Goal: Task Accomplishment & Management: Manage account settings

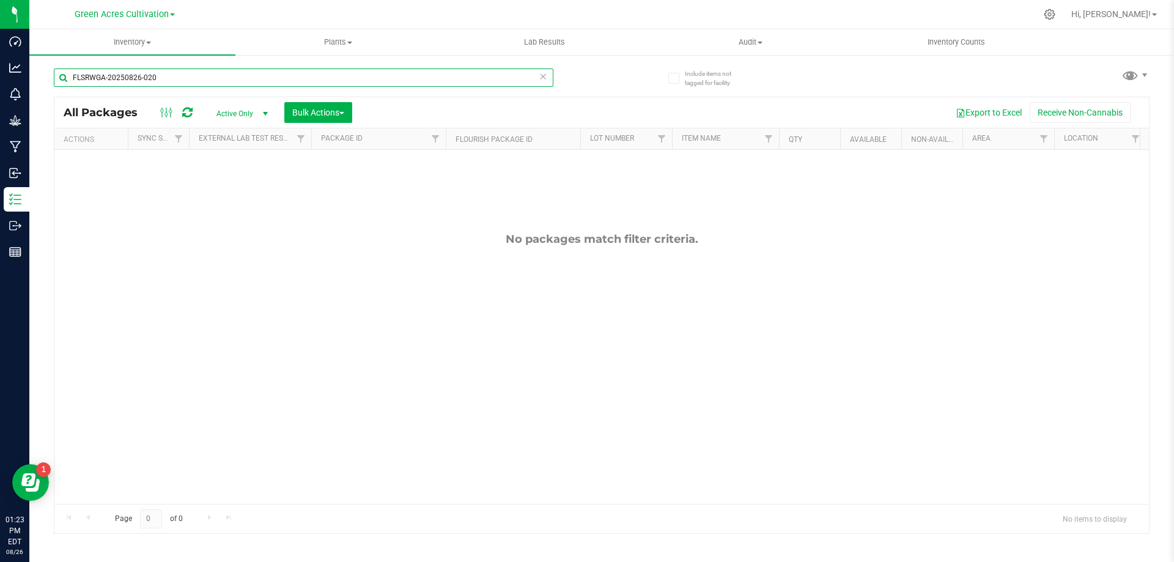
click at [347, 84] on input "FLSRWGA-20250826-020" at bounding box center [303, 77] width 499 height 18
paste input "GA-250812-HTM-29-FA"
type input "GA-250812-HTM-29-FA"
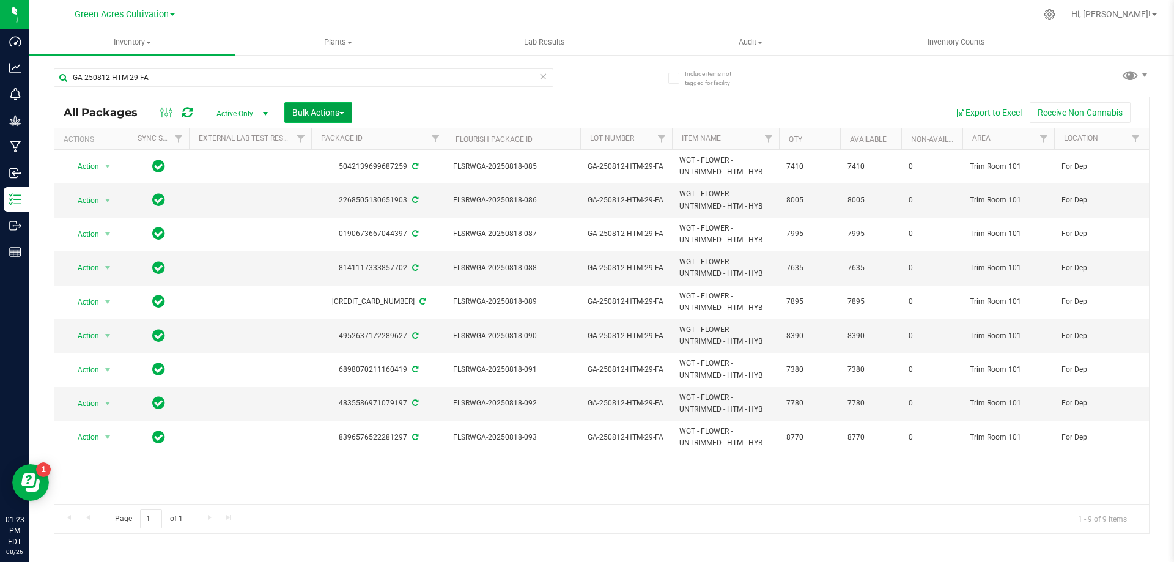
click at [331, 114] on span "Bulk Actions" at bounding box center [318, 113] width 52 height 10
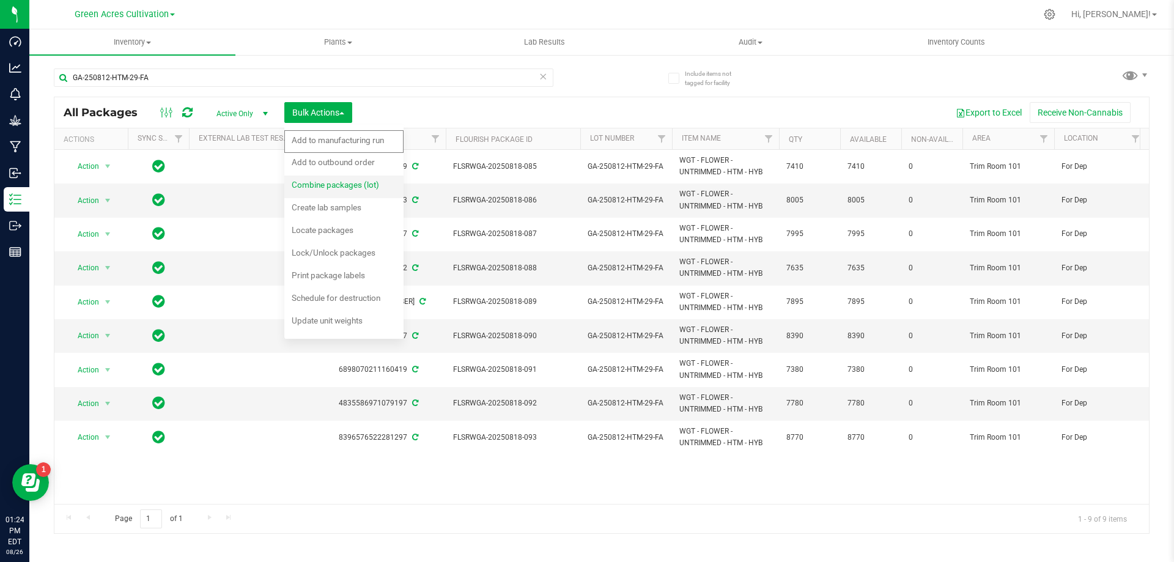
click at [361, 192] on div "Combine packages (lot)" at bounding box center [344, 187] width 104 height 20
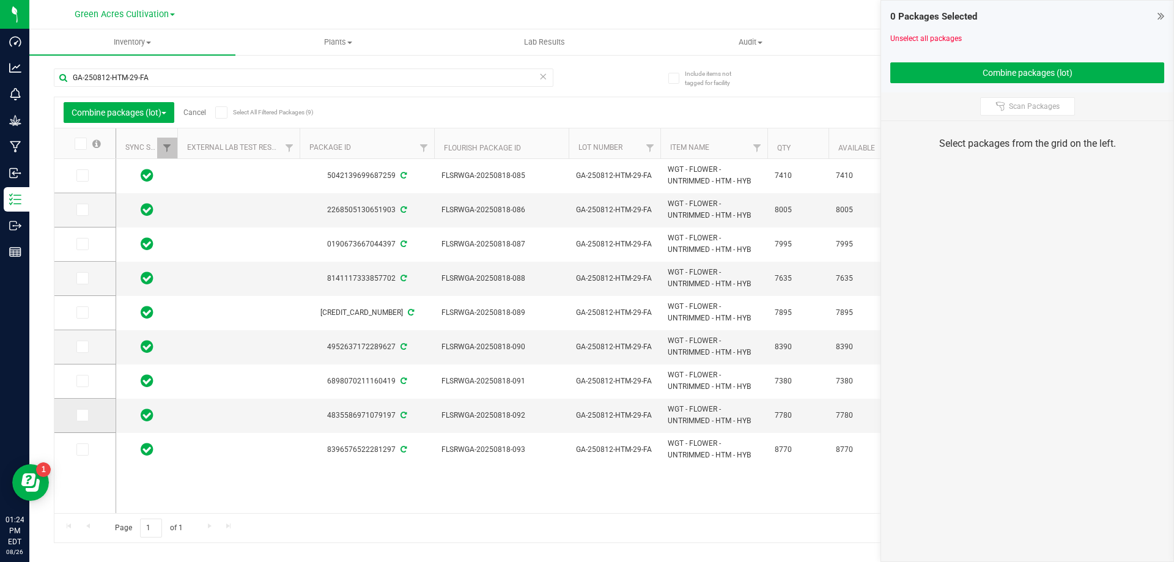
click at [78, 420] on span at bounding box center [82, 415] width 12 height 12
click at [0, 0] on input "checkbox" at bounding box center [0, 0] width 0 height 0
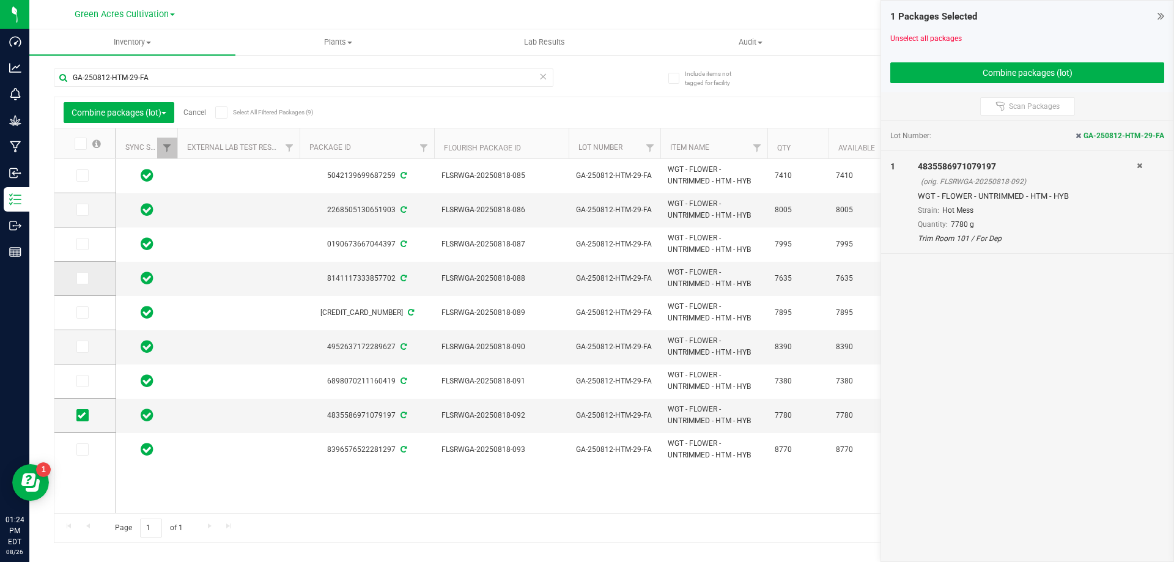
click at [87, 281] on span at bounding box center [82, 278] width 12 height 12
click at [0, 0] on input "checkbox" at bounding box center [0, 0] width 0 height 0
click at [92, 215] on label at bounding box center [85, 210] width 18 height 12
click at [0, 0] on input "checkbox" at bounding box center [0, 0] width 0 height 0
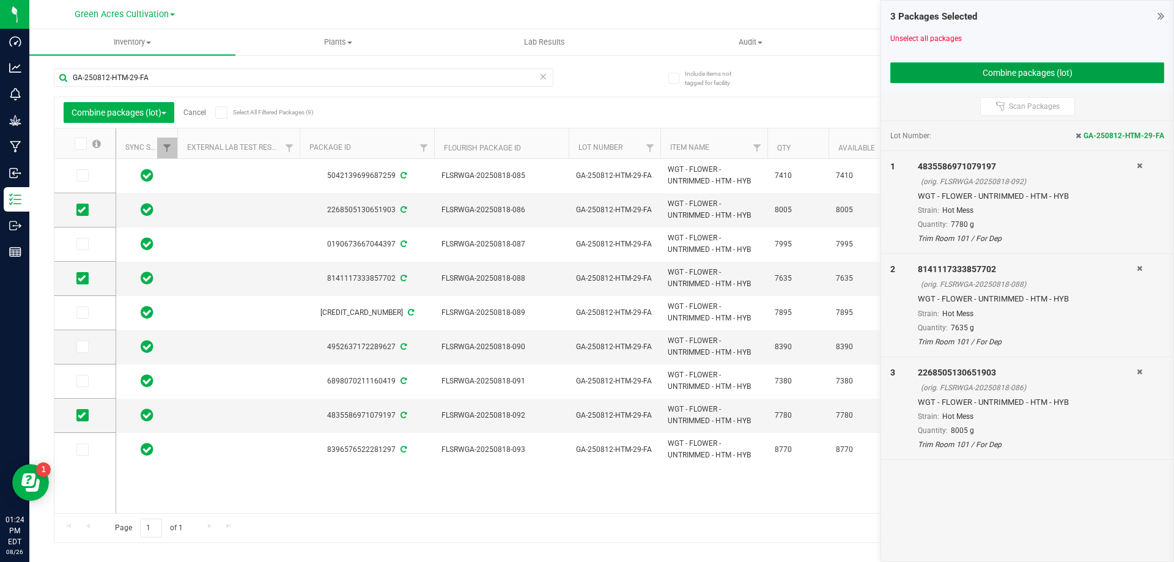
click at [980, 76] on button "Combine packages (lot)" at bounding box center [1027, 72] width 274 height 21
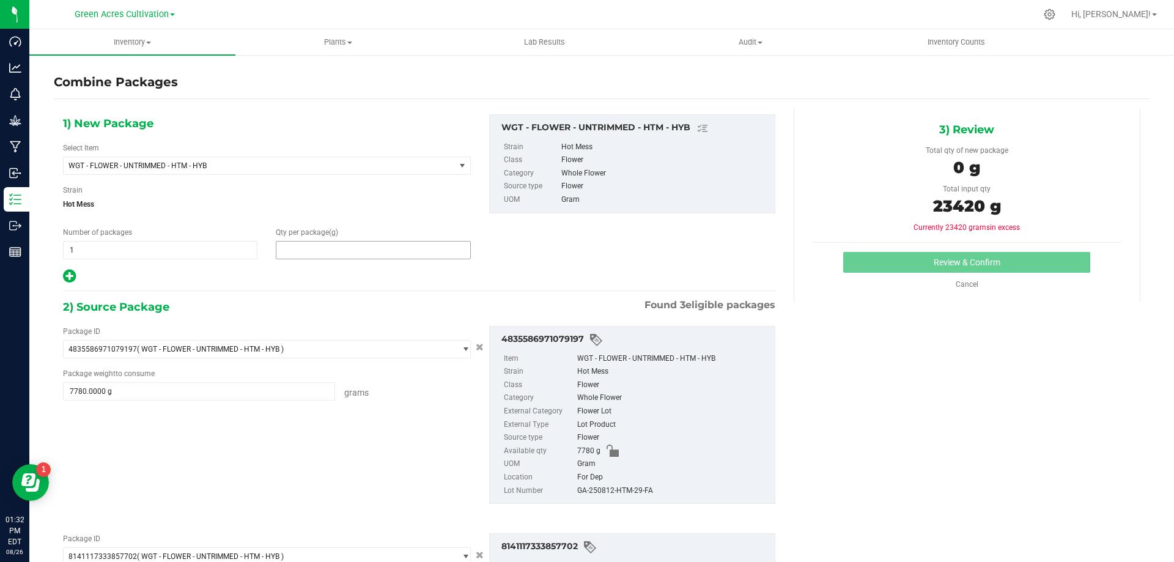
click at [313, 251] on span at bounding box center [373, 250] width 194 height 18
type input "23420"
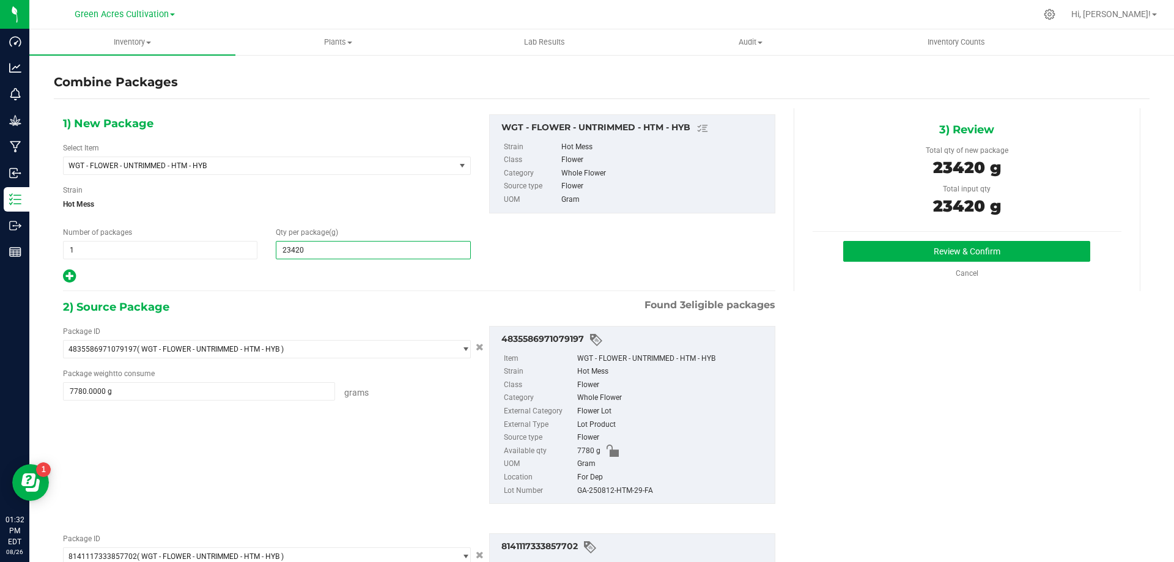
type input "23,420"
click at [627, 495] on div "GA-250812-HTM-29-FA" at bounding box center [672, 490] width 191 height 13
copy div "GA-250812-HTM-29-FA"
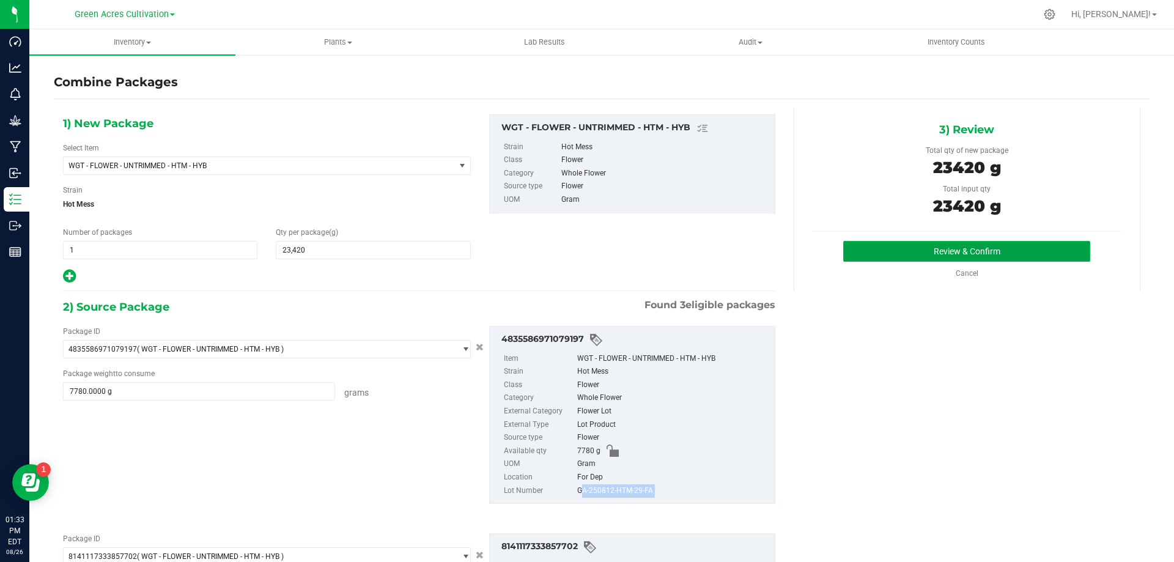
click at [984, 257] on button "Review & Confirm" at bounding box center [966, 251] width 247 height 21
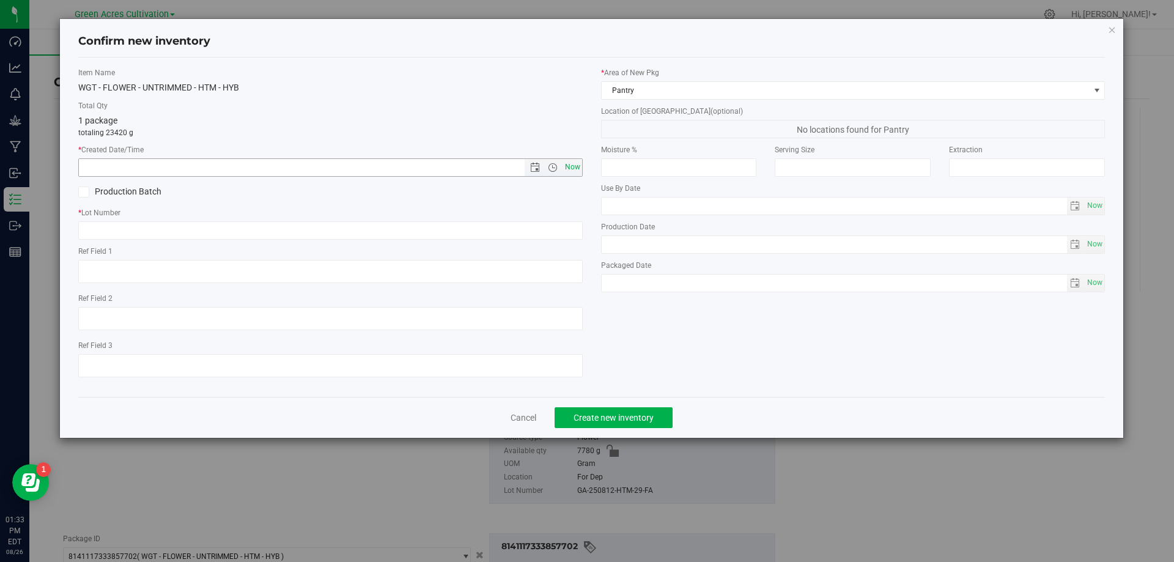
click at [570, 174] on span "Now" at bounding box center [572, 167] width 21 height 18
type input "[DATE] 1:33 PM"
click at [556, 230] on input "text" at bounding box center [330, 230] width 504 height 18
paste input "GA-250812-HTM-29-FA"
type input "GA-250812-HTM-29-FA"
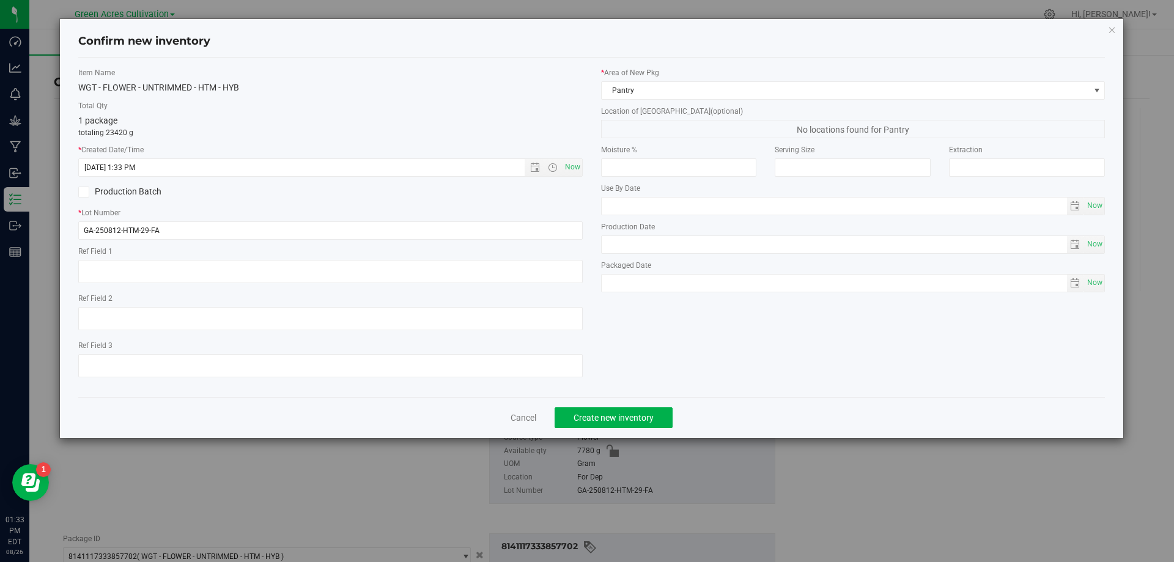
click at [764, 59] on div "Item Name WGT - FLOWER - UNTRIMMED - HTM - HYB Total Qty 1 package totaling 234…" at bounding box center [591, 226] width 1027 height 339
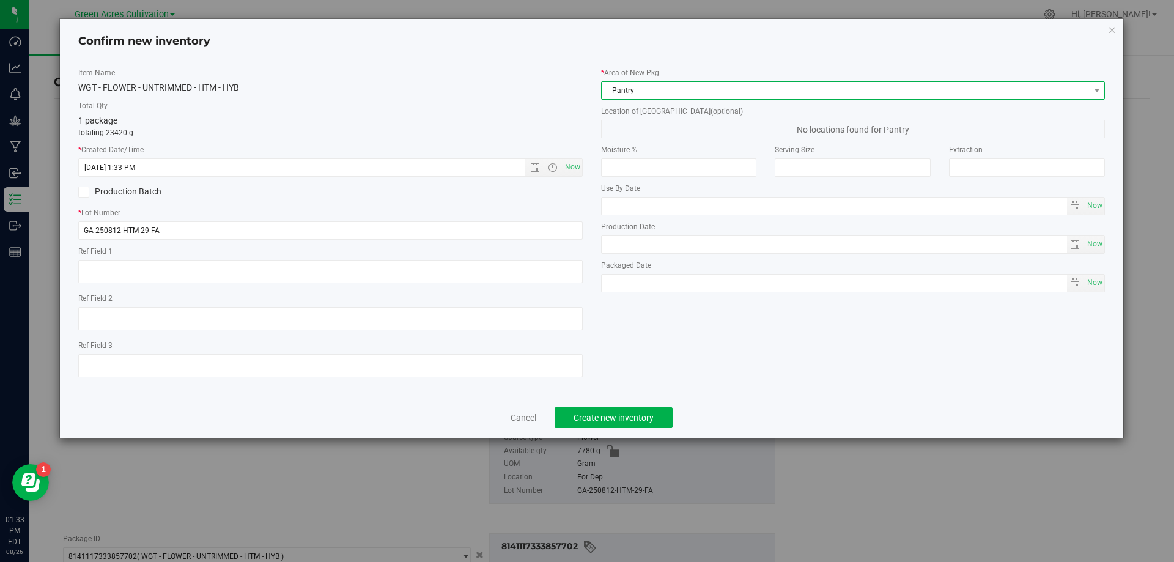
click at [755, 89] on span "Pantry" at bounding box center [846, 90] width 488 height 17
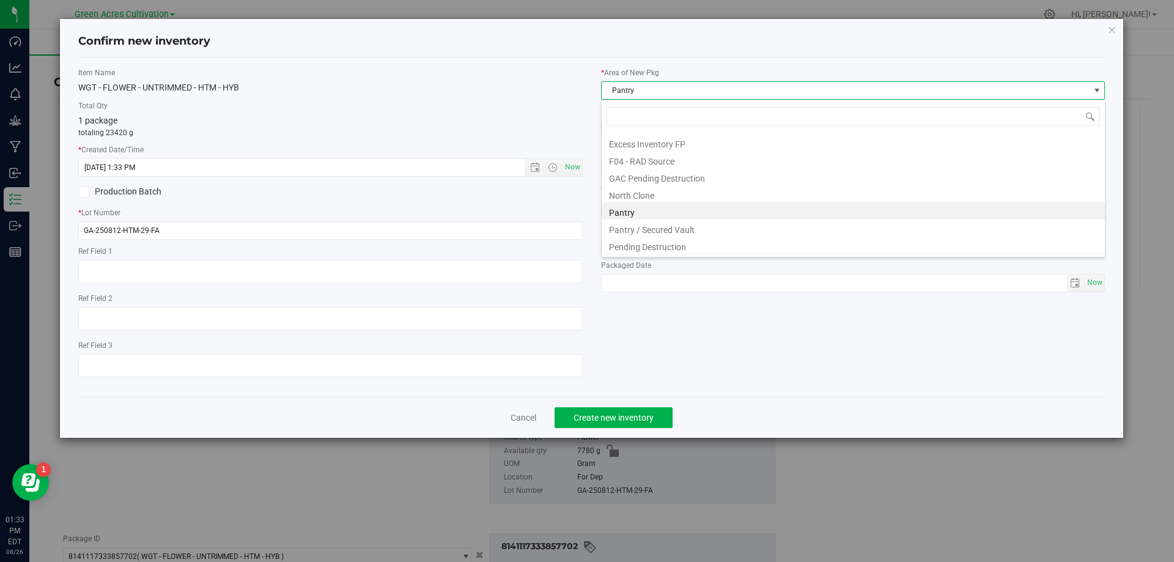
scroll to position [169, 0]
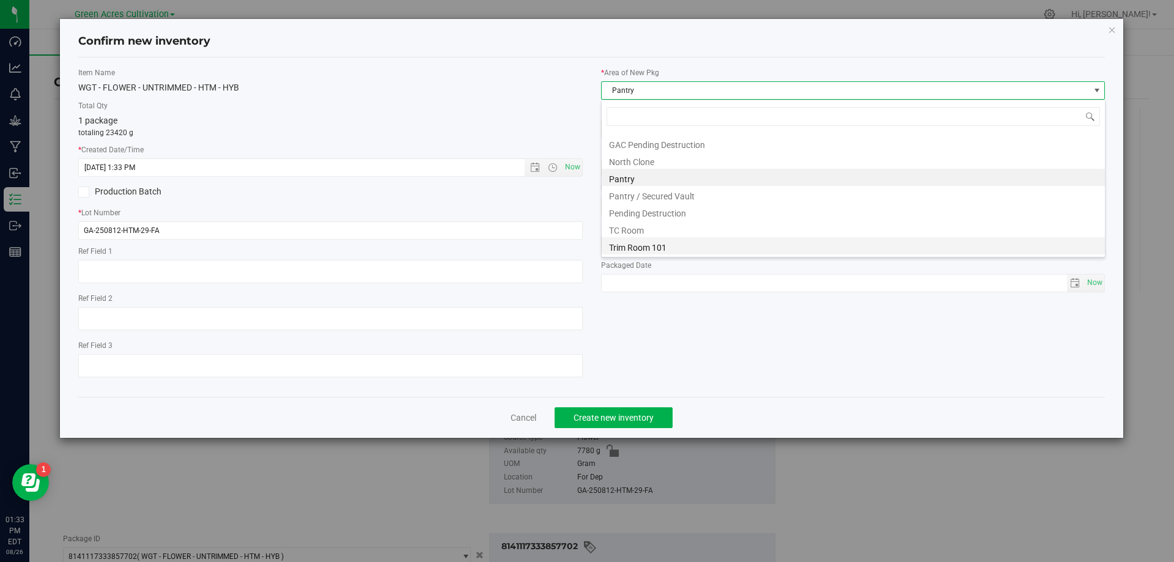
click at [678, 245] on li "Trim Room 101" at bounding box center [853, 245] width 503 height 17
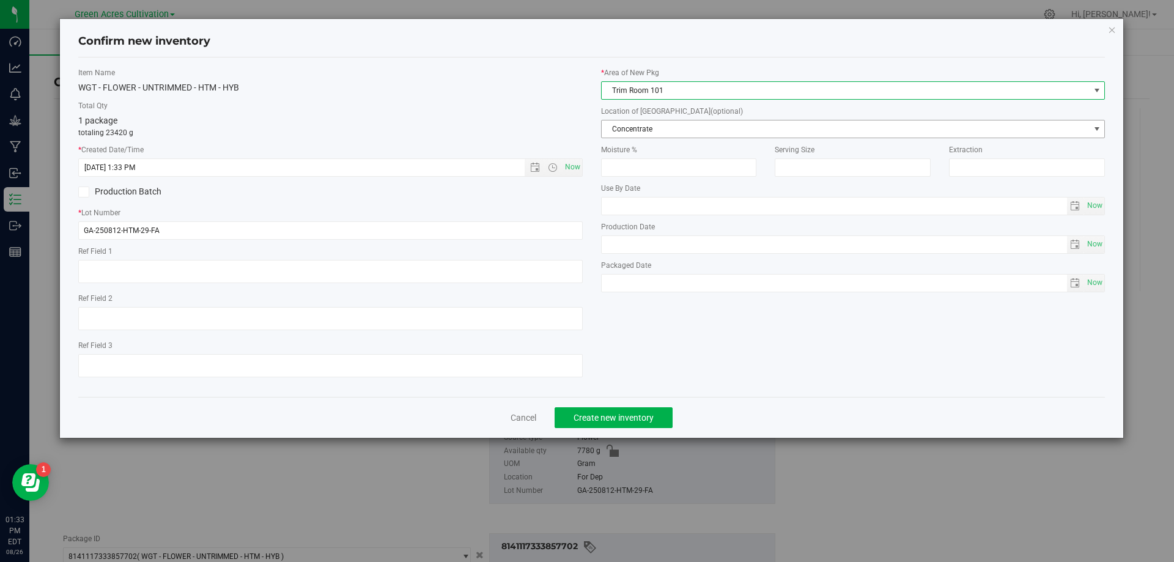
click at [693, 125] on span "Concentrate" at bounding box center [846, 128] width 488 height 17
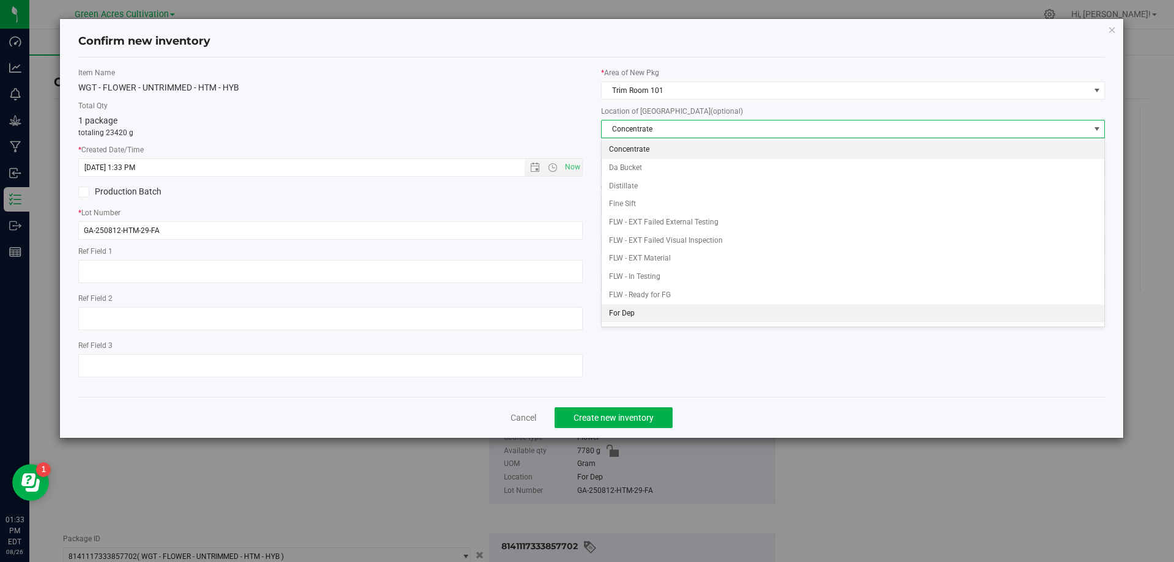
click at [666, 313] on li "For Dep" at bounding box center [853, 313] width 503 height 18
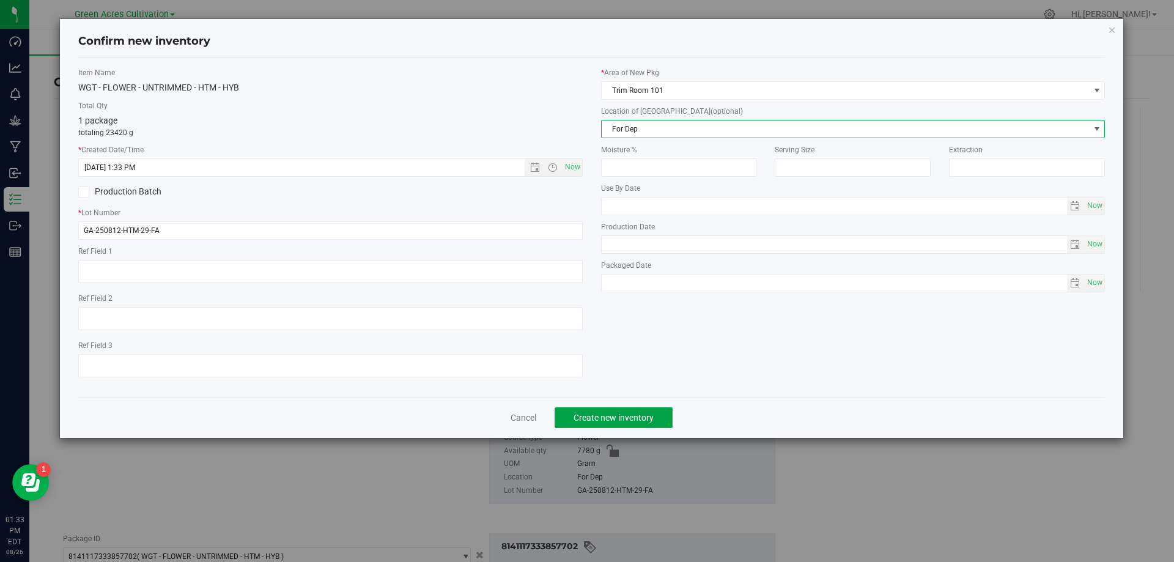
click at [641, 411] on button "Create new inventory" at bounding box center [613, 417] width 118 height 21
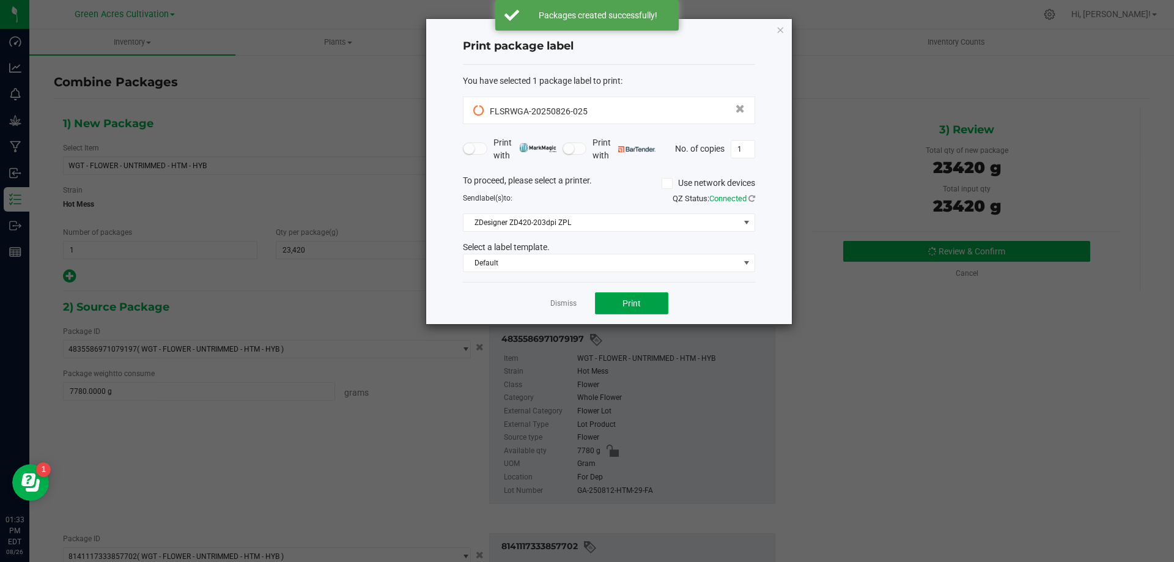
click at [647, 304] on button "Print" at bounding box center [631, 303] width 73 height 22
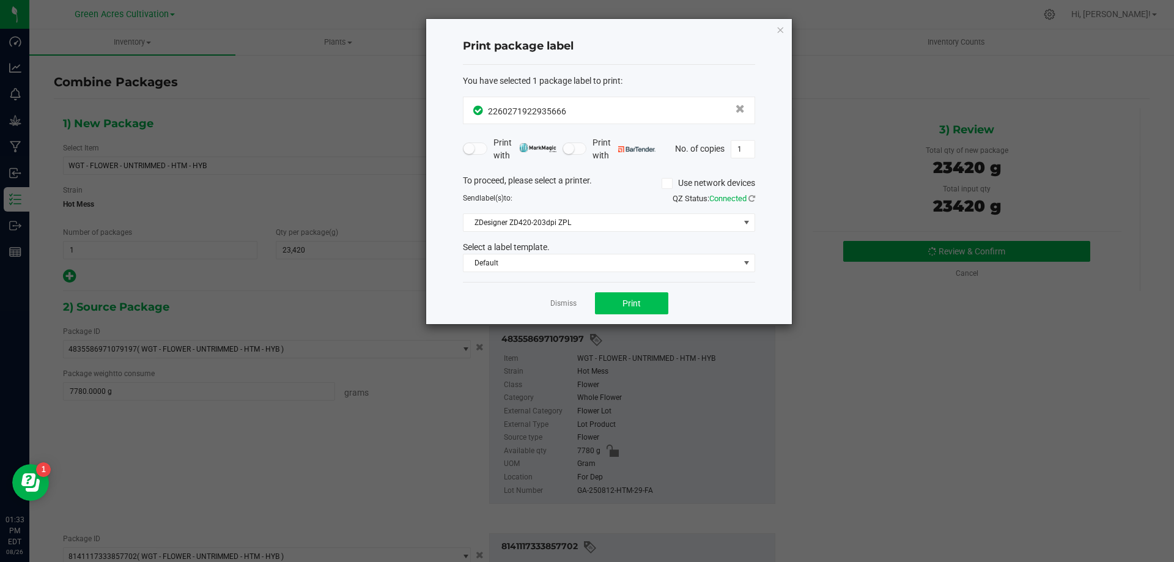
drag, startPoint x: 593, startPoint y: 301, endPoint x: 600, endPoint y: 302, distance: 6.8
click at [594, 301] on div "Dismiss Print" at bounding box center [609, 303] width 292 height 42
click at [606, 302] on button "Print" at bounding box center [631, 303] width 73 height 22
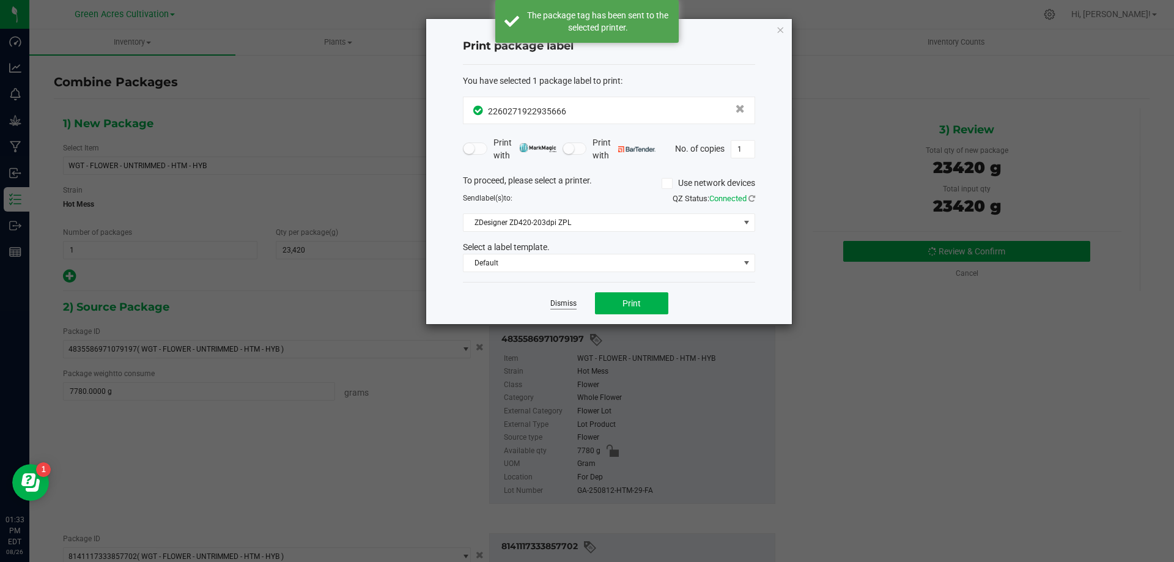
click at [571, 306] on link "Dismiss" at bounding box center [563, 303] width 26 height 10
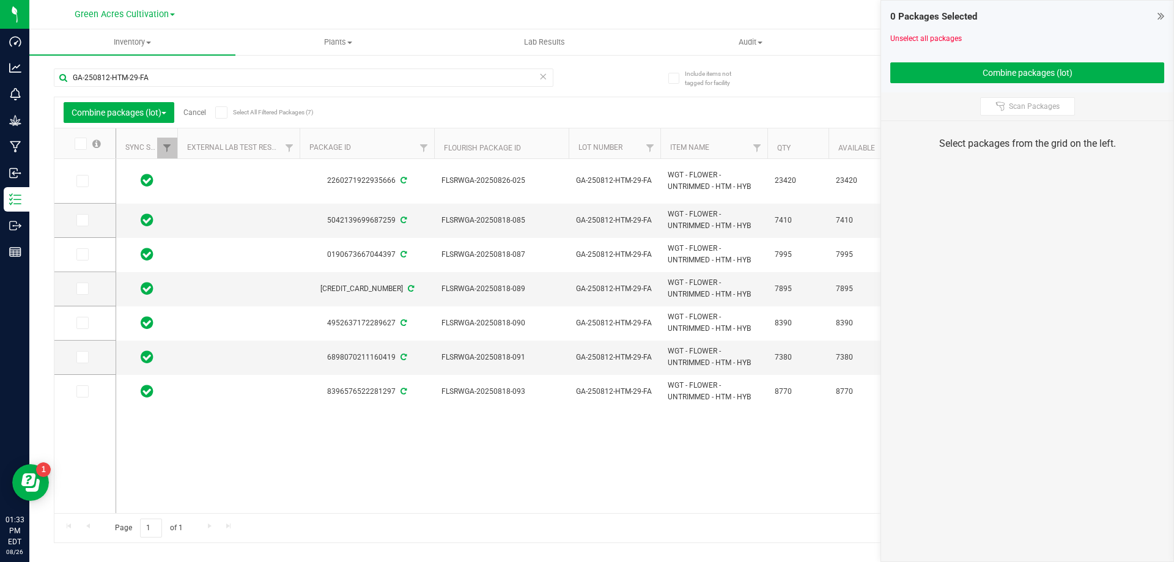
click at [193, 111] on link "Cancel" at bounding box center [194, 112] width 23 height 9
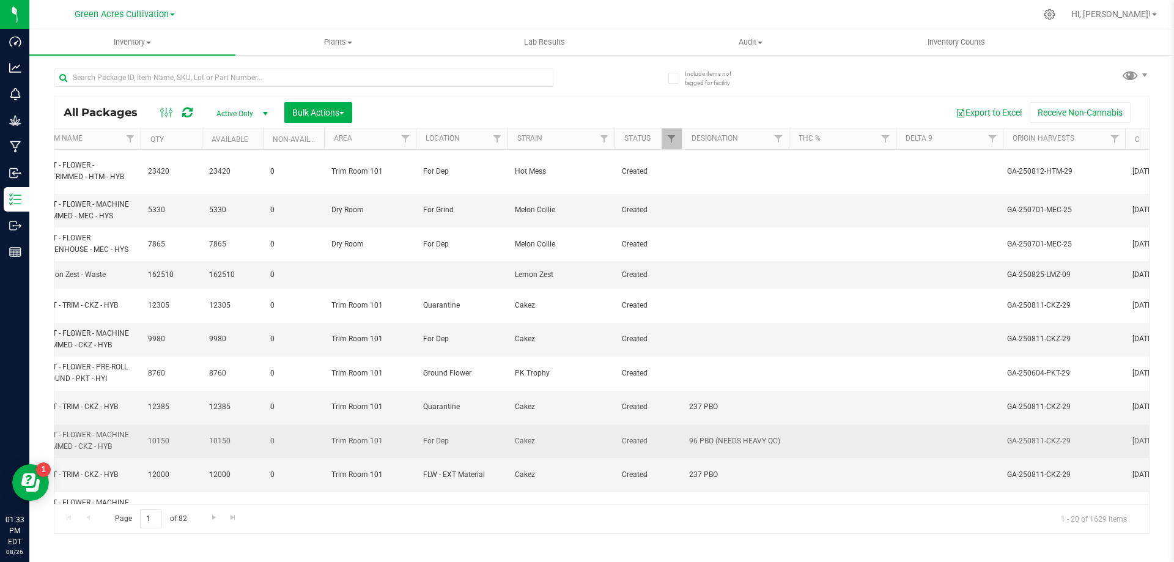
click at [738, 435] on span "96 PBO (NEEDS HEAVY QC)" at bounding box center [735, 441] width 92 height 12
click at [738, 432] on input "96 PBO (NEEDS HEAVY QC)" at bounding box center [732, 441] width 103 height 19
click at [701, 329] on td at bounding box center [735, 340] width 107 height 34
type input "96 PBO (NEEDS HEAVY QC)"
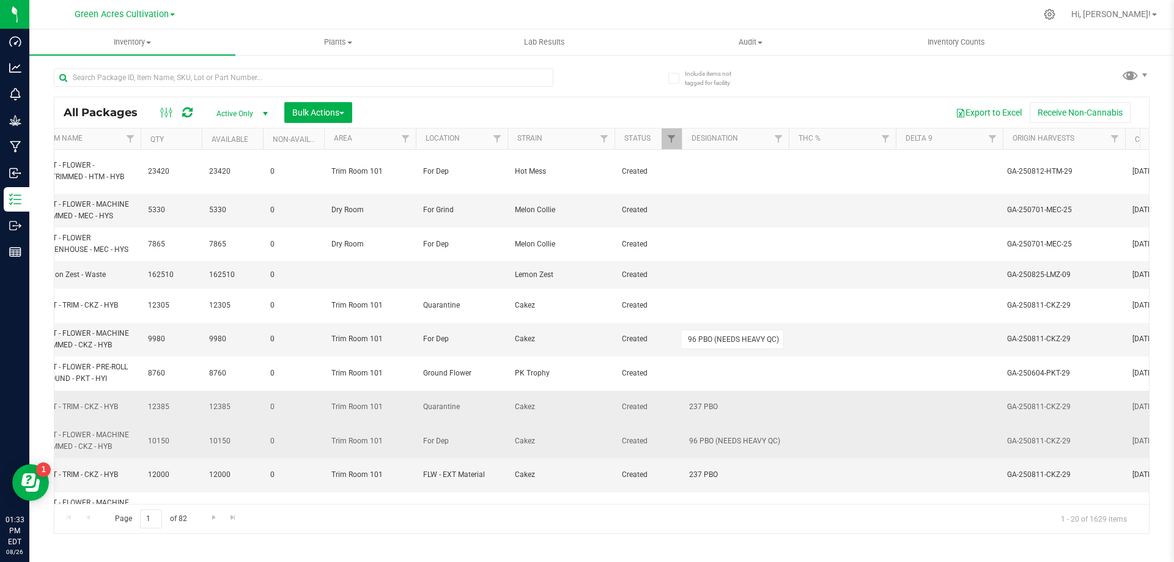
click at [718, 396] on div "All Packages Active Only Active Only Lab Samples Locked All External Internal B…" at bounding box center [602, 315] width 1096 height 437
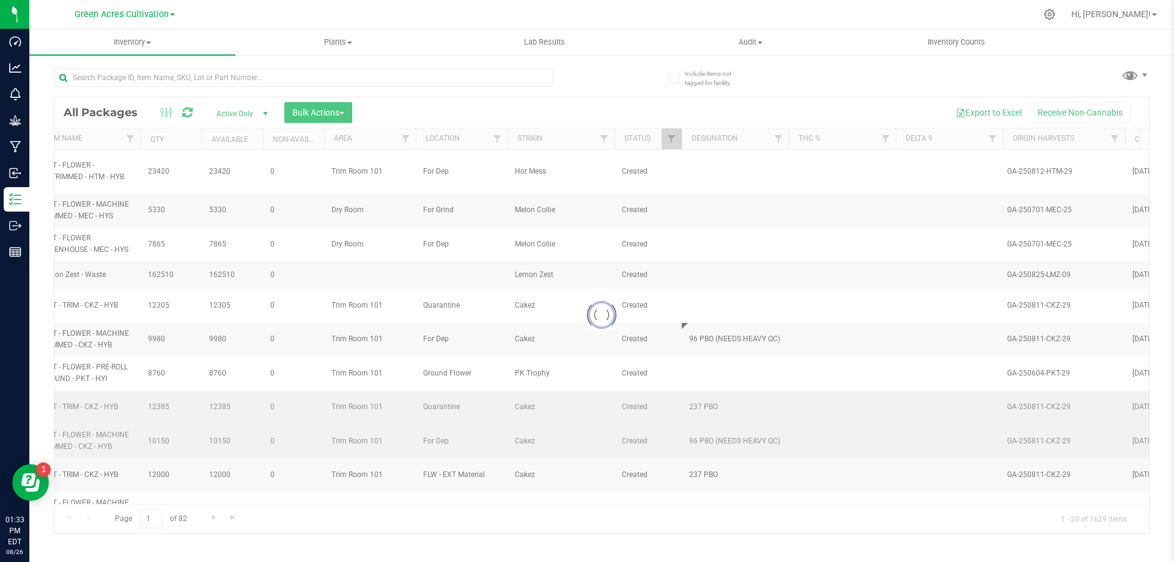
click at [718, 396] on div at bounding box center [601, 315] width 1094 height 436
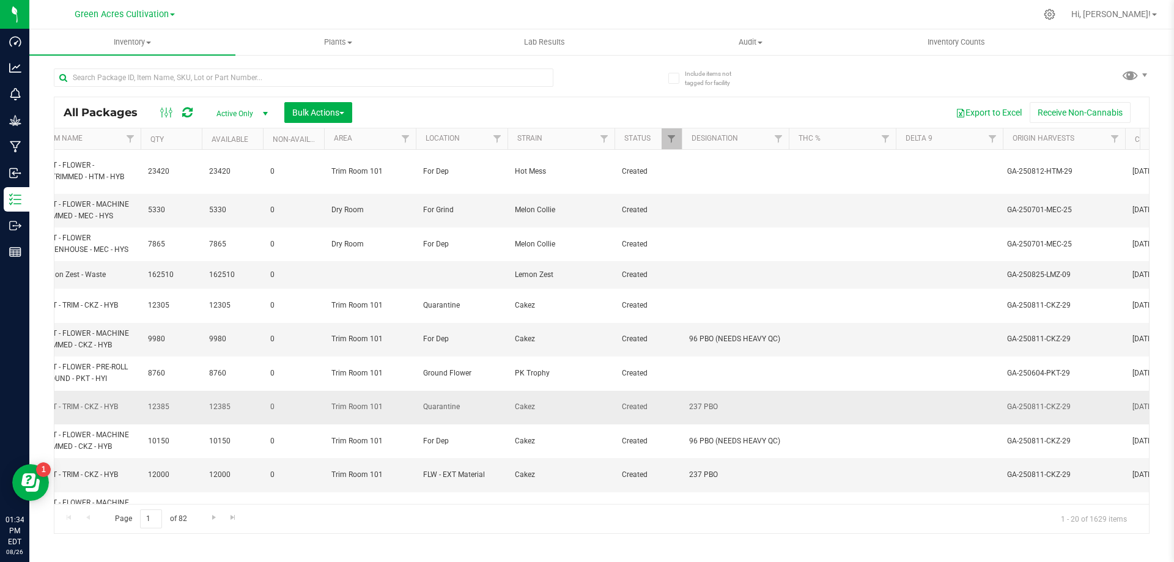
click at [705, 401] on span "237 PBO" at bounding box center [735, 407] width 92 height 12
click at [705, 397] on input "237 PBO" at bounding box center [732, 406] width 103 height 19
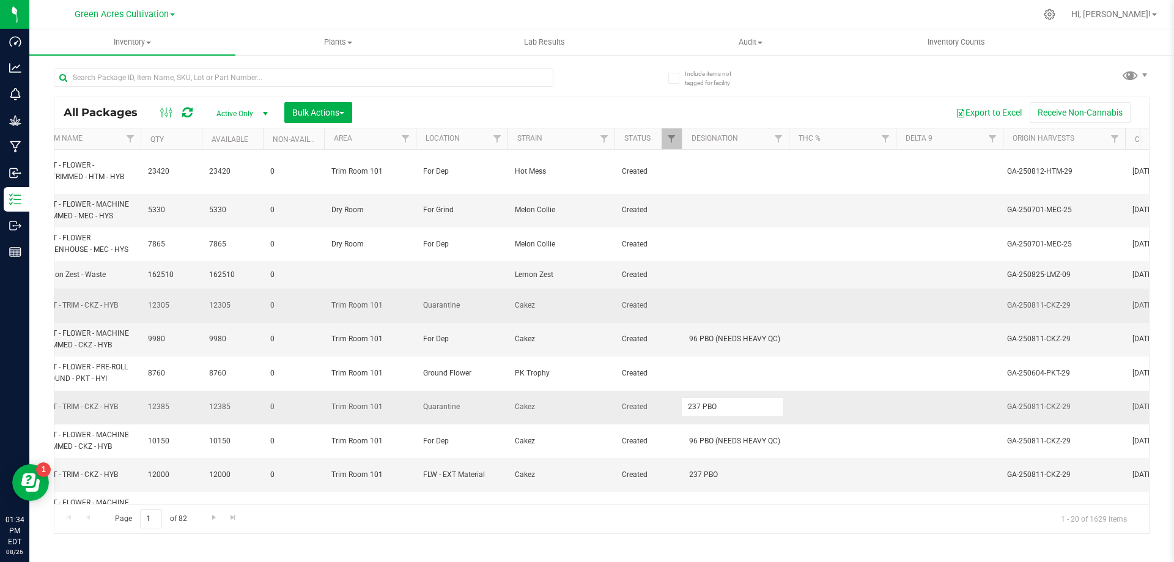
click at [687, 298] on td at bounding box center [735, 306] width 107 height 34
type input "237 PBO"
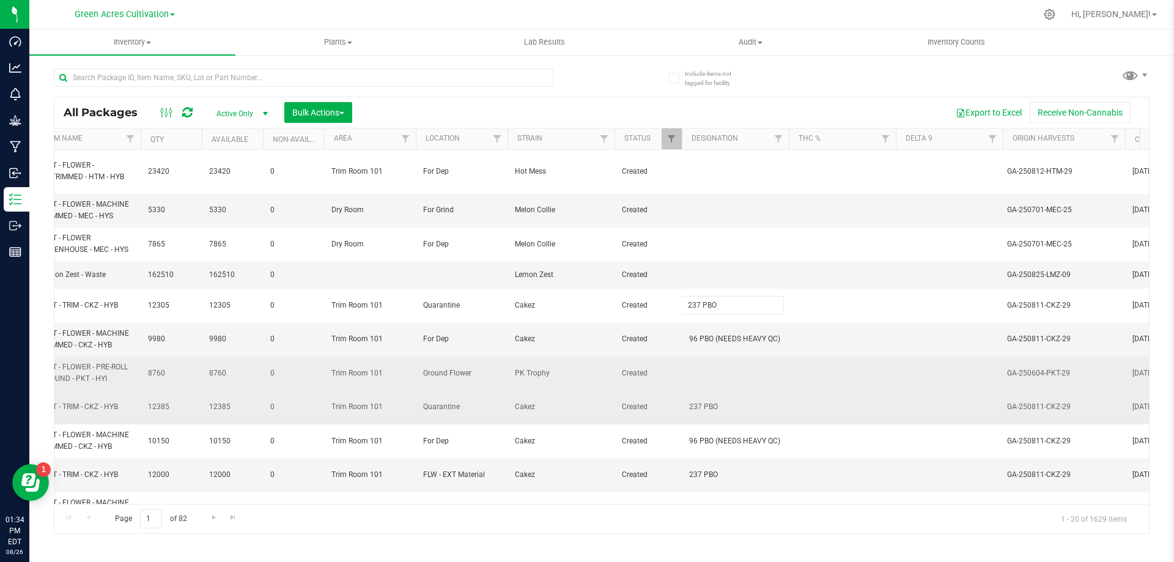
click at [814, 353] on div "All Packages Active Only Active Only Lab Samples Locked All External Internal B…" at bounding box center [602, 315] width 1096 height 437
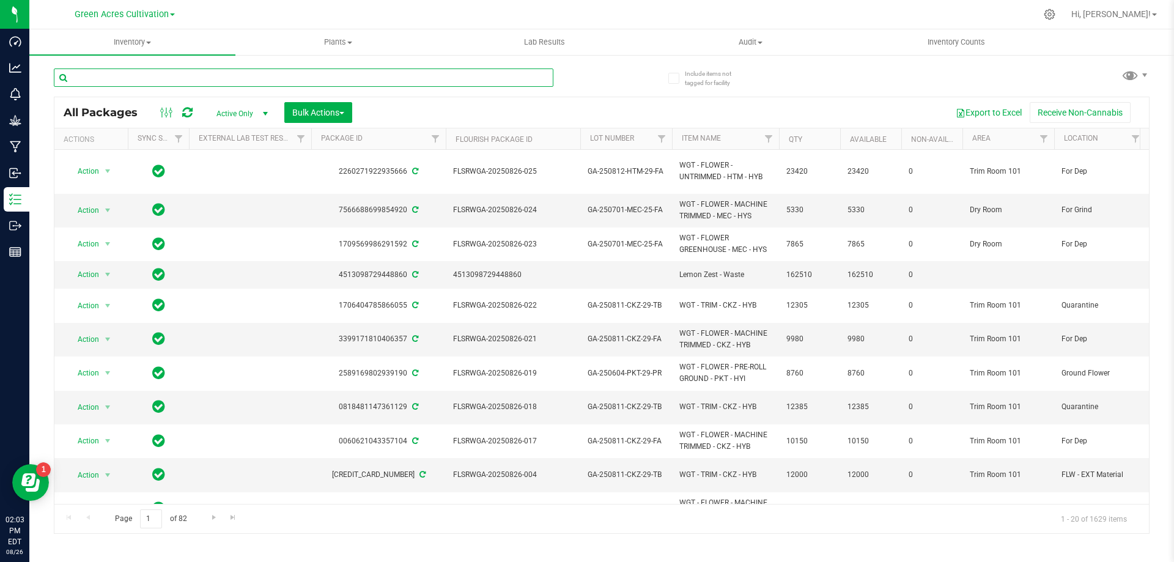
click at [329, 85] on input "text" at bounding box center [303, 77] width 499 height 18
paste input "FLSRWGA-20250826-025"
type input "FLSRWGA-20250826-025"
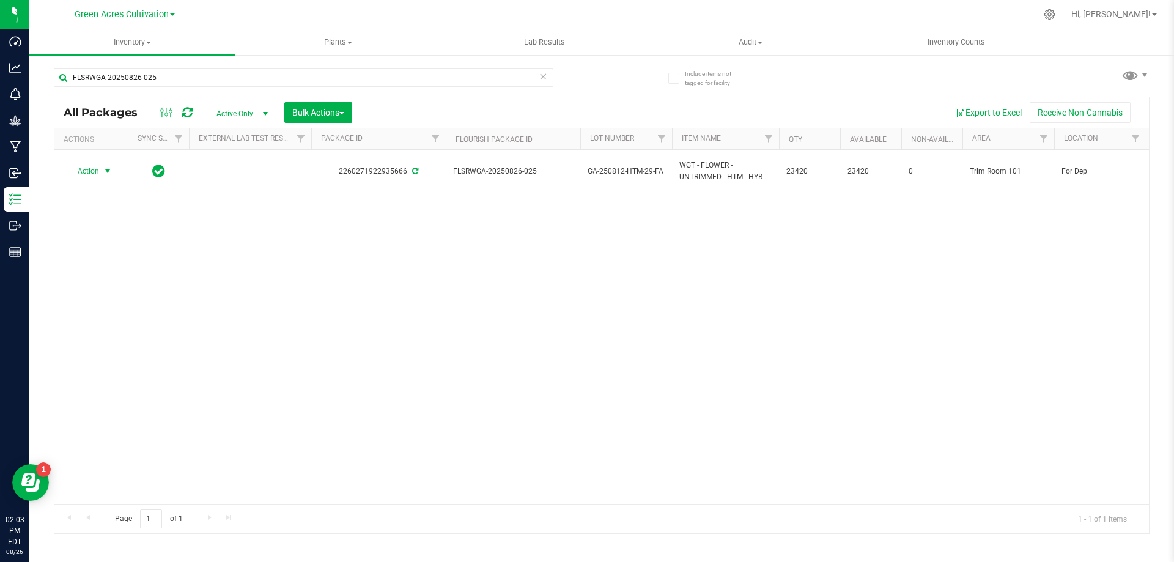
click at [103, 173] on span "select" at bounding box center [108, 171] width 10 height 10
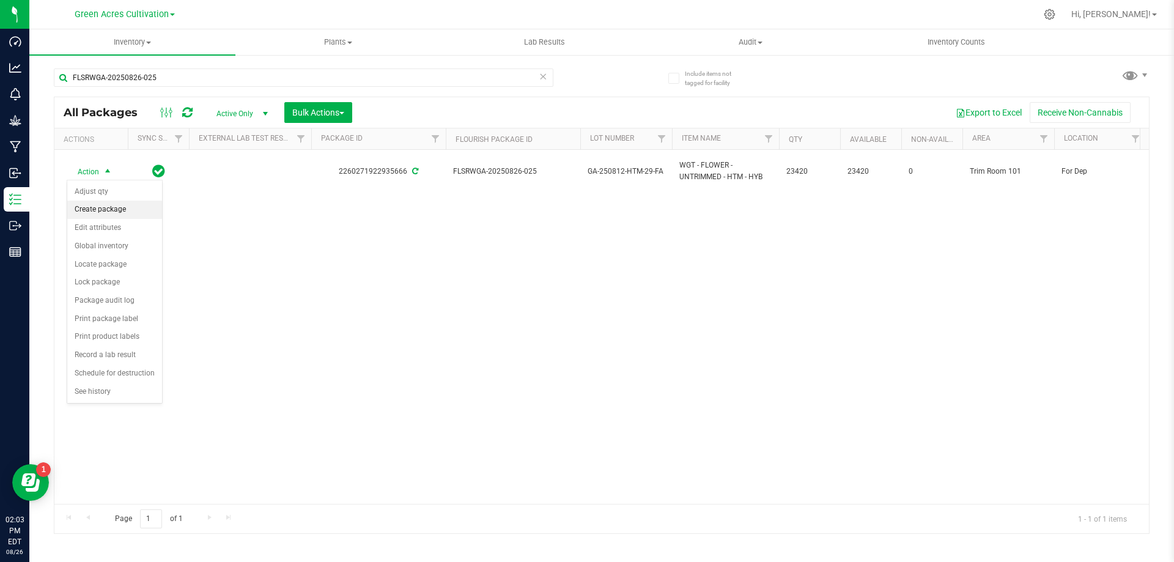
click at [116, 206] on li "Create package" at bounding box center [114, 210] width 95 height 18
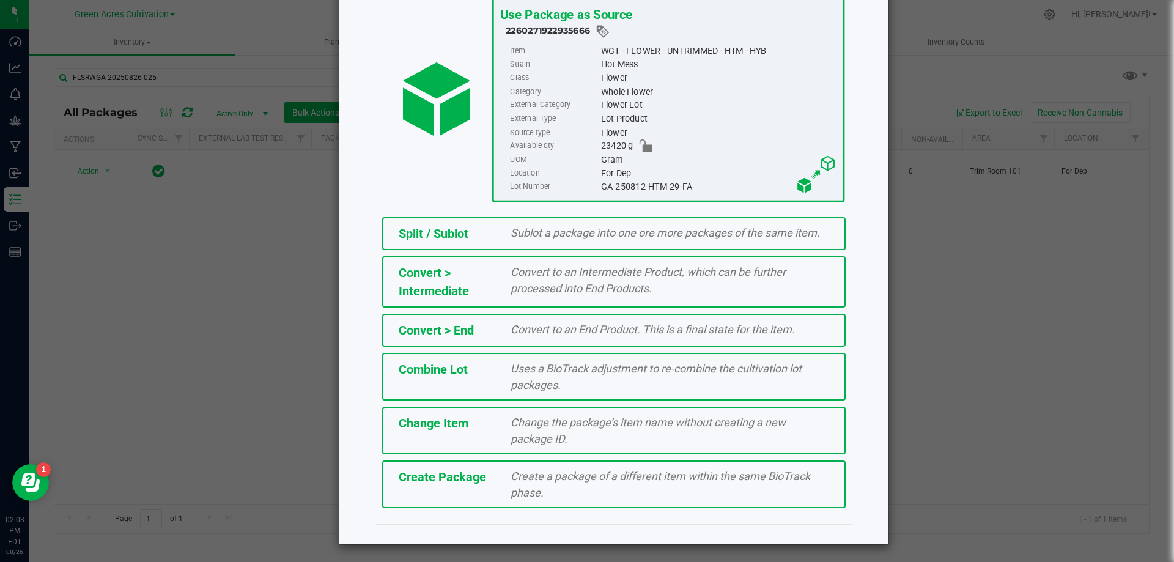
scroll to position [88, 0]
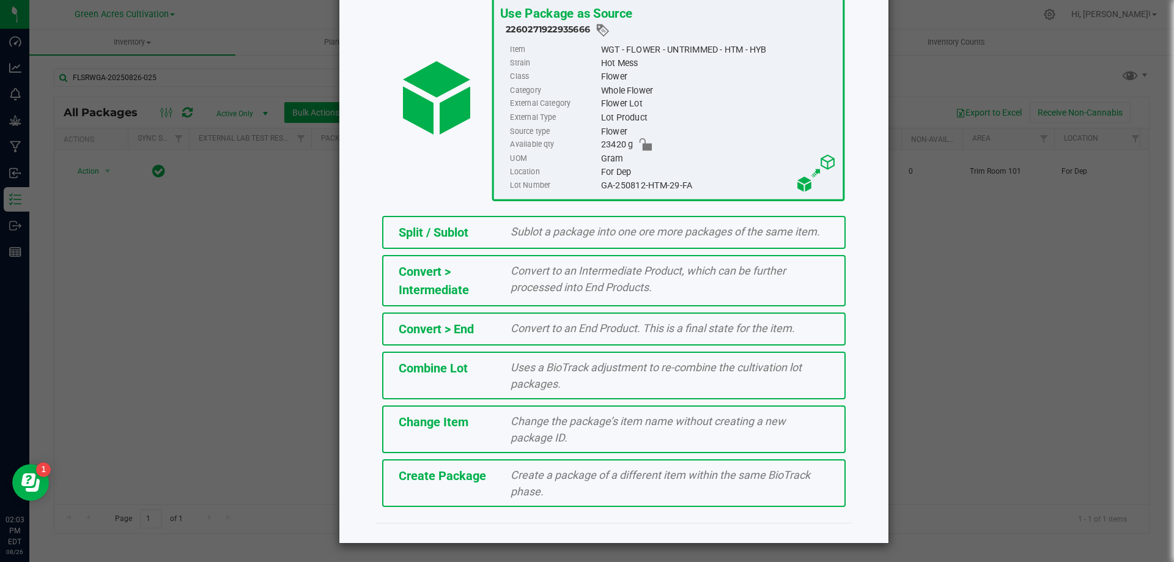
click at [562, 470] on span "Create a package of a different item within the same BioTrack phase." at bounding box center [660, 482] width 300 height 29
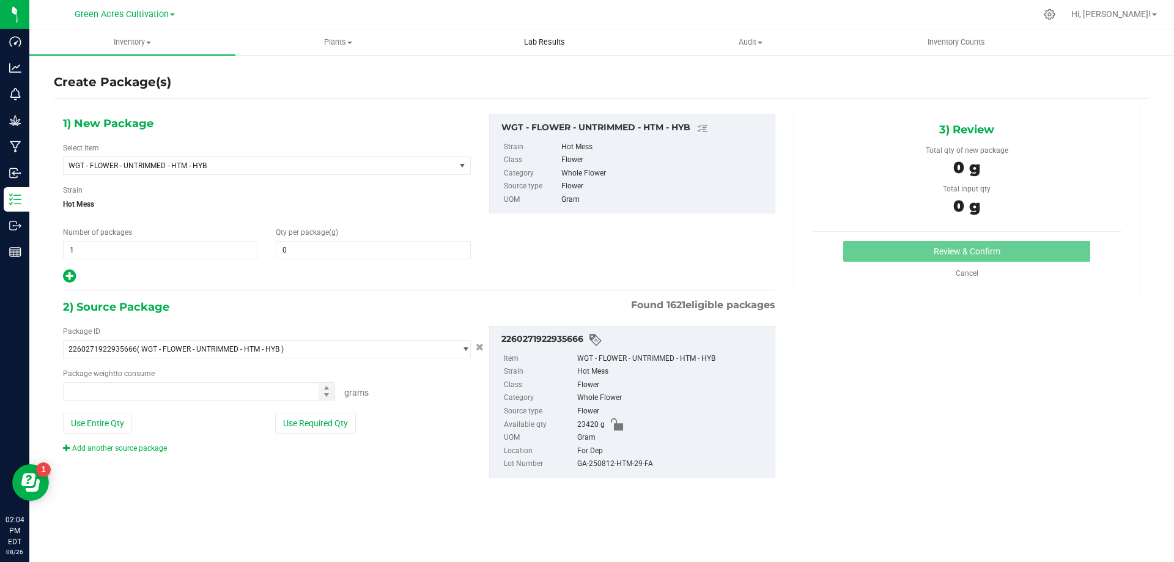
type input "0.0000"
type input "0.0000 g"
click at [366, 169] on span "WGT - FLOWER - UNTRIMMED - HTM - HYB" at bounding box center [251, 165] width 366 height 9
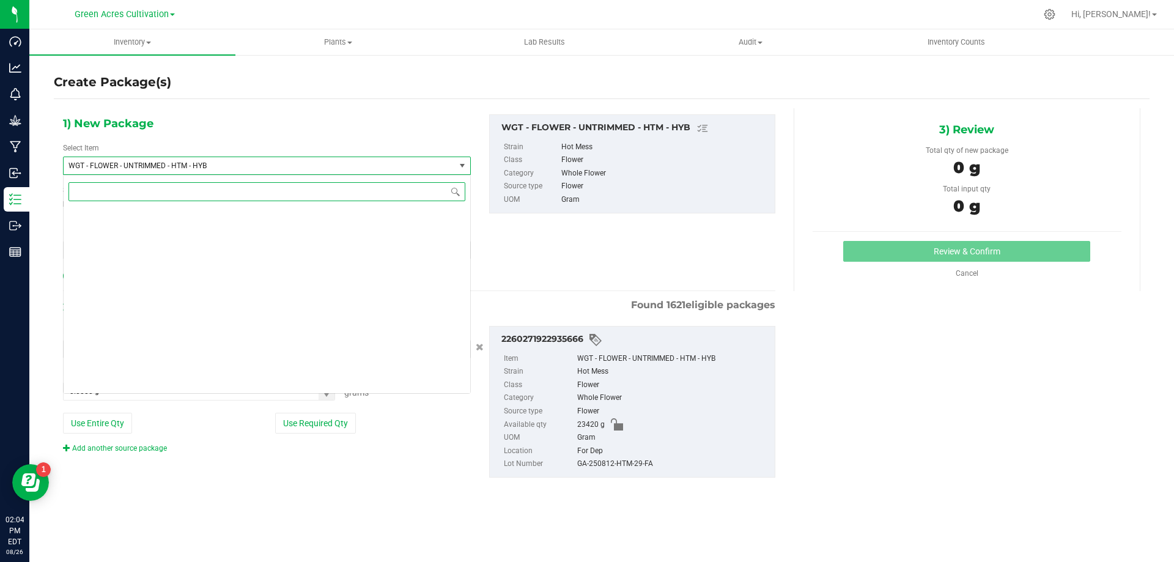
scroll to position [258801, 0]
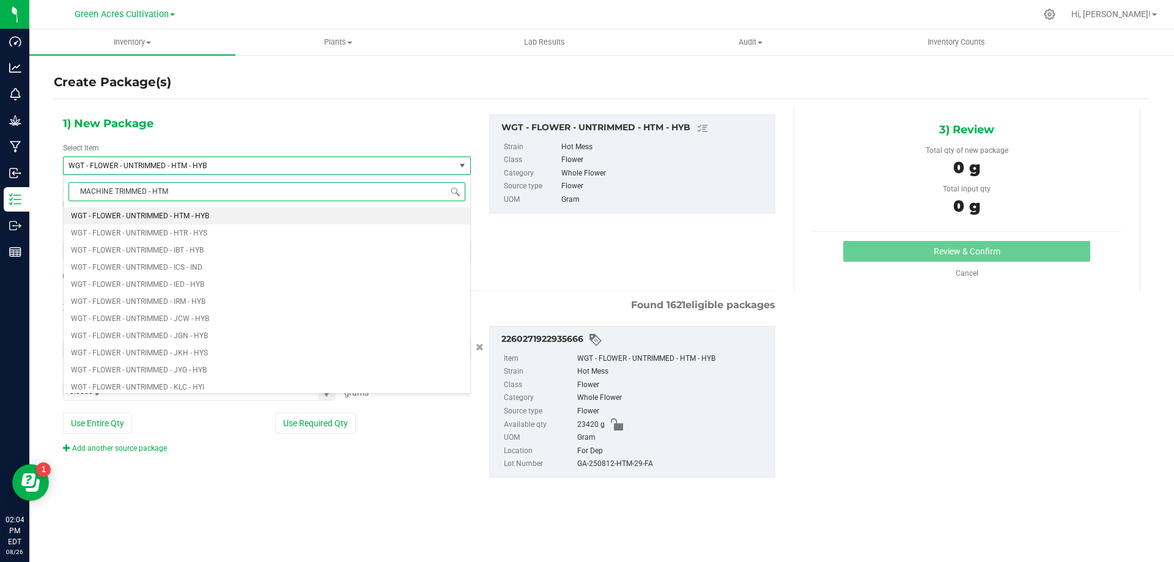
type input "MACHINE TRIMMED - HTM"
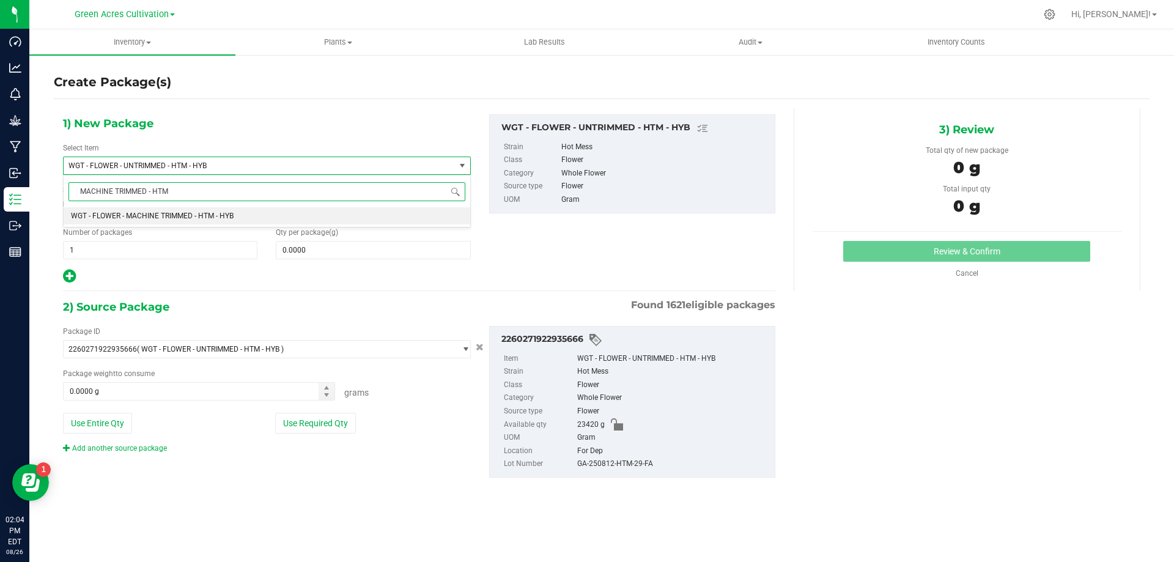
scroll to position [0, 0]
click at [388, 218] on li "WGT - FLOWER - MACHINE TRIMMED - HTM - HYB" at bounding box center [267, 215] width 407 height 17
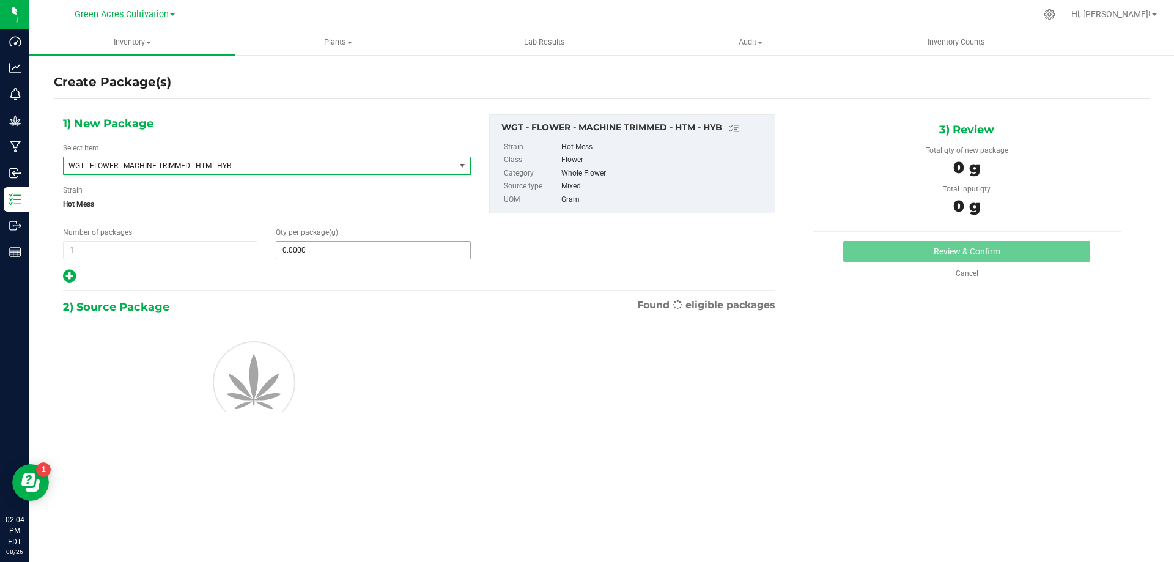
type input "0.0000"
click at [388, 245] on span at bounding box center [373, 250] width 194 height 18
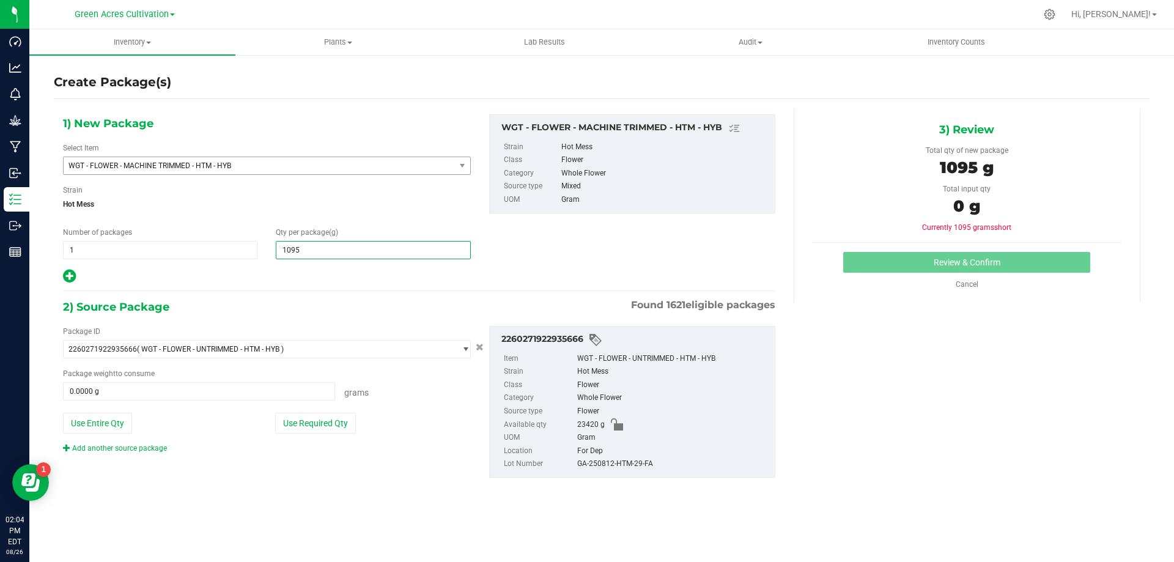
type input "10955"
type input "10,955.0000"
click at [344, 425] on button "Use Required Qty" at bounding box center [315, 423] width 81 height 21
type input "10955.0000 g"
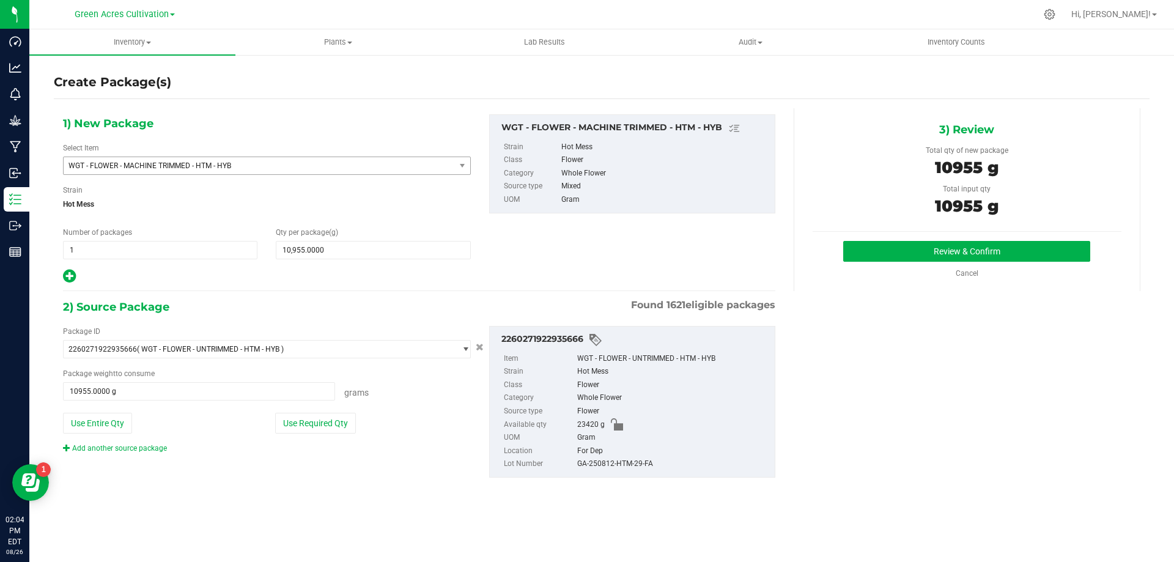
click at [616, 465] on div "GA-250812-HTM-29-FA" at bounding box center [672, 463] width 191 height 13
copy div "GA-250812-HTM-29-FA"
click at [916, 260] on button "Review & Confirm" at bounding box center [966, 251] width 247 height 21
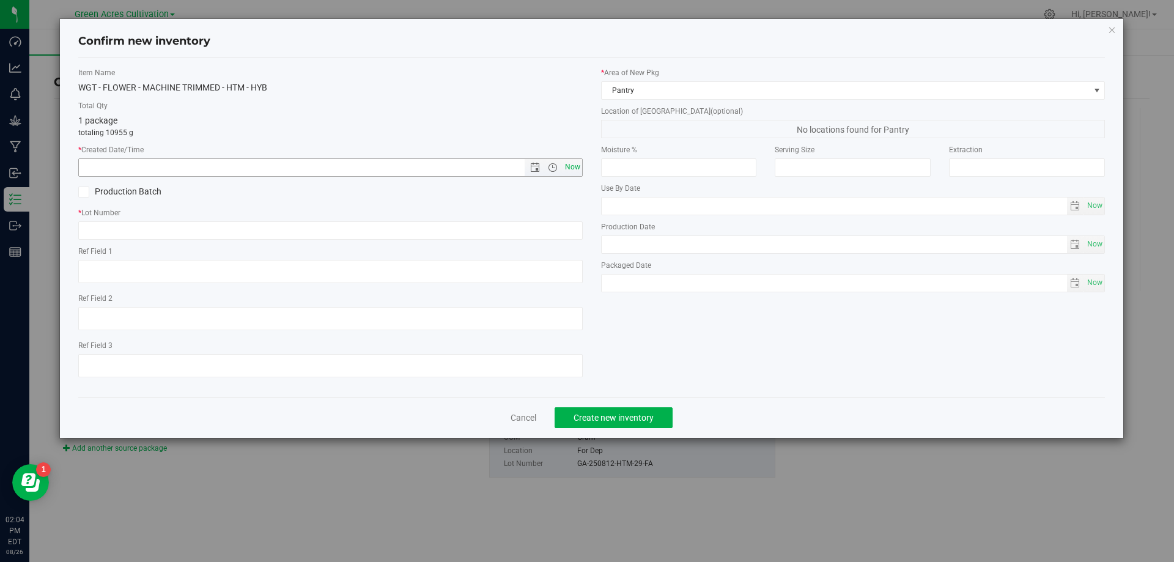
click at [576, 173] on span "Now" at bounding box center [572, 167] width 21 height 18
type input "[DATE] 2:04 PM"
click at [575, 226] on input "text" at bounding box center [330, 230] width 504 height 18
paste input "GA-250812-HTM-29-FA"
type input "GA-250812-HTM-29-FA"
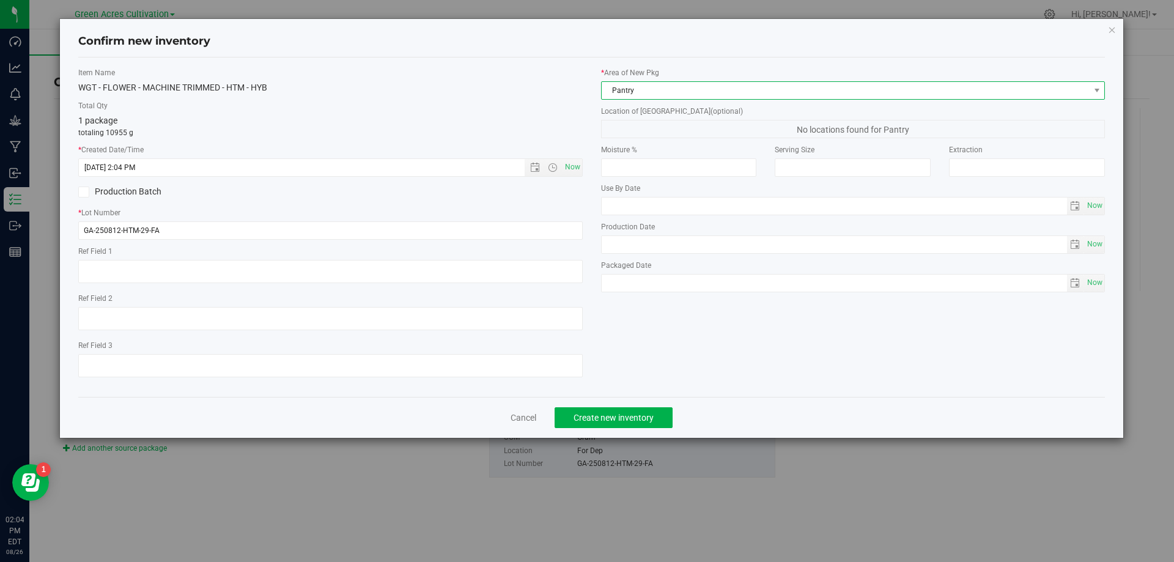
click at [668, 95] on span "Pantry" at bounding box center [846, 90] width 488 height 17
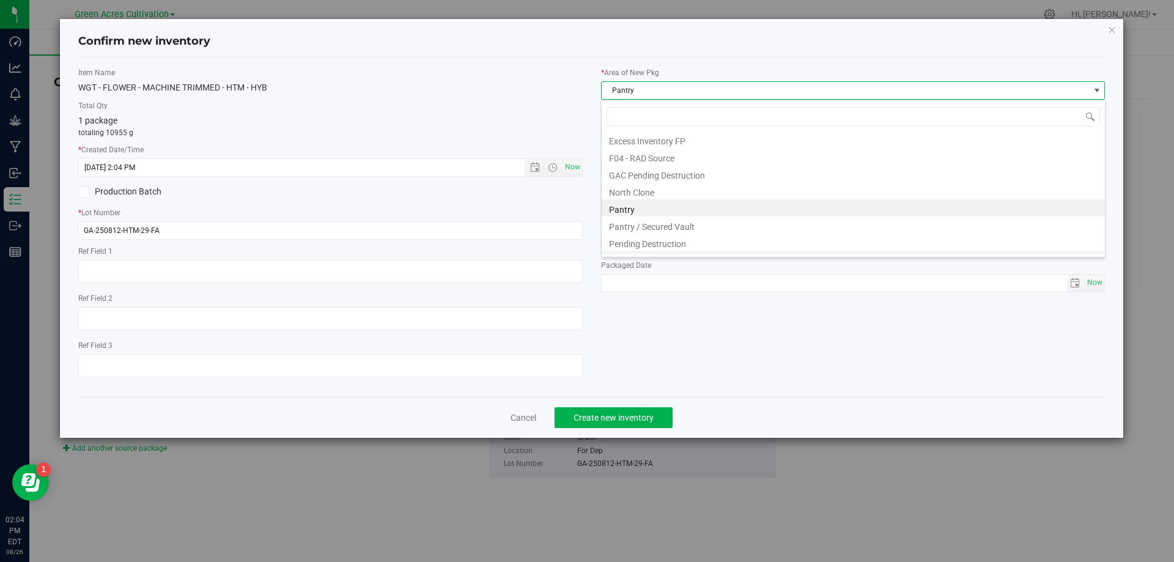
scroll to position [169, 0]
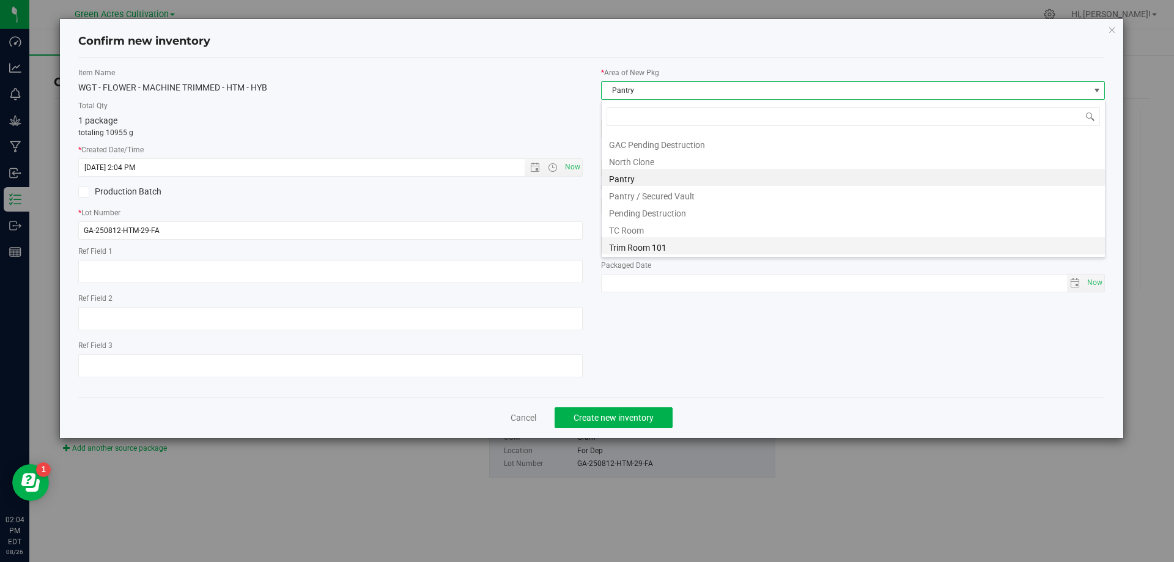
click at [642, 246] on li "Trim Room 101" at bounding box center [853, 245] width 503 height 17
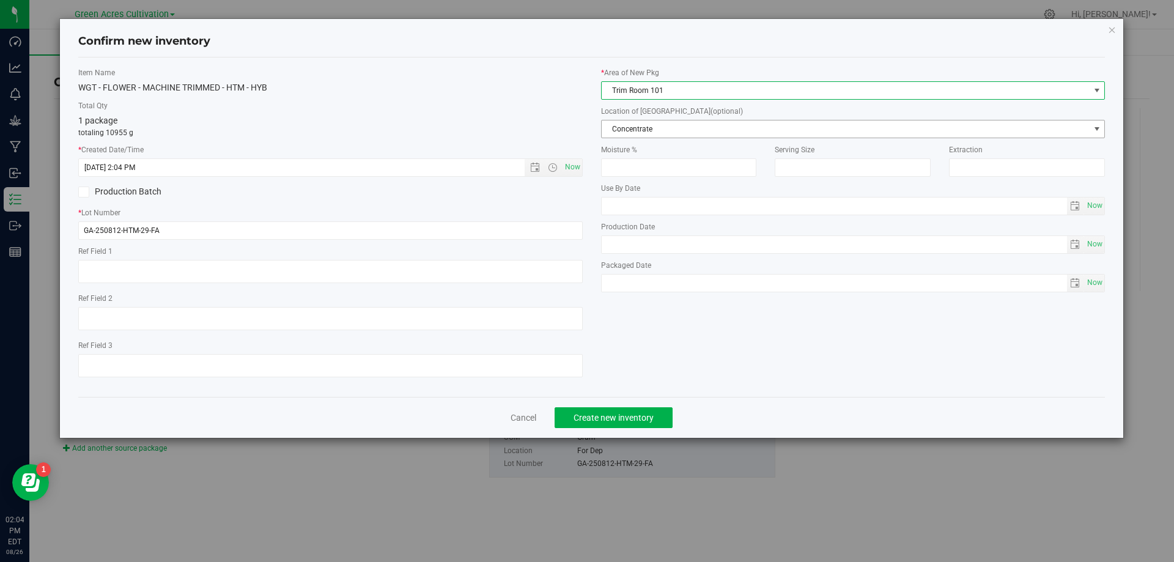
click at [682, 123] on span "Concentrate" at bounding box center [846, 128] width 488 height 17
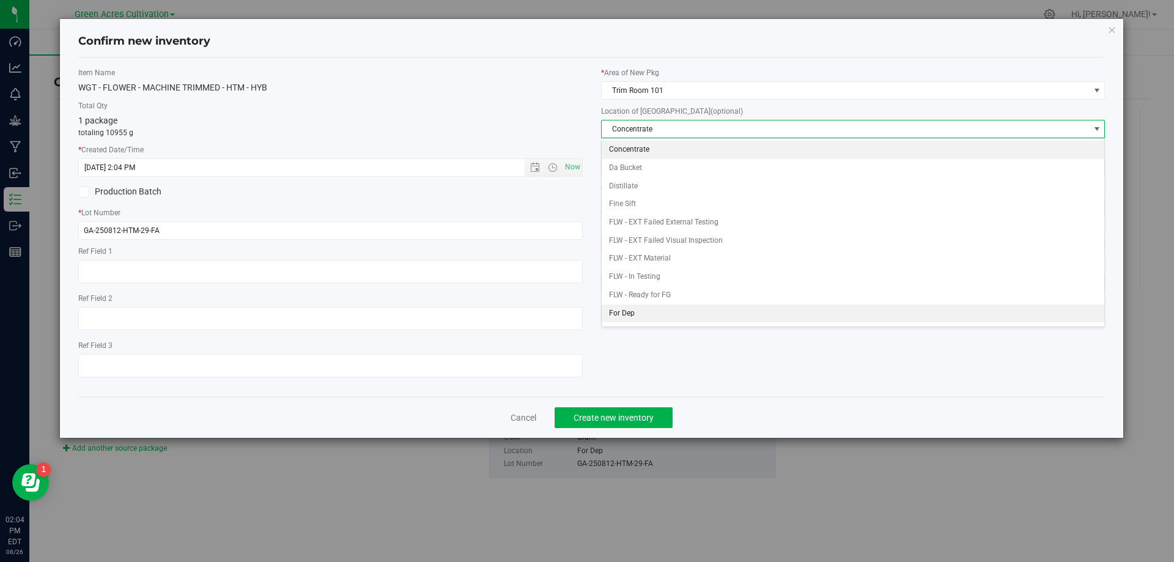
click at [666, 312] on li "For Dep" at bounding box center [853, 313] width 503 height 18
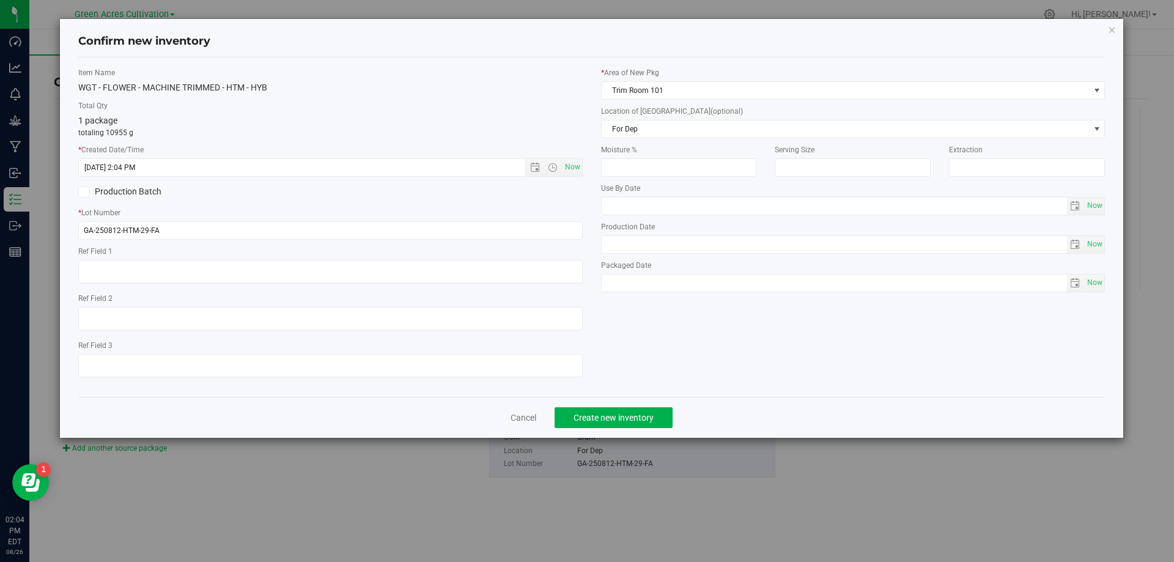
click at [628, 403] on div "Cancel Create new inventory" at bounding box center [591, 417] width 1027 height 41
click at [625, 421] on span "Create new inventory" at bounding box center [613, 418] width 80 height 10
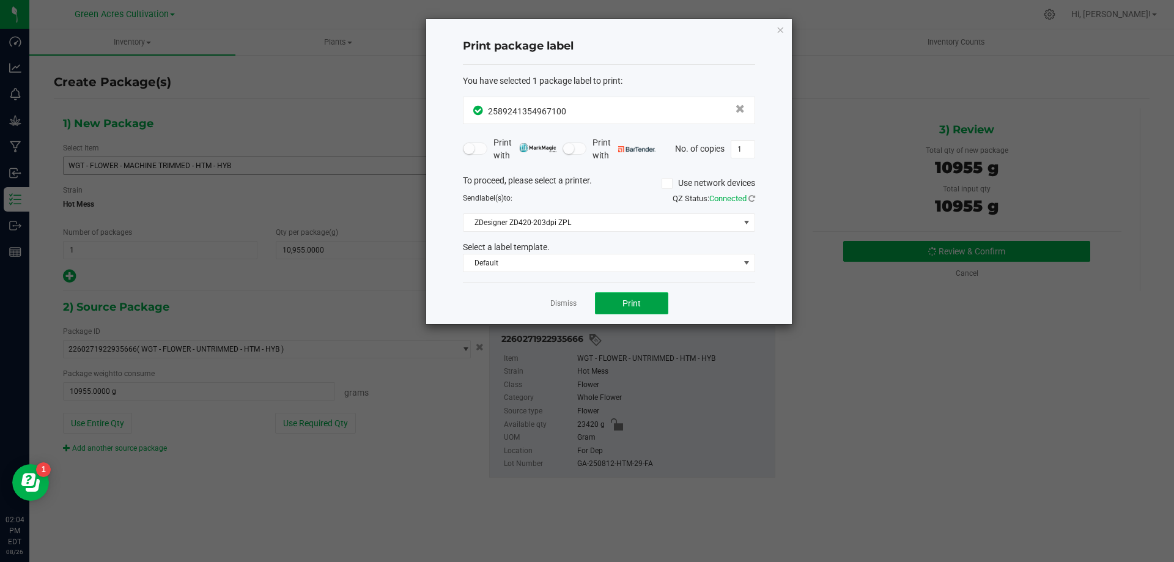
click at [608, 306] on button "Print" at bounding box center [631, 303] width 73 height 22
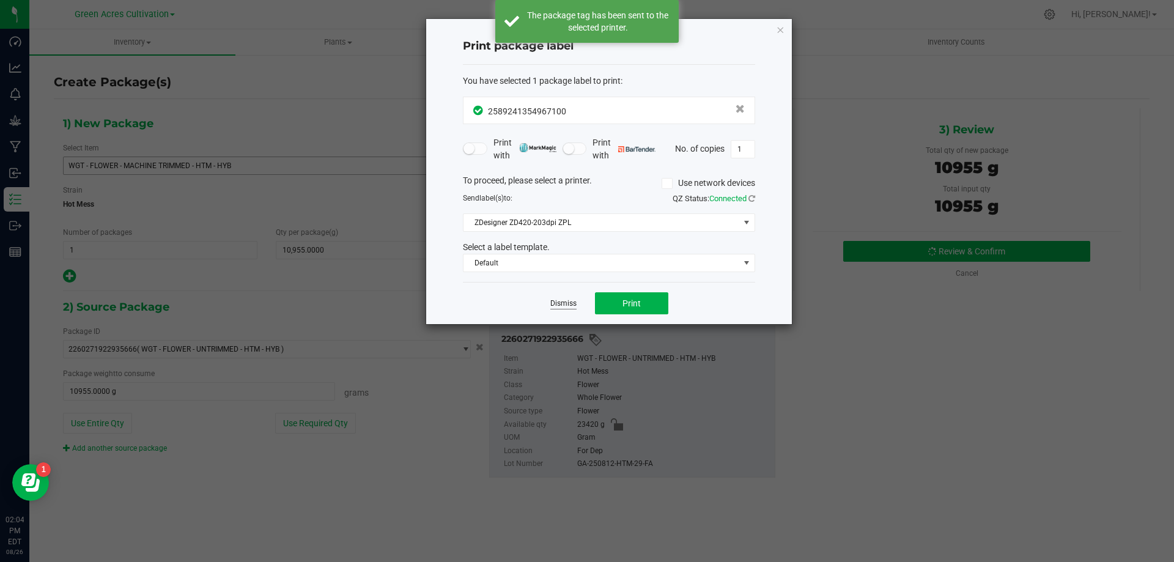
click at [567, 301] on link "Dismiss" at bounding box center [563, 303] width 26 height 10
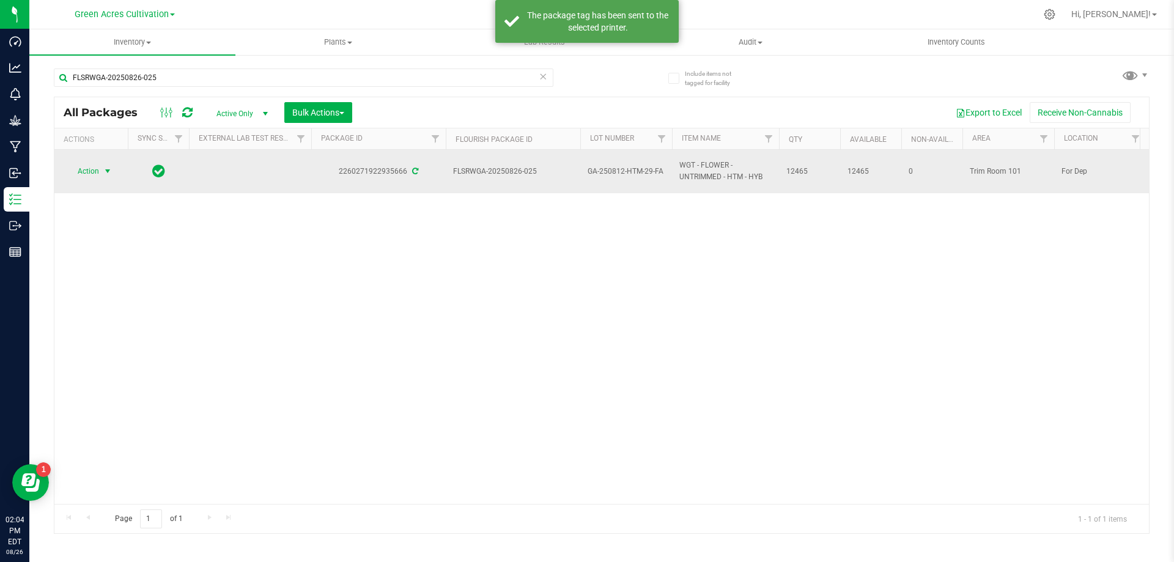
click at [108, 175] on span "select" at bounding box center [108, 171] width 10 height 10
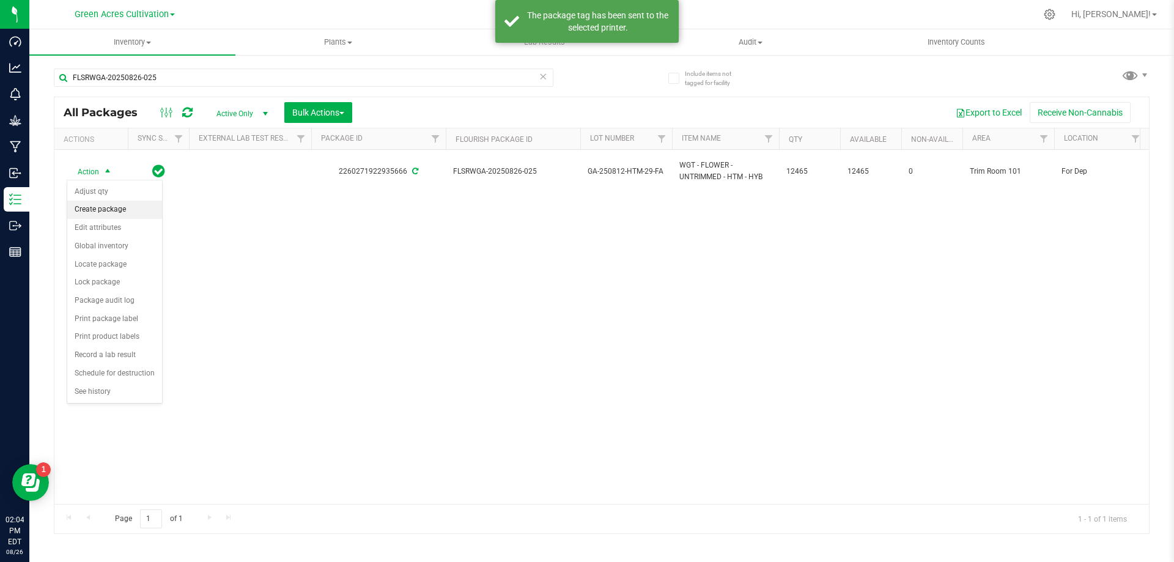
click at [118, 210] on li "Create package" at bounding box center [114, 210] width 95 height 18
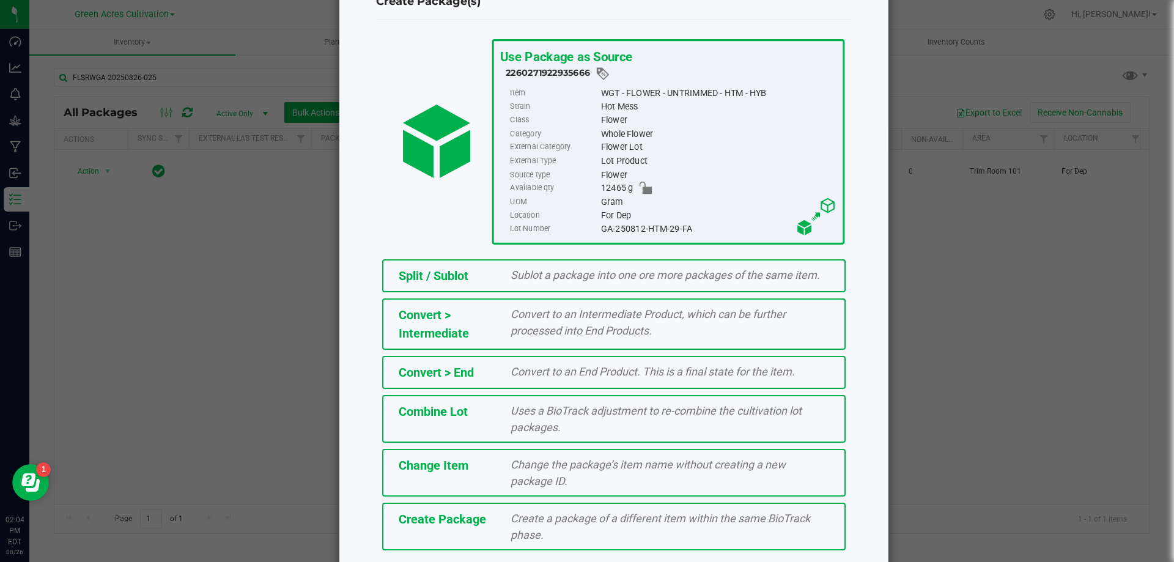
scroll to position [88, 0]
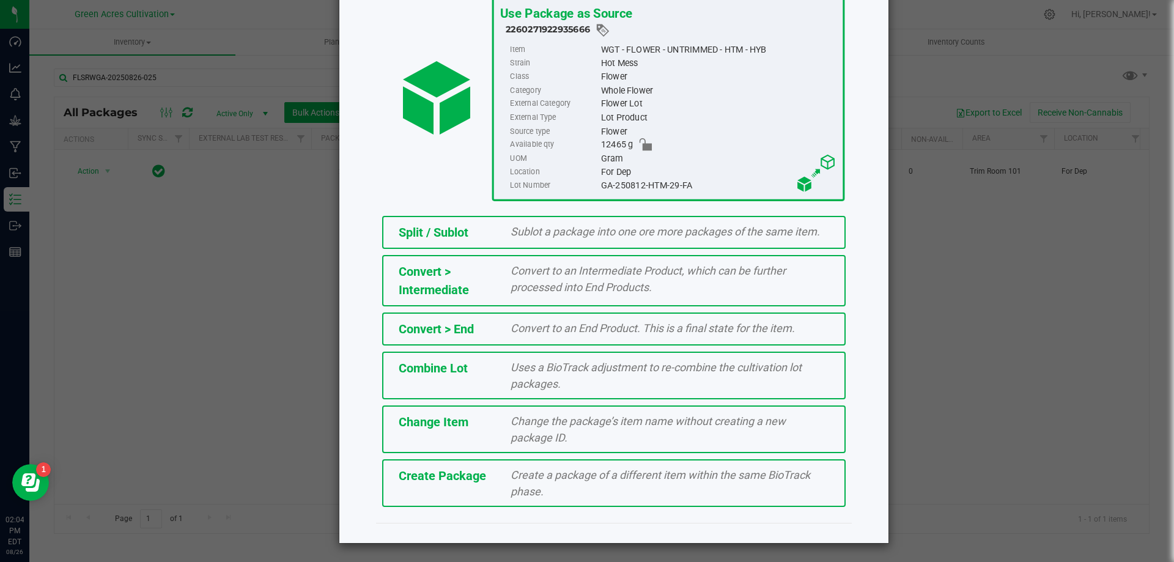
click at [613, 510] on div "Split / Sublot Sublot a package into one ore more packages of the same item. Co…" at bounding box center [614, 361] width 494 height 303
click at [612, 489] on div "Create a package of a different item within the same BioTrack phase." at bounding box center [669, 482] width 337 height 33
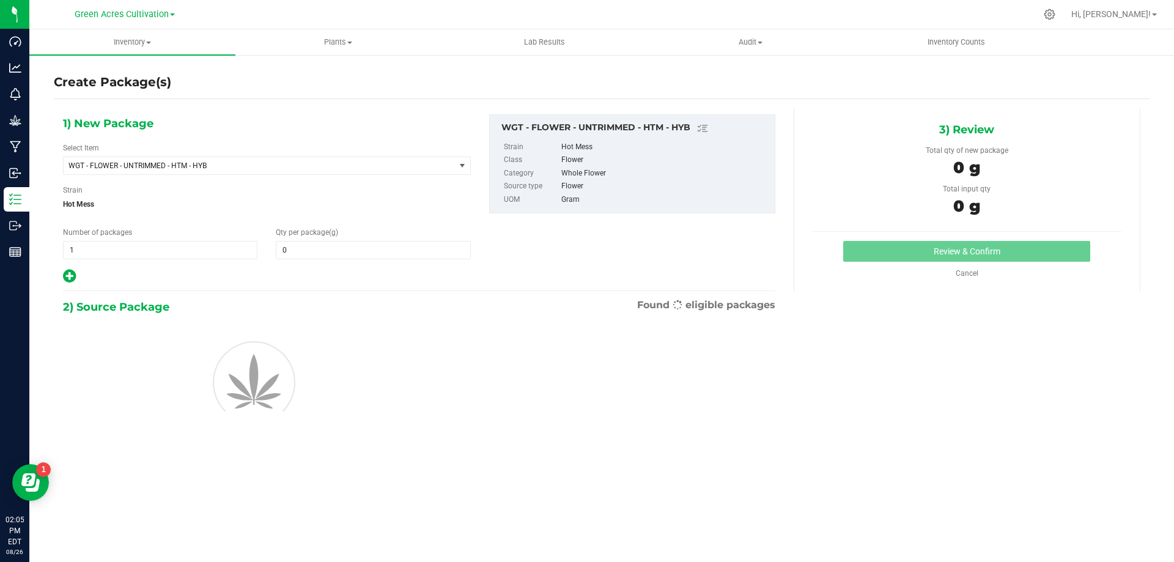
type input "0.0000"
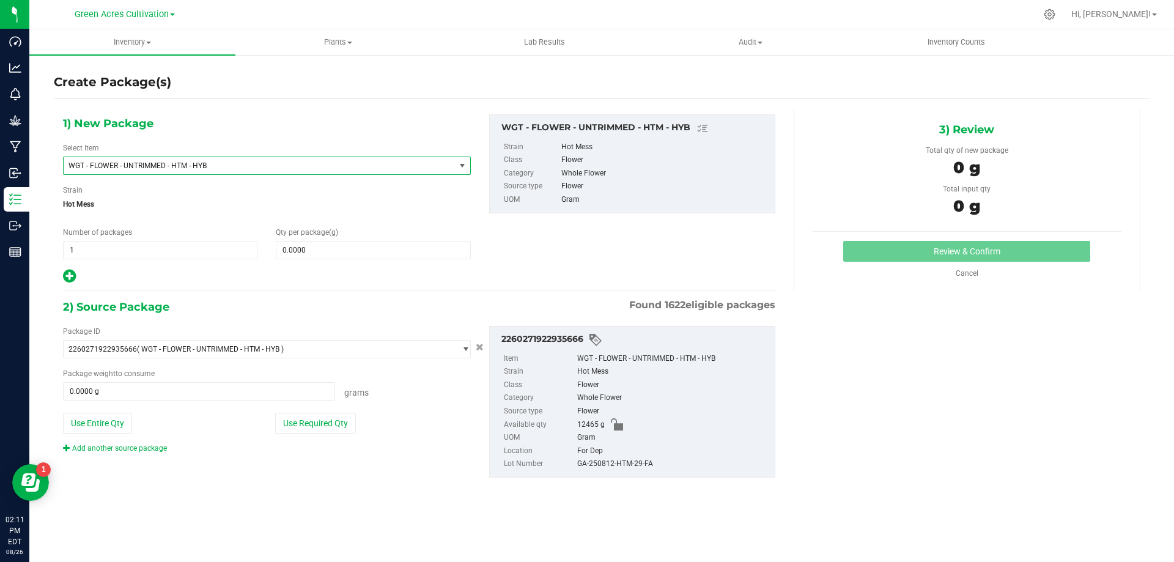
click at [451, 158] on span "WGT - FLOWER - UNTRIMMED - HTM - HYB" at bounding box center [259, 165] width 391 height 17
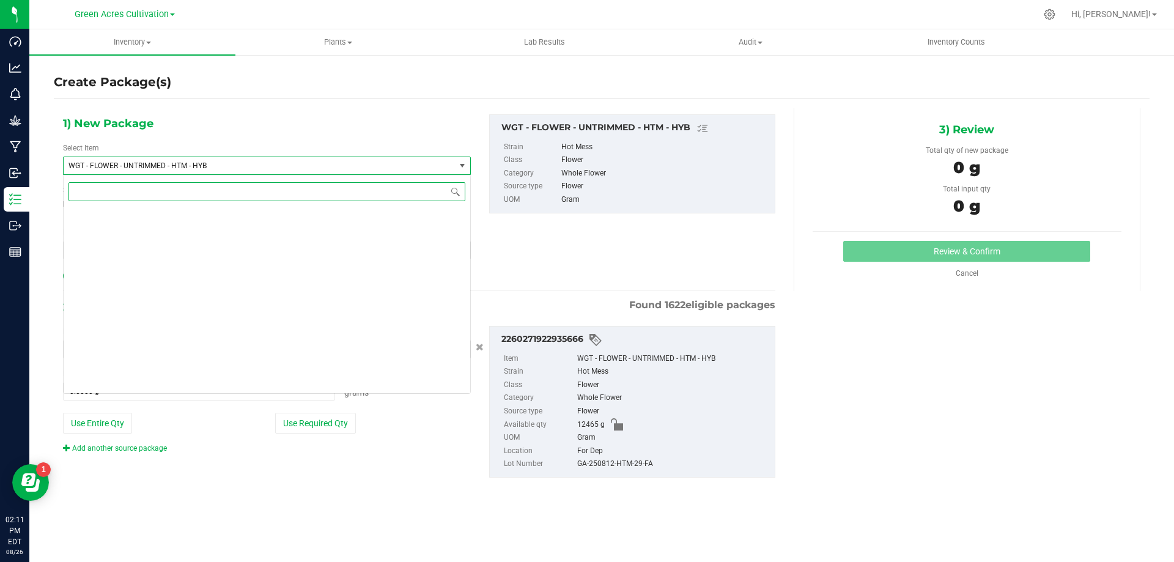
scroll to position [258801, 0]
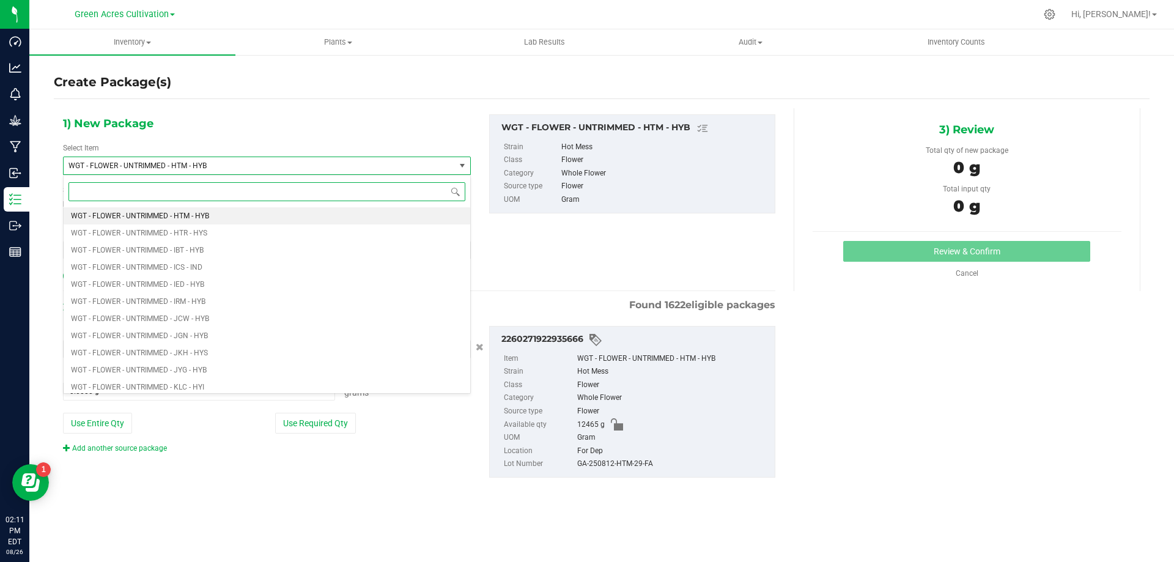
type input "R"
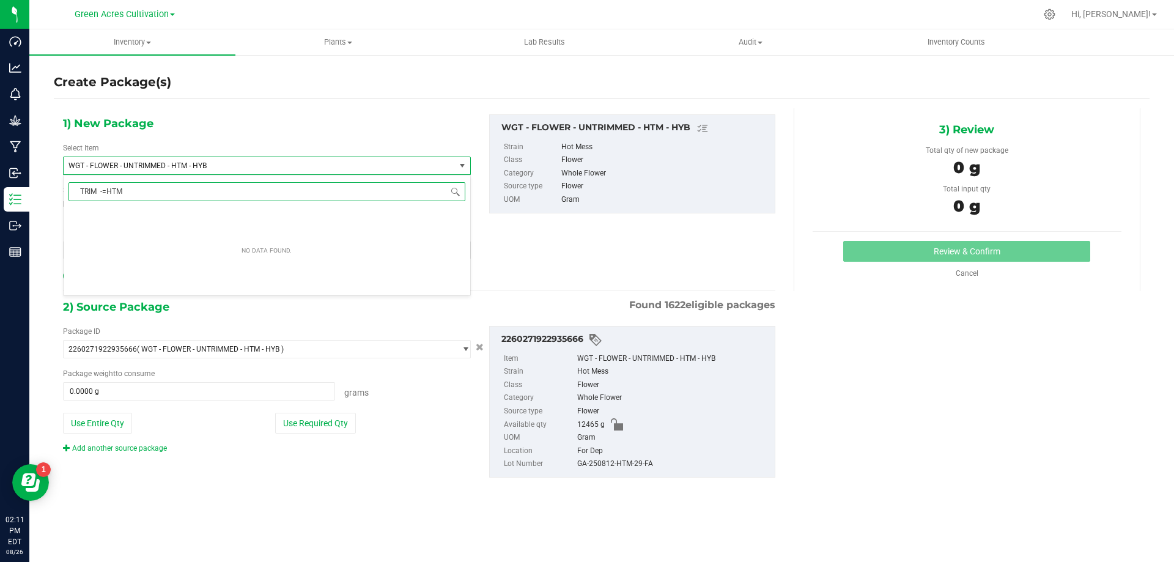
scroll to position [0, 0]
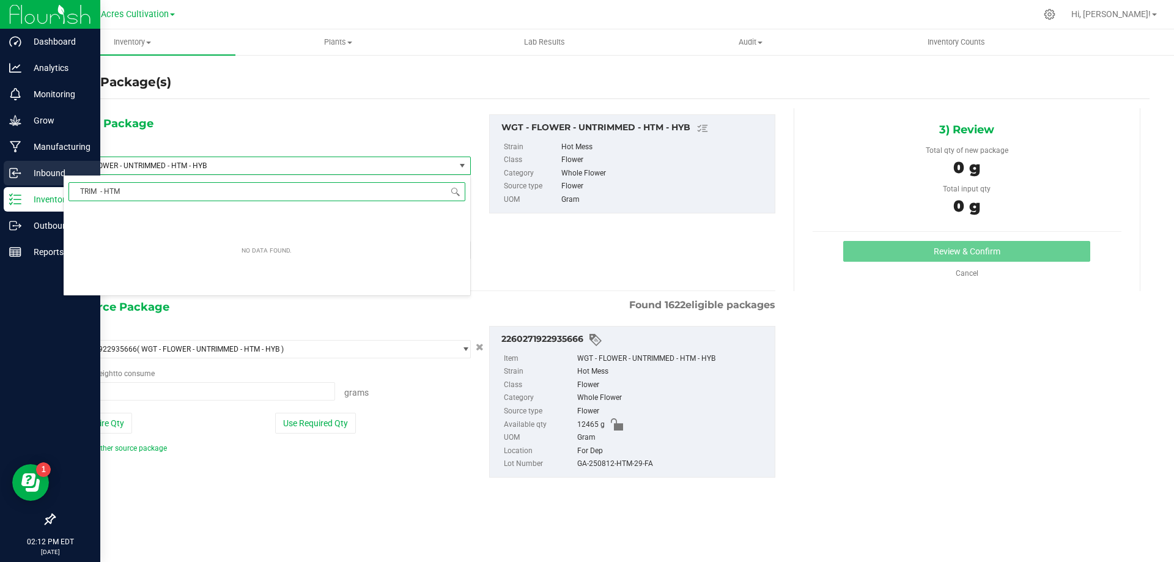
drag, startPoint x: 161, startPoint y: 191, endPoint x: 0, endPoint y: 177, distance: 161.3
click at [0, 179] on body "Dashboard Analytics Monitoring Grow Manufacturing Inbound Inventory Outbound Re…" at bounding box center [587, 281] width 1174 height 562
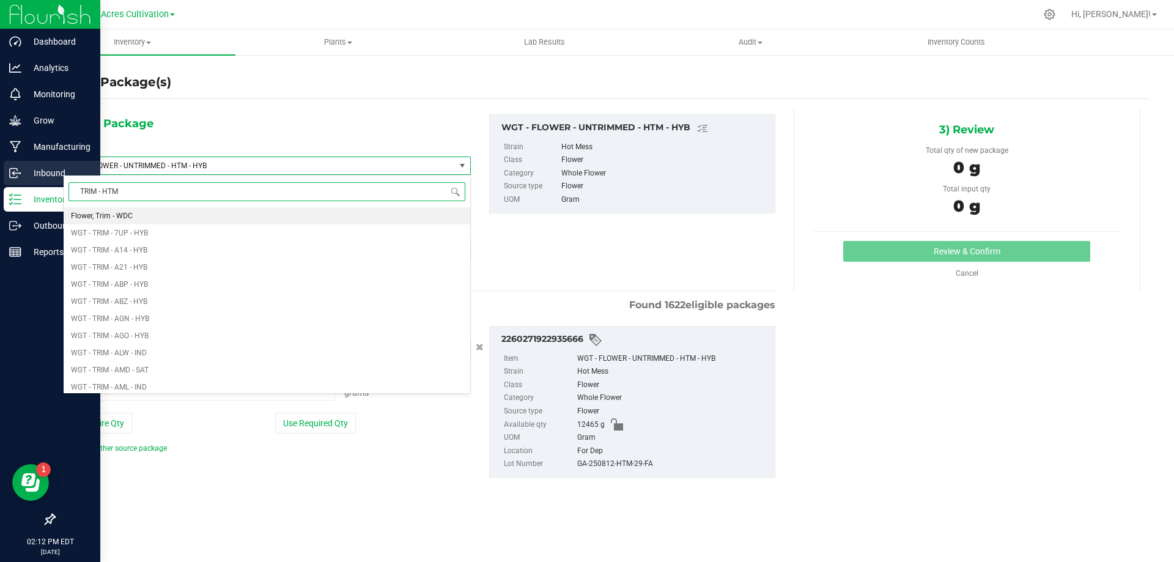
type input "TRIM - HTM"
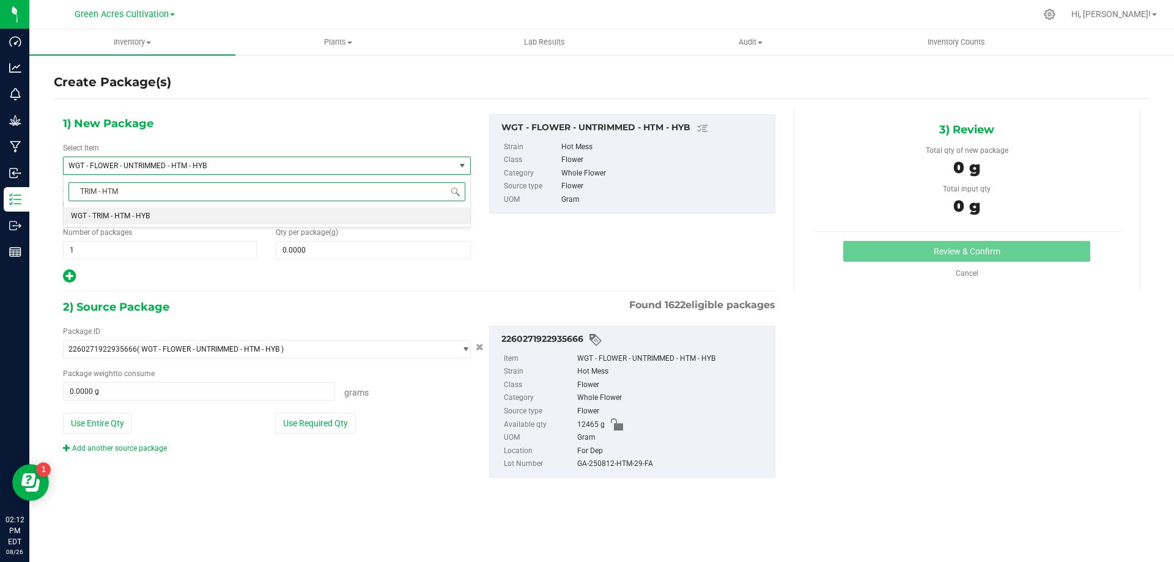
click at [161, 208] on li "WGT - TRIM - HTM - HYB" at bounding box center [267, 215] width 407 height 17
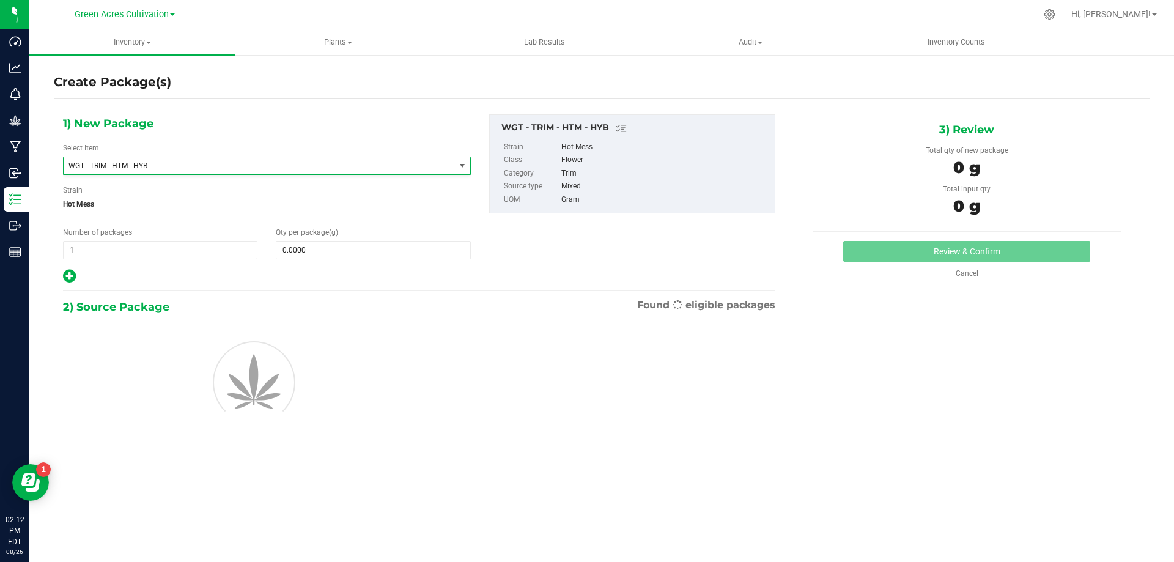
type input "0.0000"
click at [325, 241] on span "0.0000 0" at bounding box center [373, 250] width 194 height 18
click at [333, 249] on span at bounding box center [373, 250] width 194 height 18
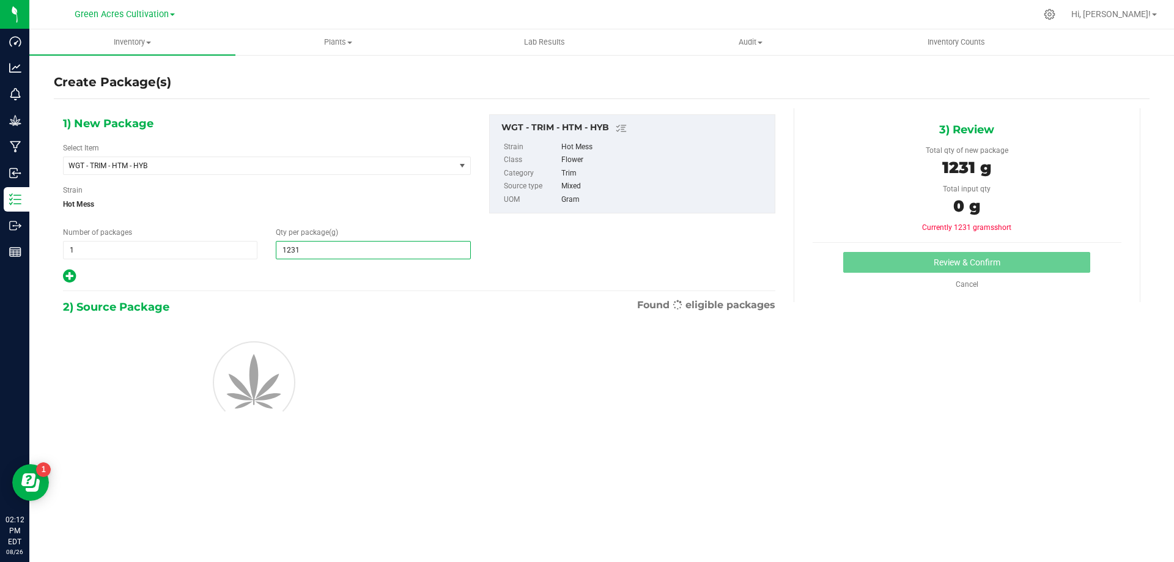
type input "12310"
type input "12,310.0000"
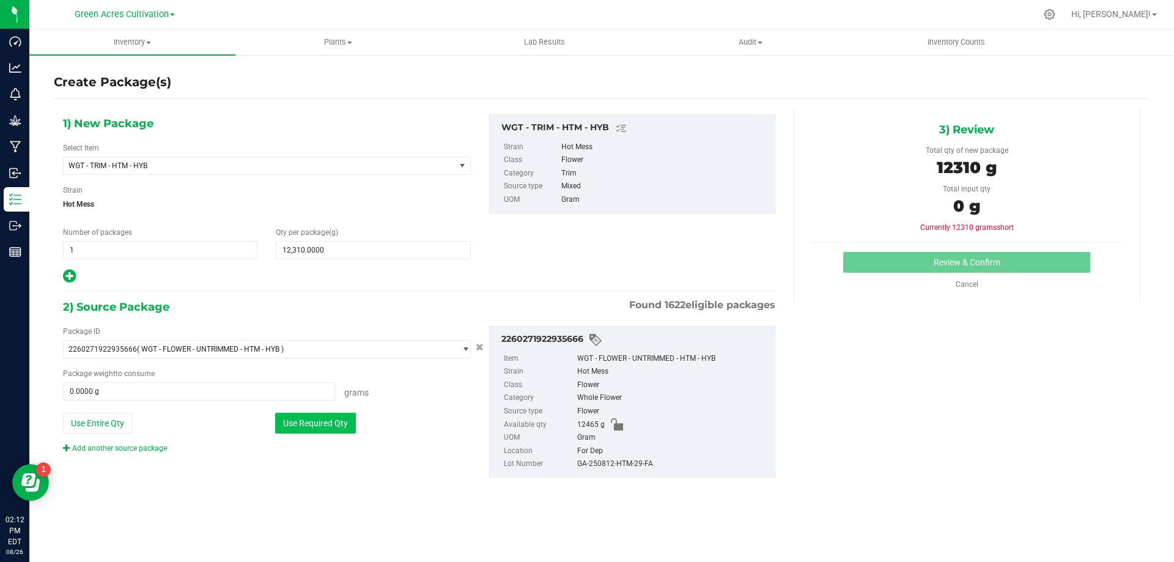
click at [327, 424] on button "Use Required Qty" at bounding box center [315, 423] width 81 height 21
type input "12310.0000 g"
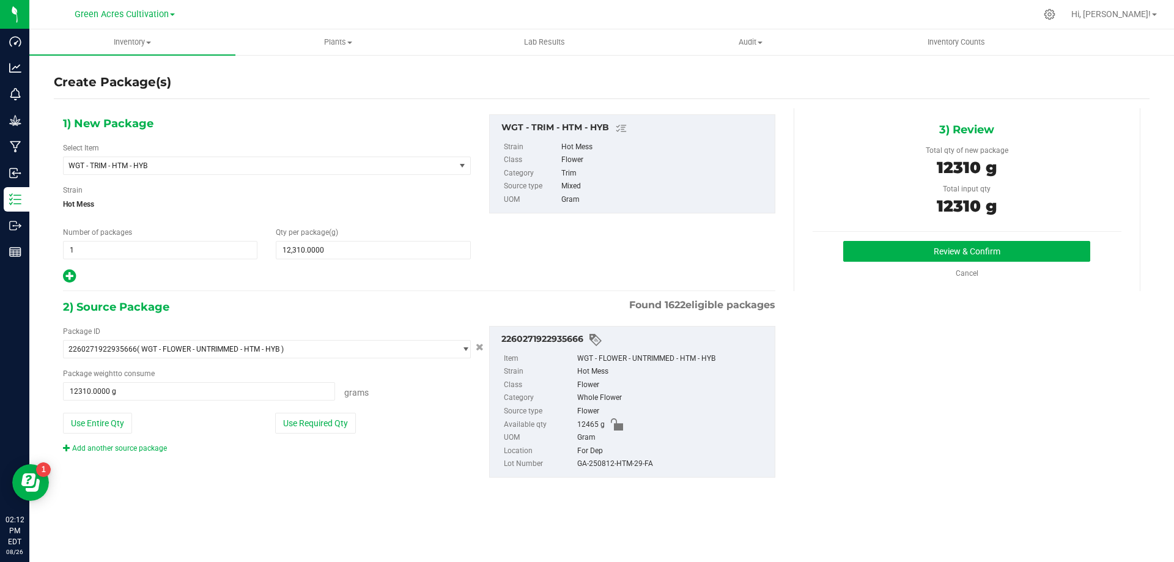
click at [639, 468] on div "GA-250812-HTM-29-FA" at bounding box center [672, 463] width 191 height 13
click at [636, 467] on div "GA-250812-HTM-29-FA" at bounding box center [672, 463] width 191 height 13
click at [639, 464] on div "GA-250812-HTM-29-FA" at bounding box center [672, 463] width 191 height 13
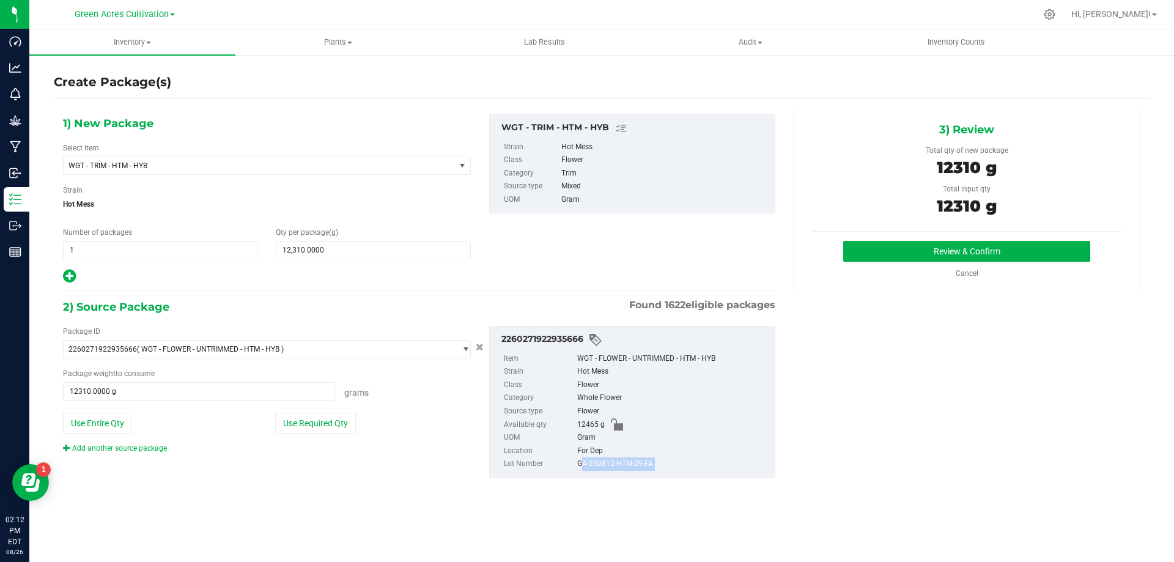
click at [639, 464] on div "GA-250812-HTM-29-FA" at bounding box center [672, 463] width 191 height 13
copy div "GA-250812-HTM-29-FA"
click at [933, 261] on button "Review & Confirm" at bounding box center [966, 251] width 247 height 21
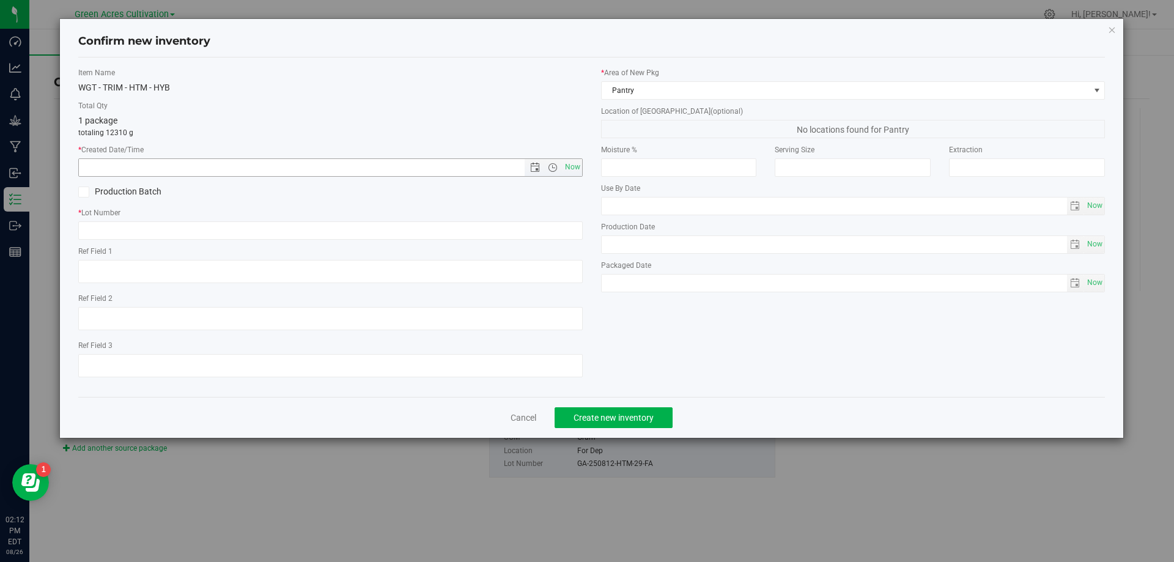
click at [593, 161] on div "Moisture %" at bounding box center [679, 160] width 174 height 32
click at [575, 161] on span "Now" at bounding box center [572, 167] width 21 height 18
type input "[DATE] 2:12 PM"
drag, startPoint x: 569, startPoint y: 208, endPoint x: 567, endPoint y: 233, distance: 25.1
click at [569, 216] on label "* Lot Number" at bounding box center [330, 212] width 504 height 11
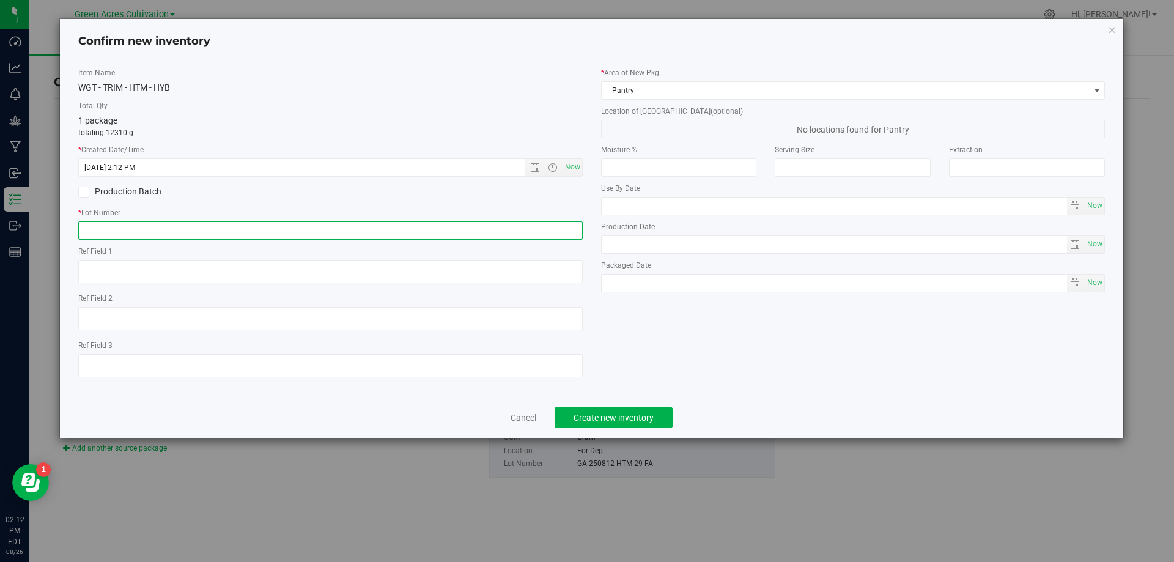
click at [567, 233] on input "text" at bounding box center [330, 230] width 504 height 18
paste input "GA-250812-HTM-29-FA"
type input "GA-250812-HTM-29-TB"
click at [772, 100] on div "* Area of [GEOGRAPHIC_DATA] Pantry Location of [GEOGRAPHIC_DATA] (optional) No …" at bounding box center [853, 182] width 523 height 231
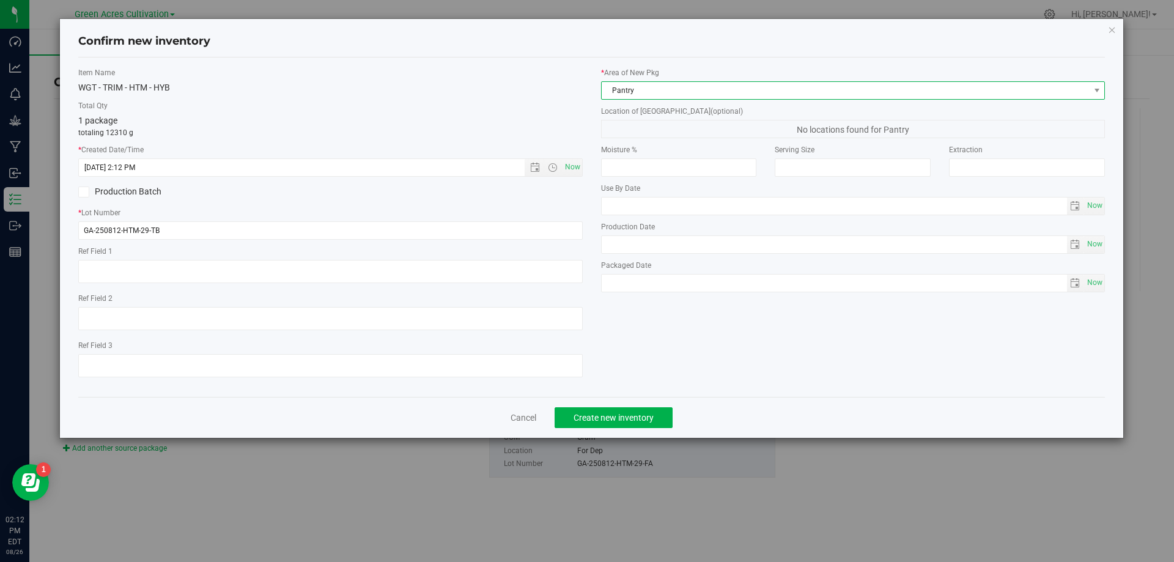
click at [782, 87] on span "Pantry" at bounding box center [846, 90] width 488 height 17
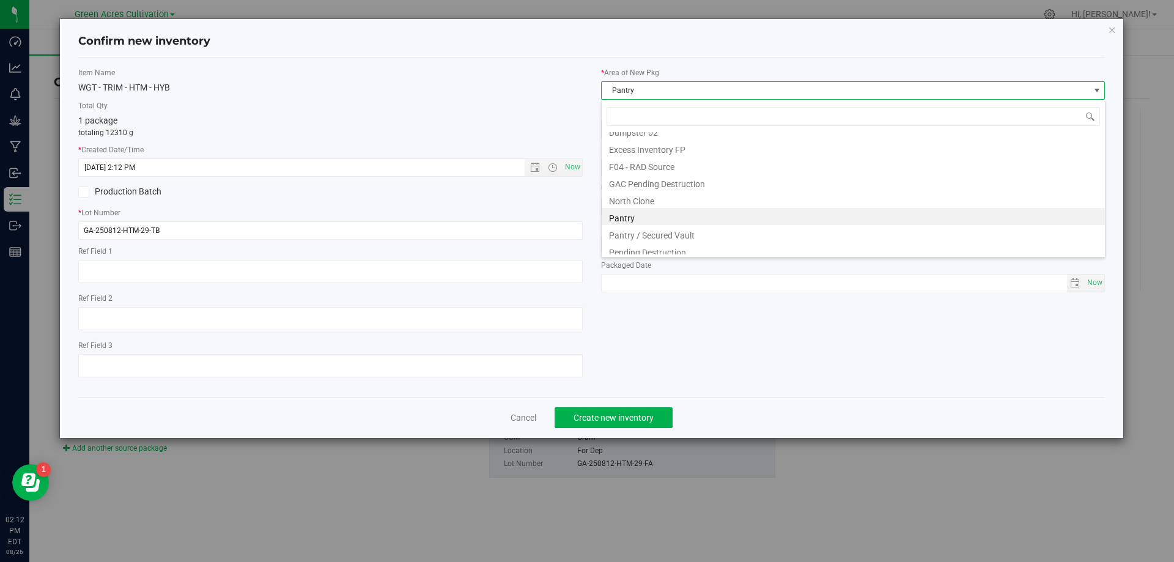
scroll to position [169, 0]
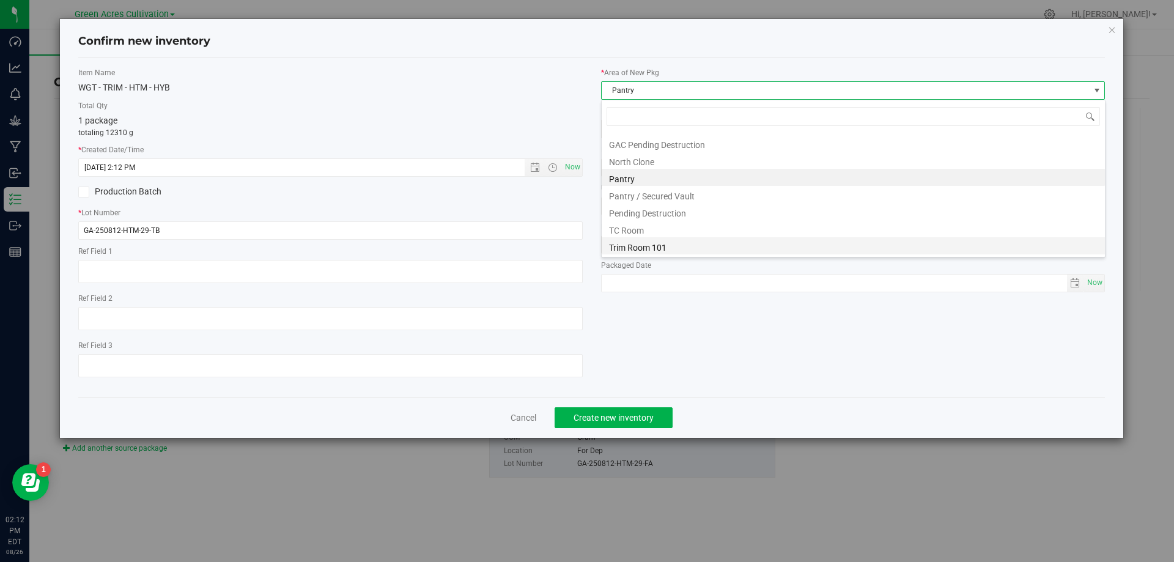
click at [710, 245] on li "Trim Room 101" at bounding box center [853, 245] width 503 height 17
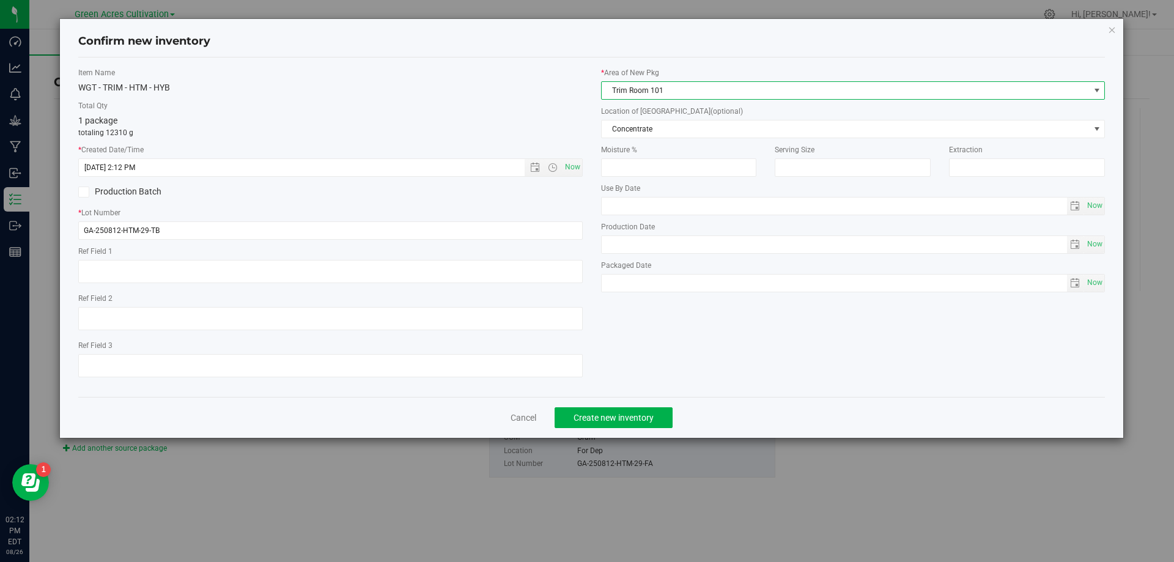
click at [732, 148] on label "Moisture %" at bounding box center [679, 149] width 156 height 11
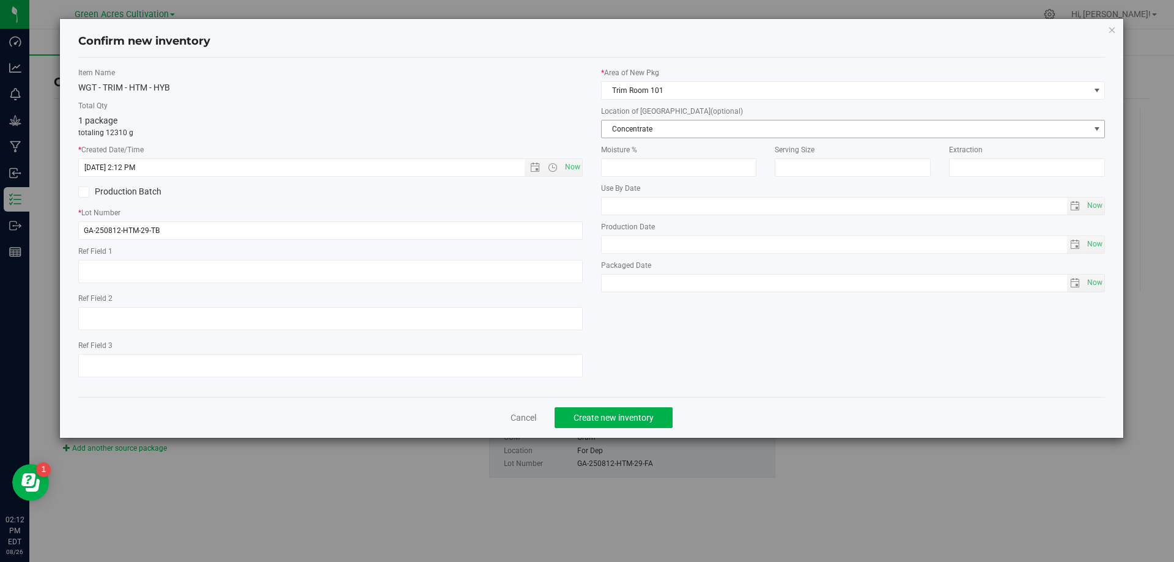
click at [735, 131] on span "Concentrate" at bounding box center [846, 128] width 488 height 17
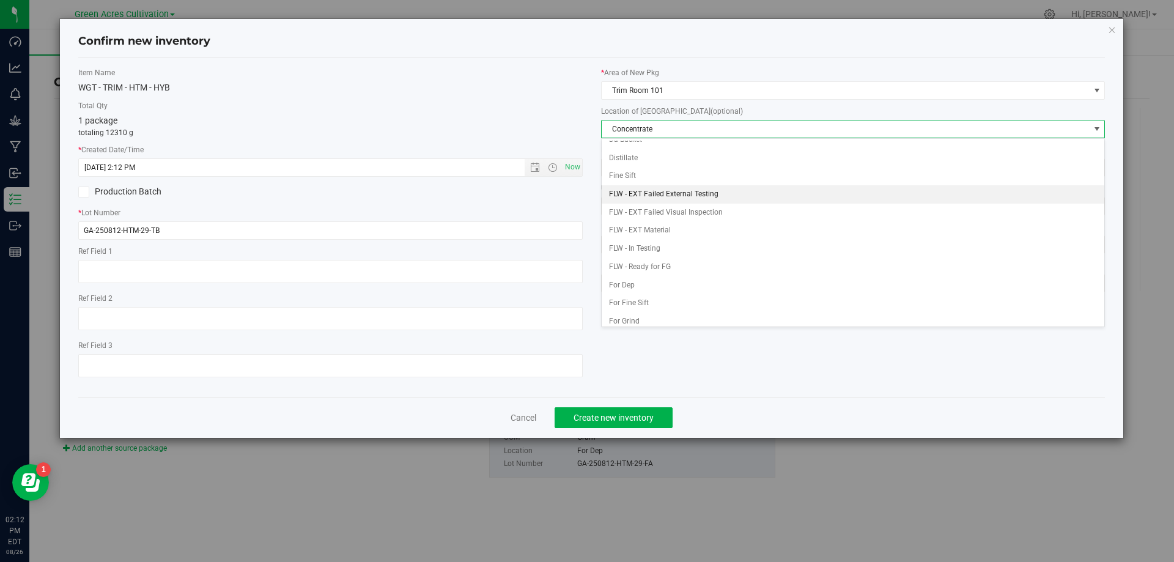
scroll to position [125, 0]
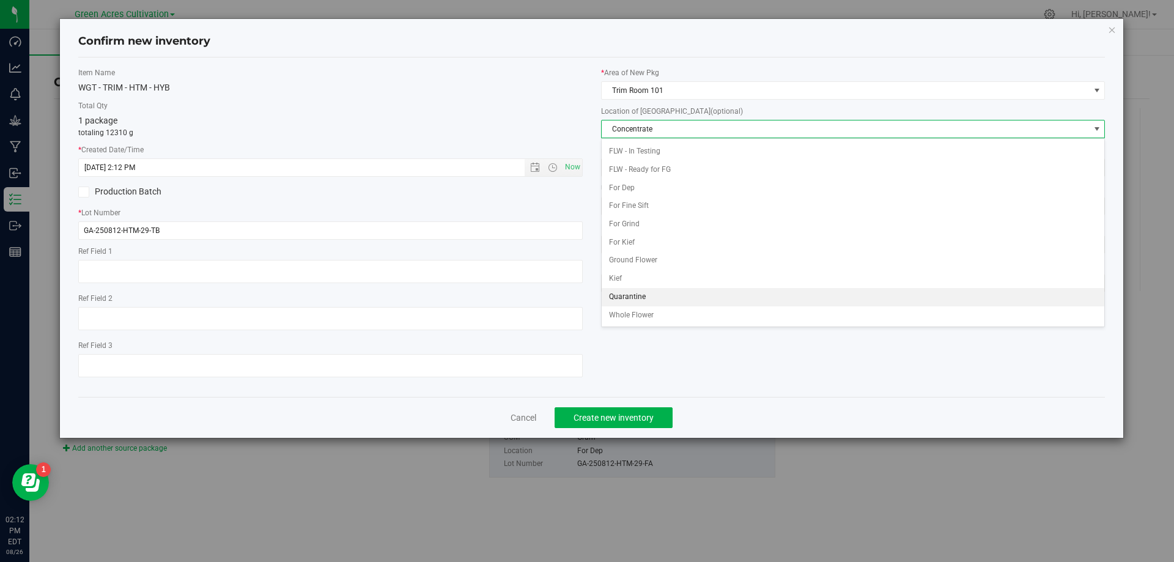
click at [639, 299] on li "Quarantine" at bounding box center [853, 297] width 503 height 18
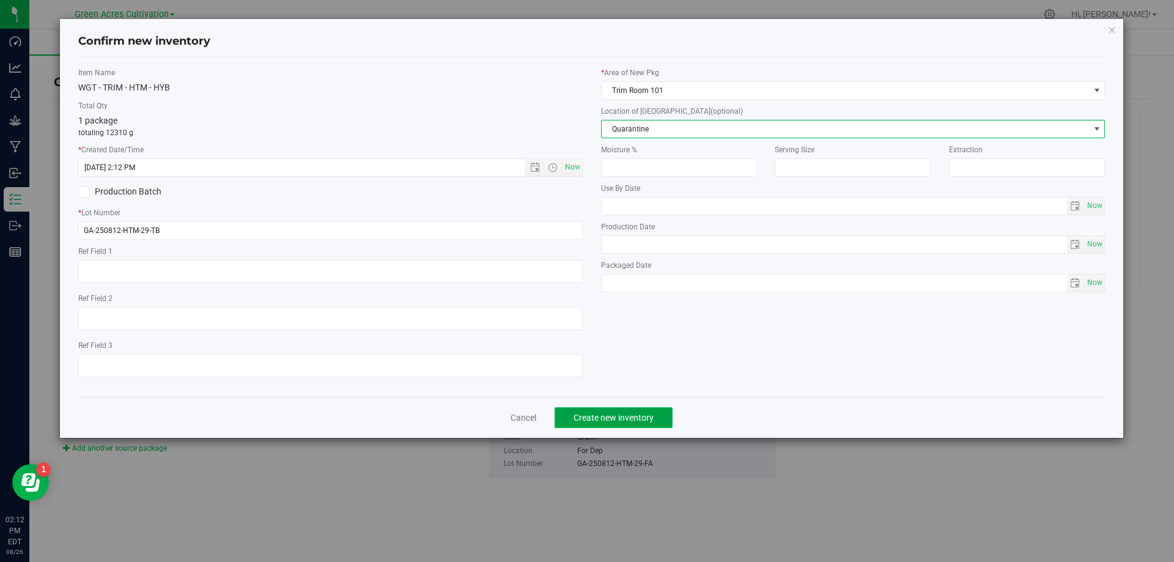
click at [646, 413] on span "Create new inventory" at bounding box center [613, 418] width 80 height 10
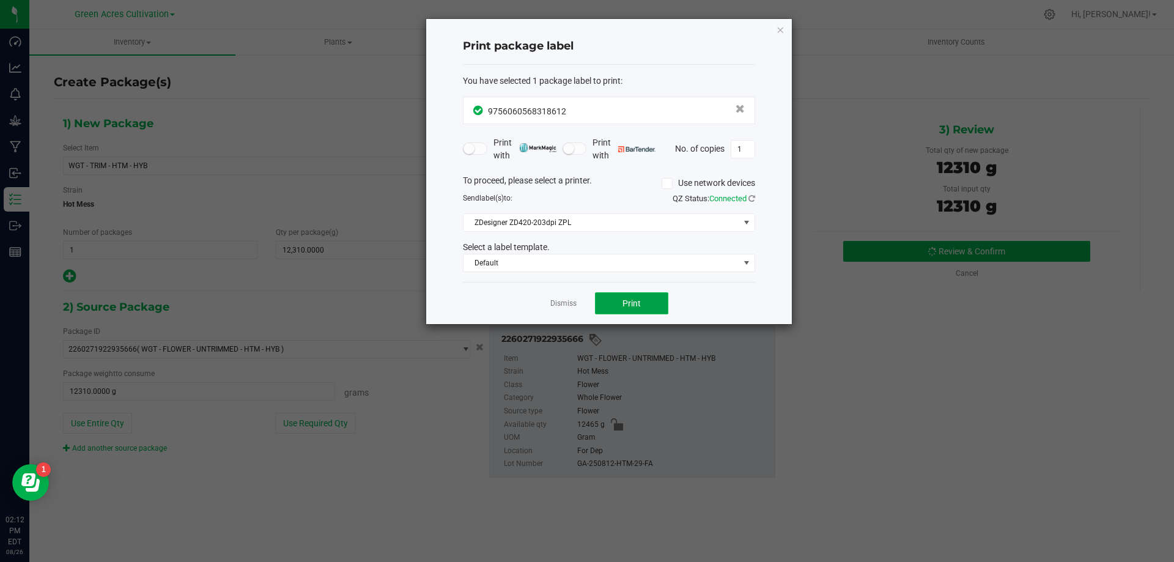
click at [624, 307] on span "Print" at bounding box center [631, 303] width 18 height 10
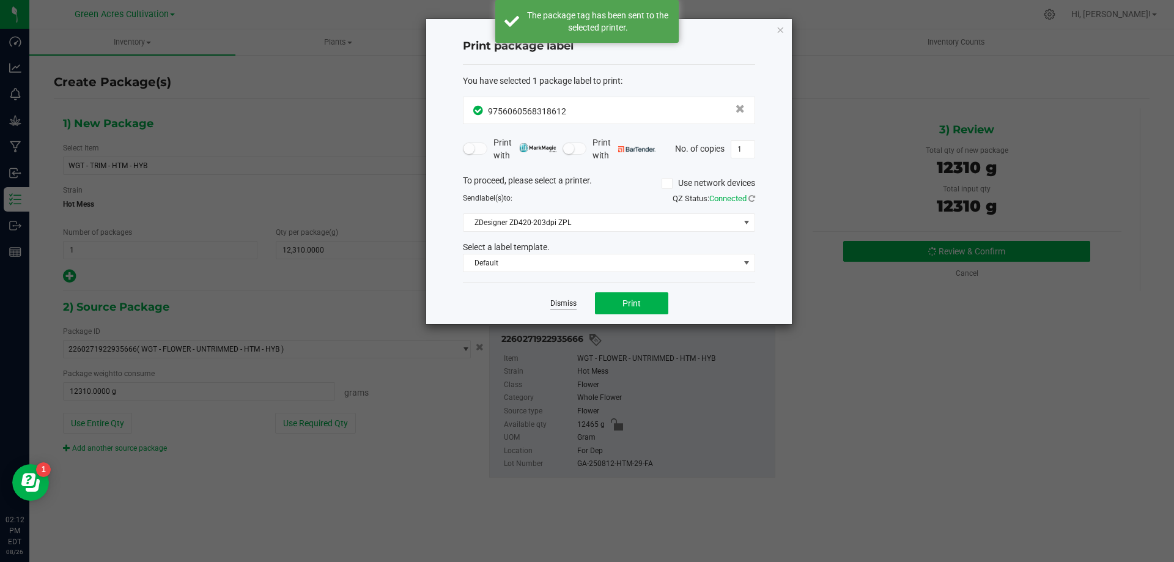
click at [564, 302] on link "Dismiss" at bounding box center [563, 303] width 26 height 10
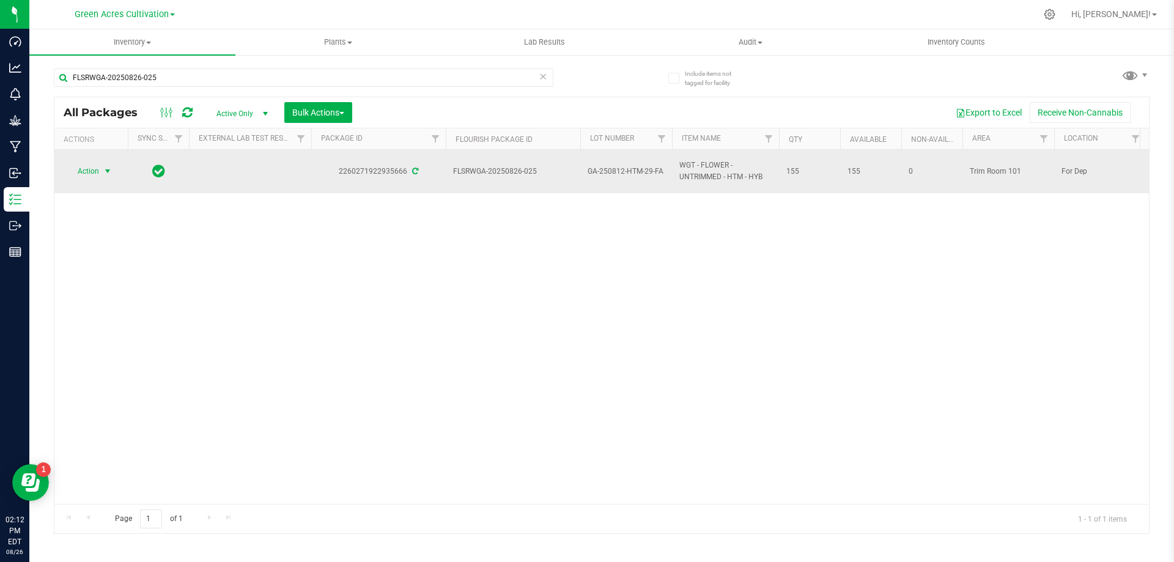
click at [95, 173] on span "Action" at bounding box center [83, 171] width 33 height 17
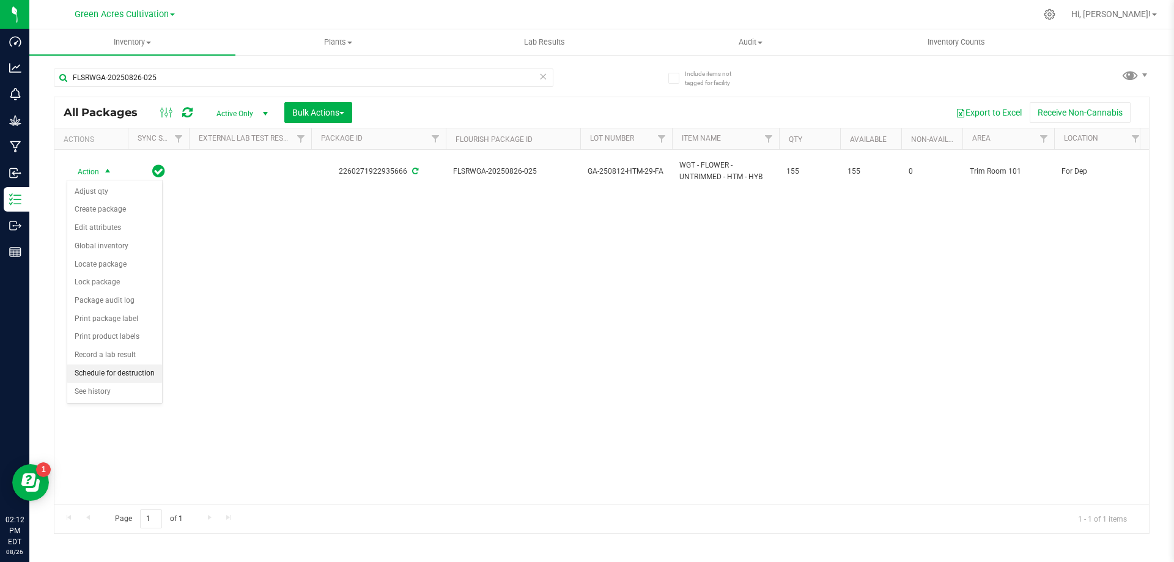
click at [116, 380] on li "Schedule for destruction" at bounding box center [114, 373] width 95 height 18
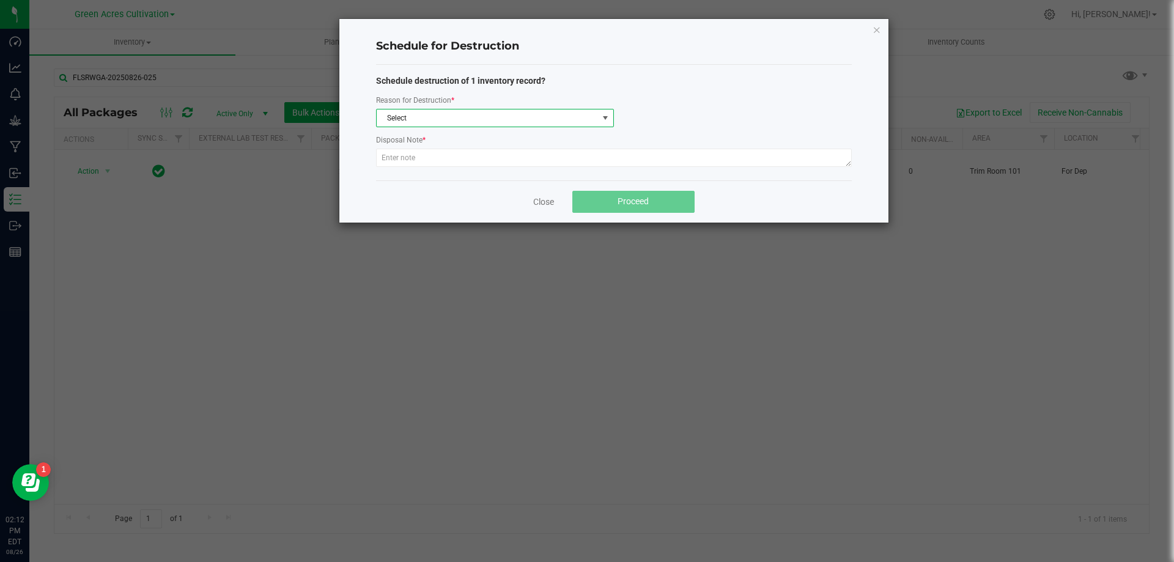
click at [430, 121] on span "Select" at bounding box center [487, 117] width 221 height 17
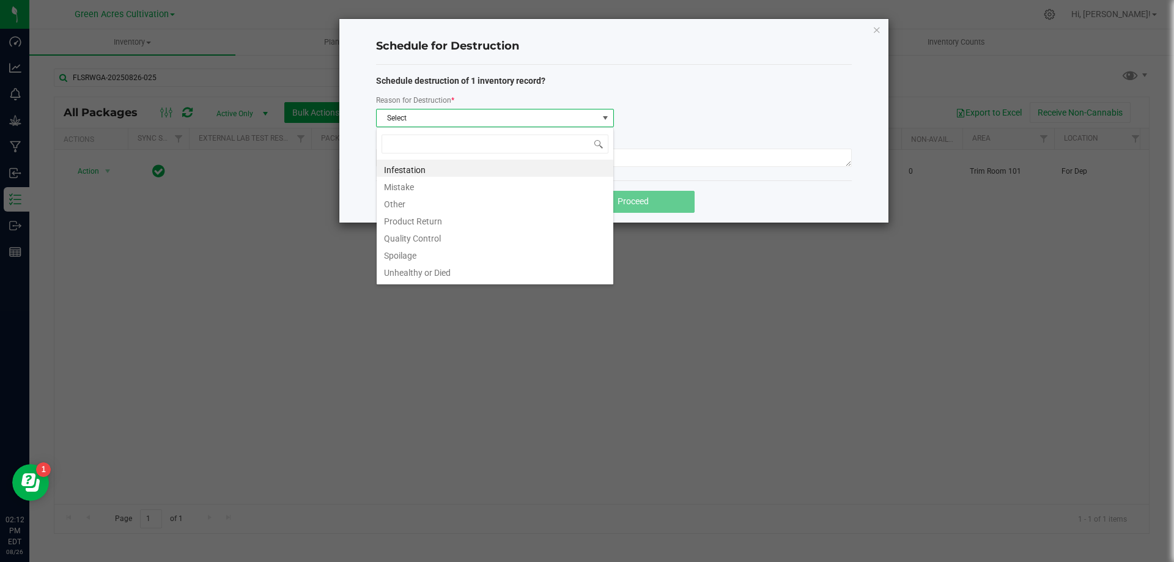
scroll to position [18, 238]
type input "W"
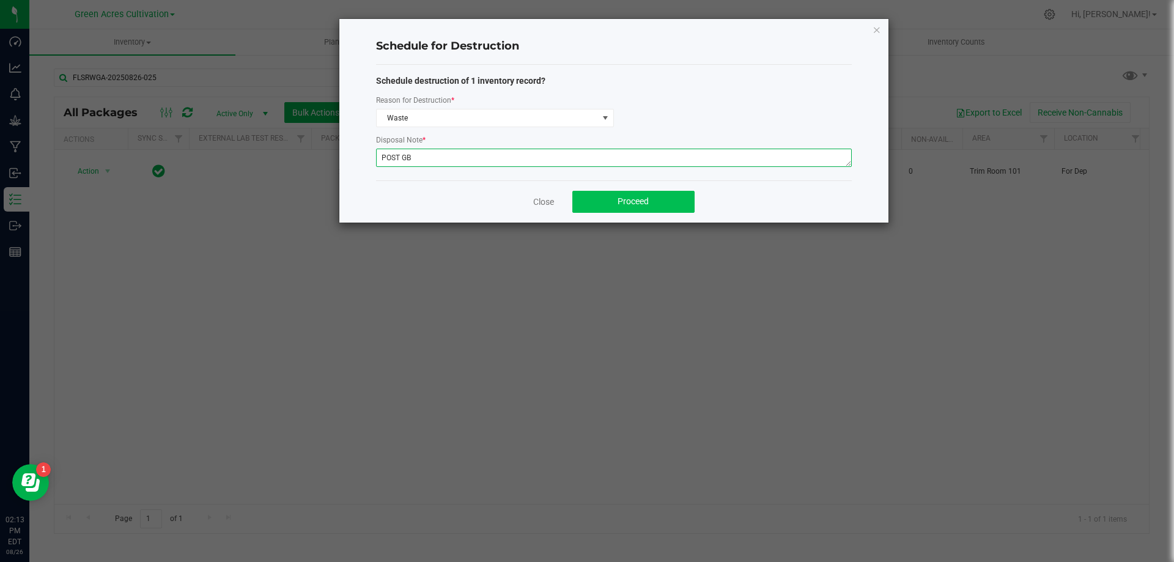
type textarea "POST GB"
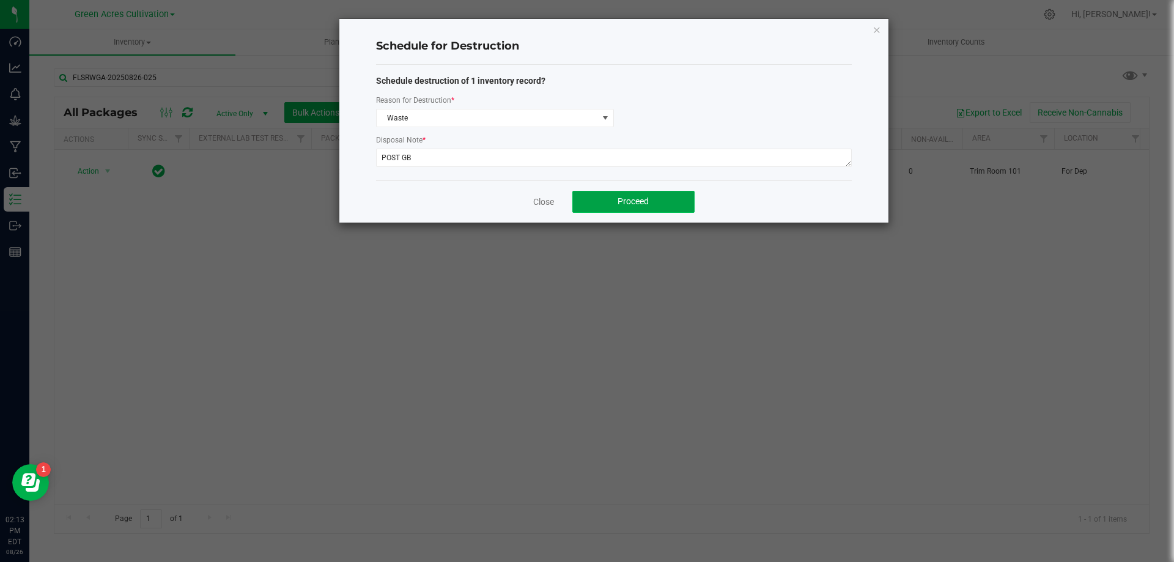
click at [667, 201] on button "Proceed" at bounding box center [633, 202] width 122 height 22
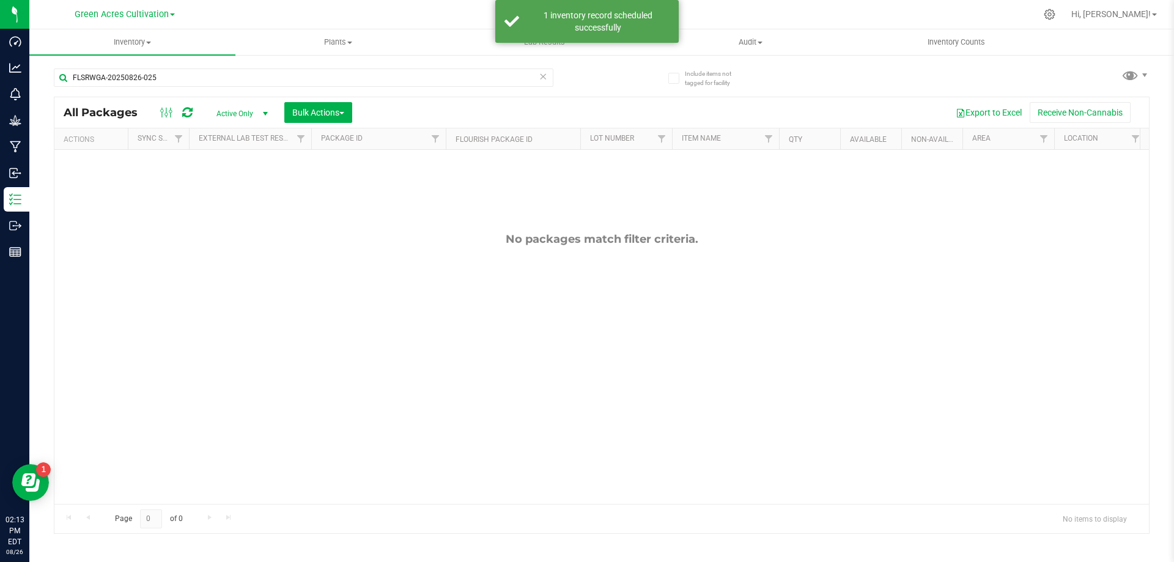
click at [543, 78] on icon at bounding box center [543, 75] width 9 height 15
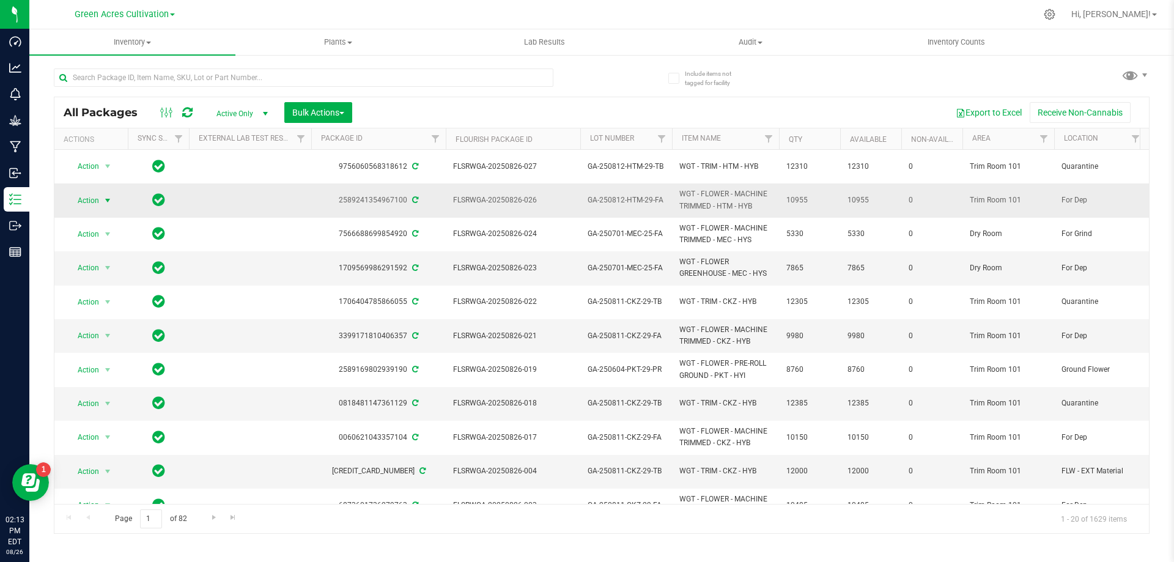
click at [72, 196] on span "Action" at bounding box center [83, 200] width 33 height 17
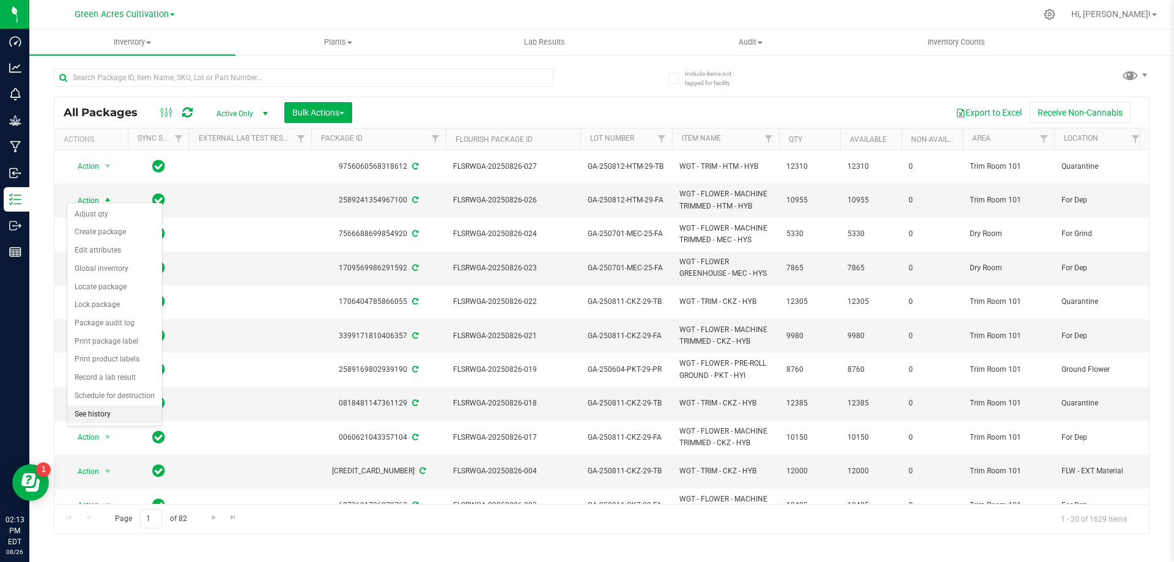
click at [118, 418] on li "See history" at bounding box center [114, 414] width 95 height 18
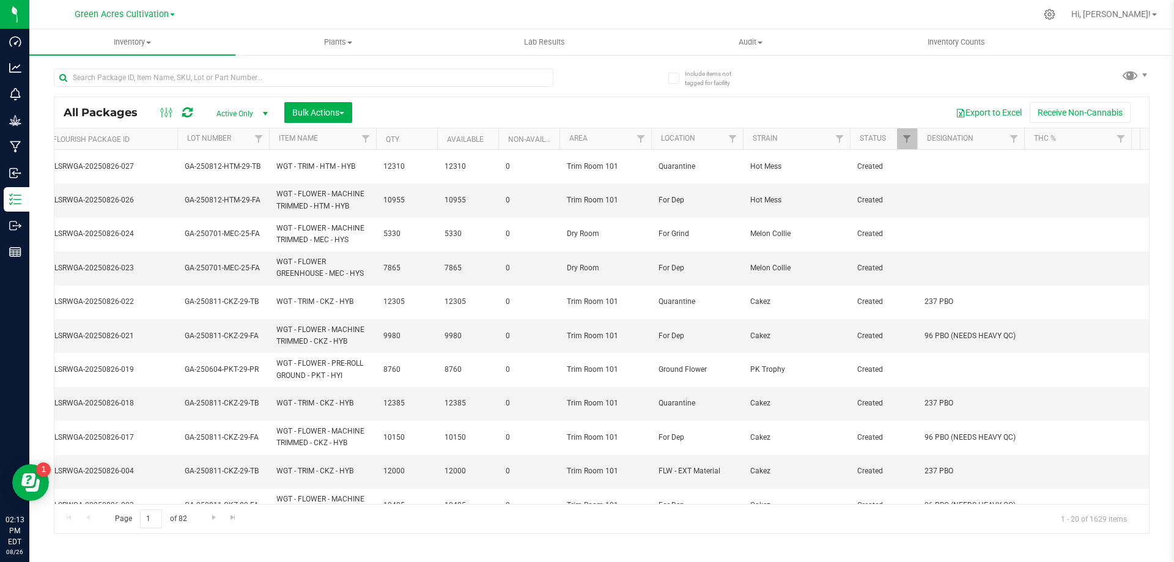
scroll to position [0, 501]
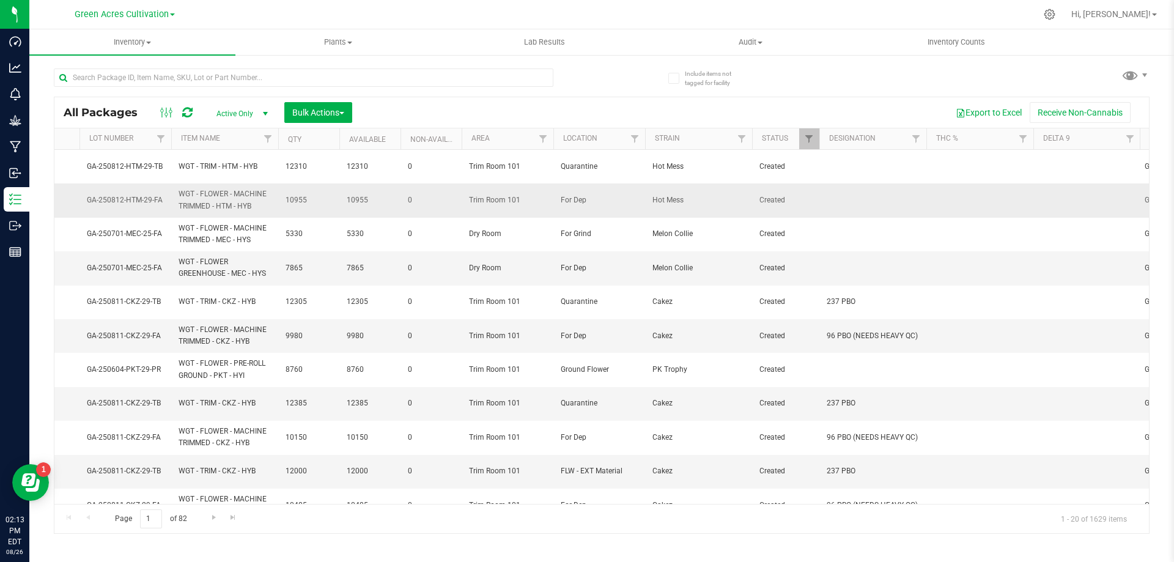
click at [914, 194] on td at bounding box center [872, 200] width 107 height 34
type input "44.8 PBO"
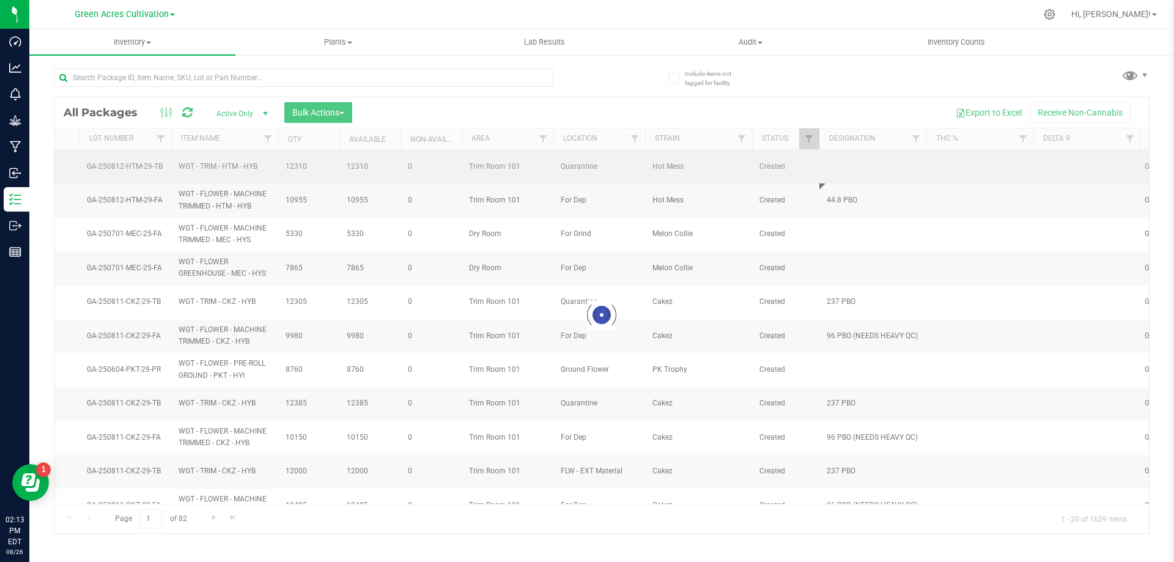
click at [913, 171] on div "Loading... All Packages Active Only Active Only Lab Samples Locked All External…" at bounding box center [602, 315] width 1096 height 437
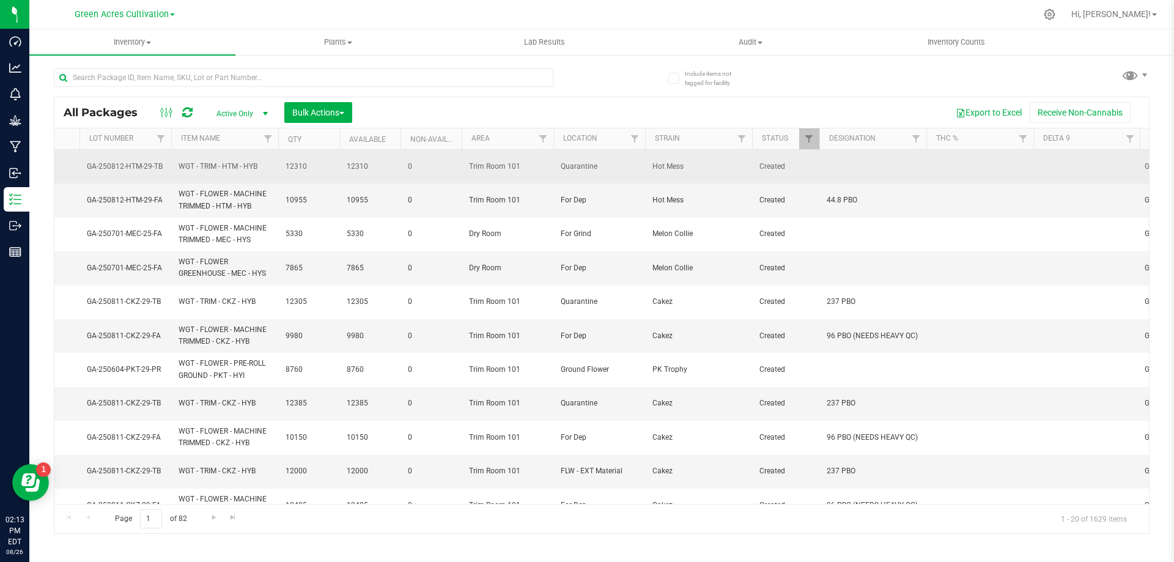
click at [898, 162] on td at bounding box center [872, 167] width 107 height 34
type input "250 PBO"
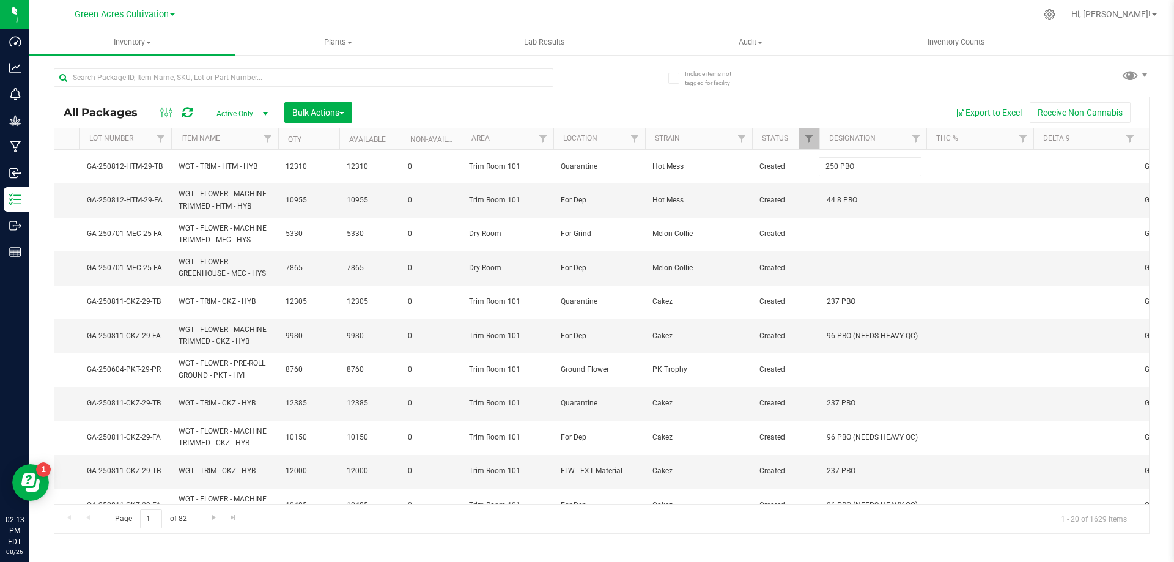
click at [844, 108] on div "All Packages Active Only Active Only Lab Samples Locked All External Internal B…" at bounding box center [602, 315] width 1096 height 437
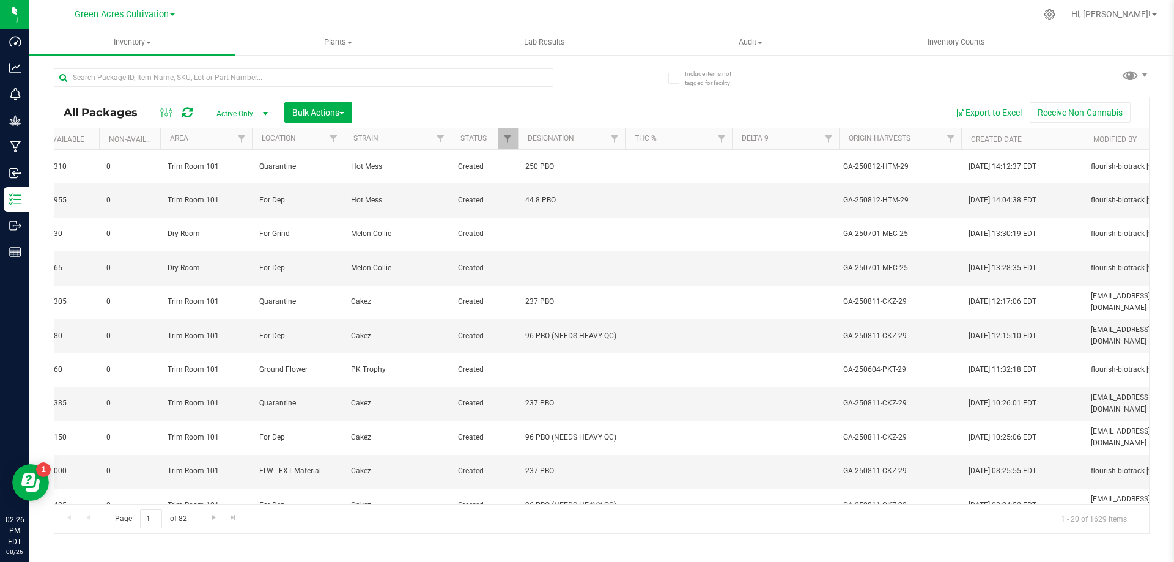
scroll to position [0, 0]
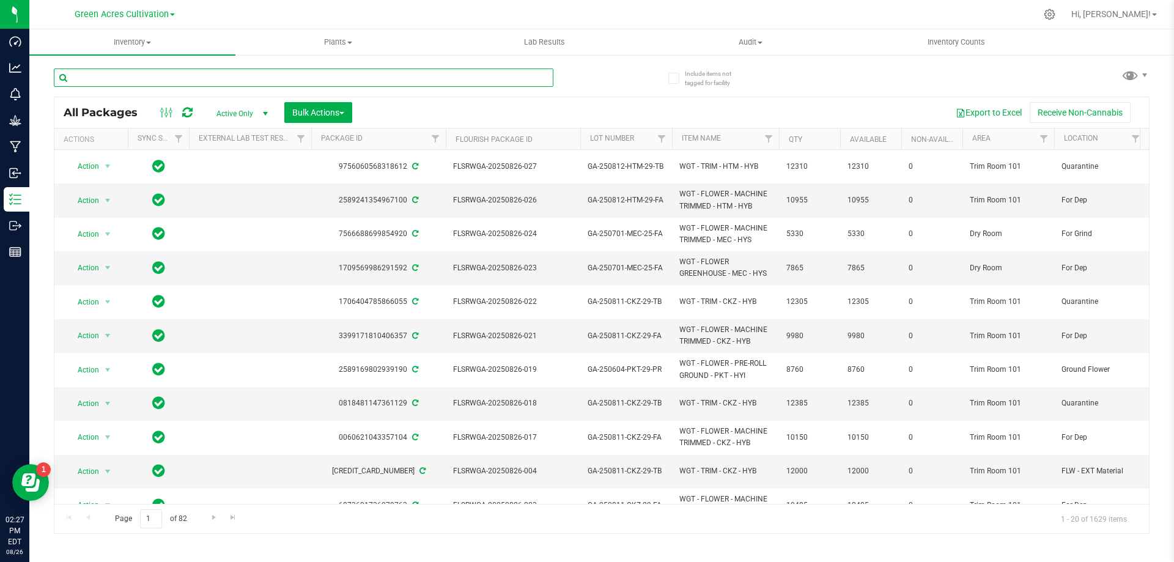
click at [289, 81] on input "text" at bounding box center [303, 77] width 499 height 18
paste input "GA-250811-LMZ-29"
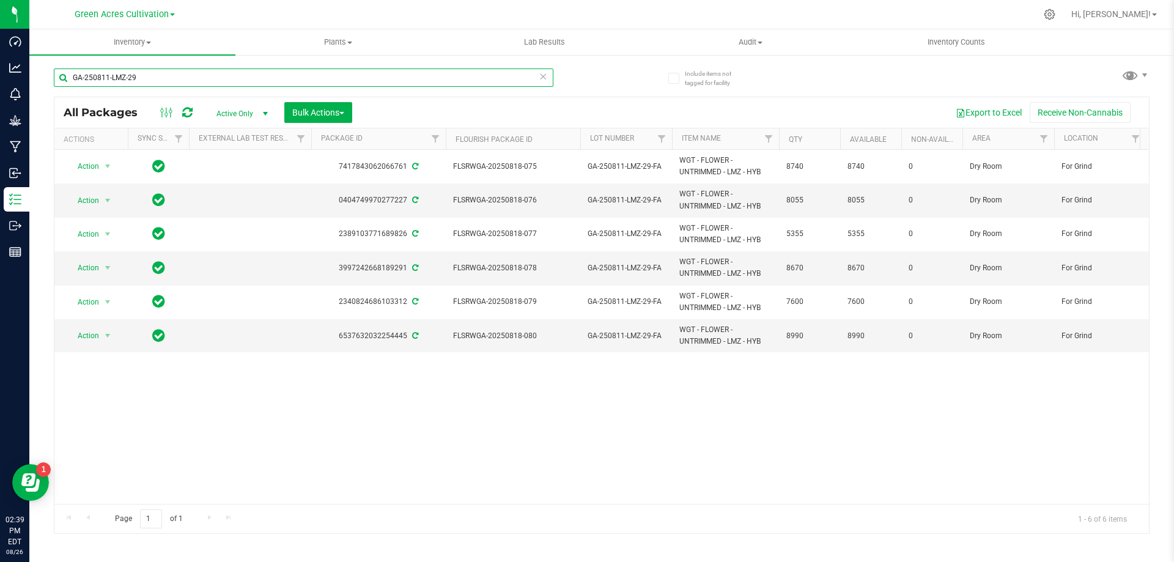
click at [356, 84] on input "GA-250811-LMZ-29" at bounding box center [303, 77] width 499 height 18
paste input "2-HTM-29-FA"
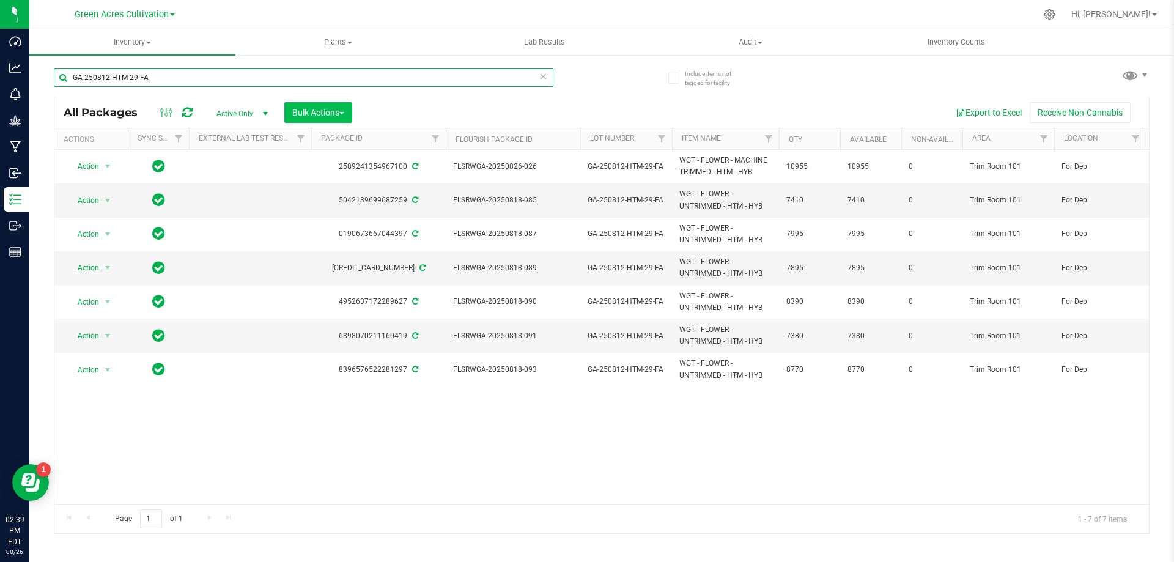
type input "GA-250812-HTM-29-FA"
click at [311, 122] on button "Bulk Actions" at bounding box center [318, 112] width 68 height 21
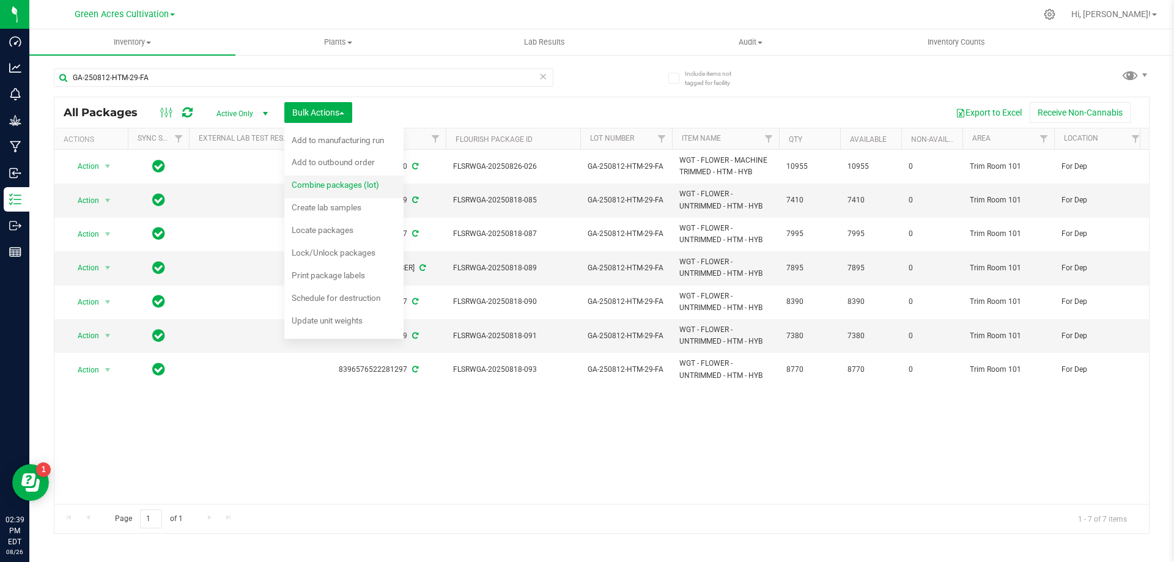
click at [322, 186] on span "Combine packages (lot)" at bounding box center [335, 185] width 87 height 10
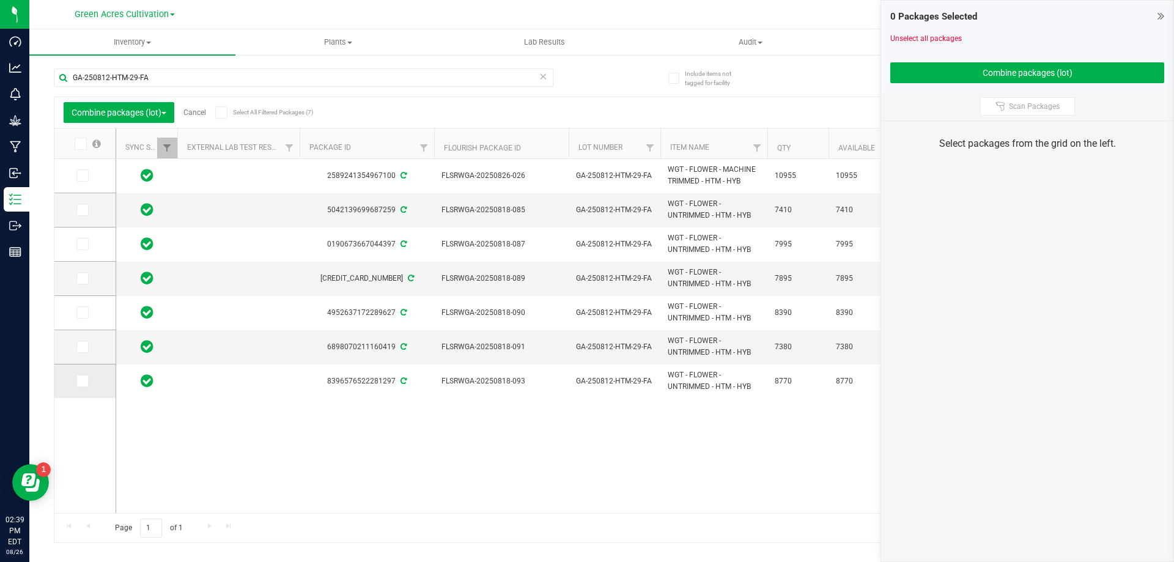
click at [75, 378] on td at bounding box center [84, 381] width 61 height 34
click at [83, 381] on icon at bounding box center [82, 381] width 8 height 0
click at [0, 0] on input "checkbox" at bounding box center [0, 0] width 0 height 0
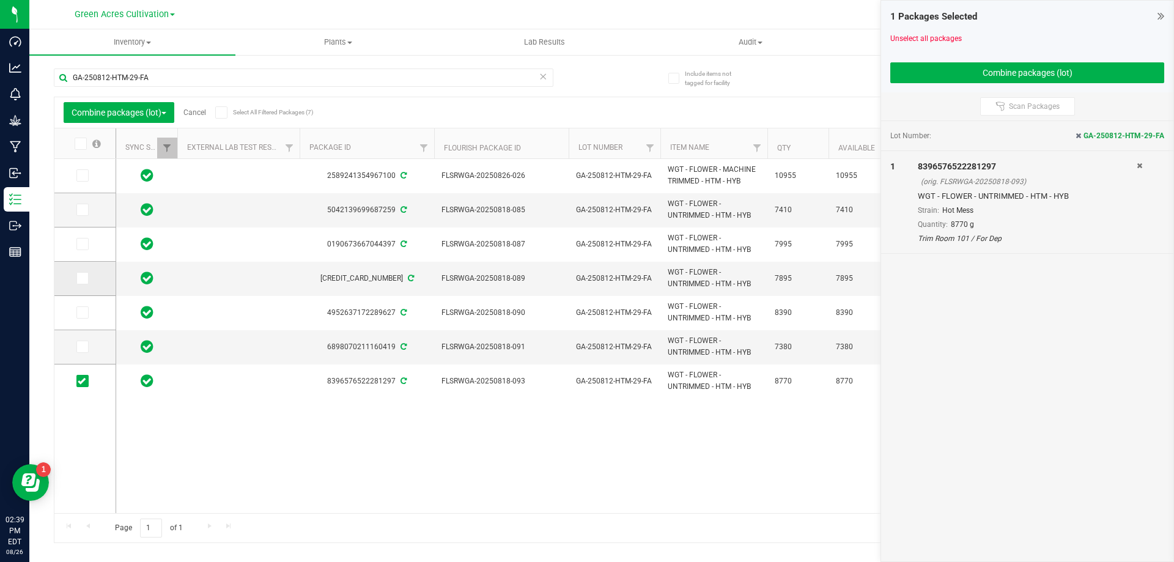
click at [87, 274] on span at bounding box center [82, 278] width 12 height 12
click at [0, 0] on input "checkbox" at bounding box center [0, 0] width 0 height 0
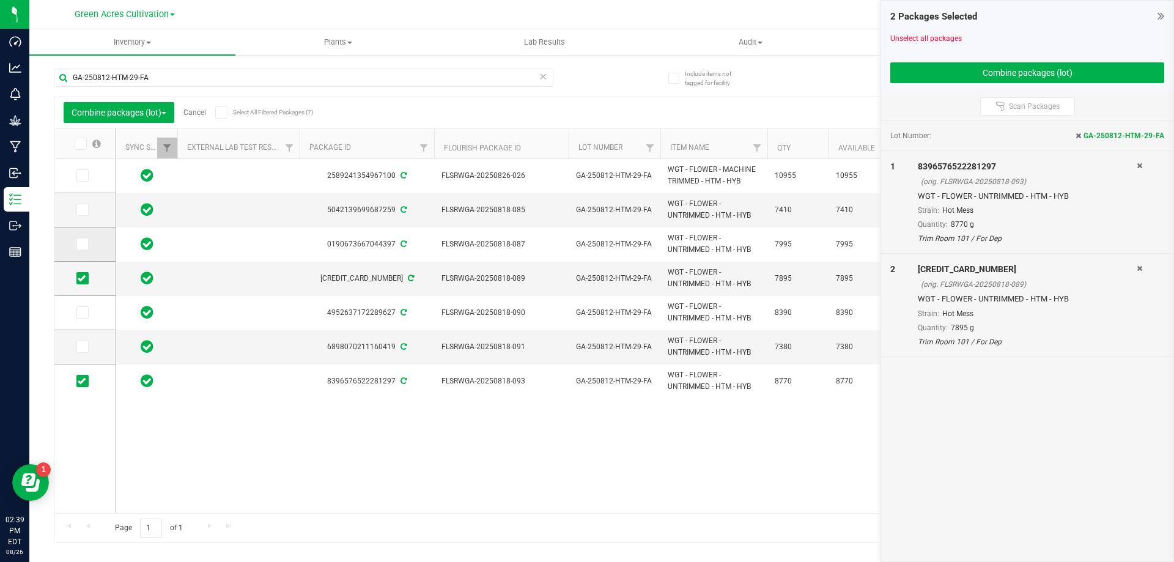
click at [89, 245] on label at bounding box center [85, 244] width 18 height 12
click at [0, 0] on input "checkbox" at bounding box center [0, 0] width 0 height 0
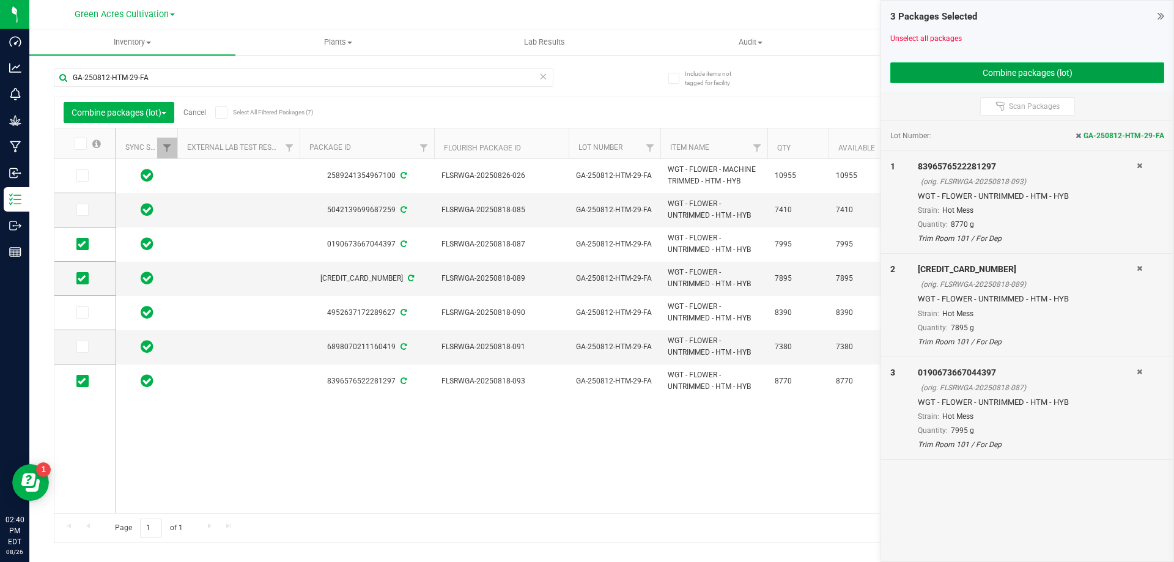
click at [951, 82] on button "Combine packages (lot)" at bounding box center [1027, 72] width 274 height 21
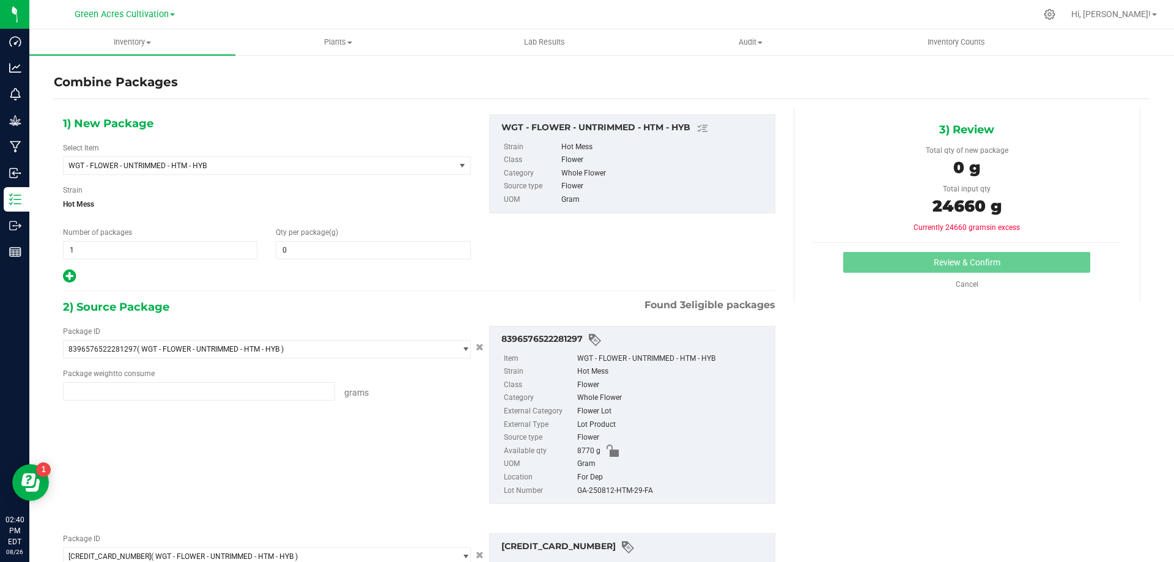
type input "8770.0000 g"
type input "7895.0000 g"
type input "7995.0000 g"
click at [378, 246] on span at bounding box center [373, 250] width 194 height 18
type input "24660"
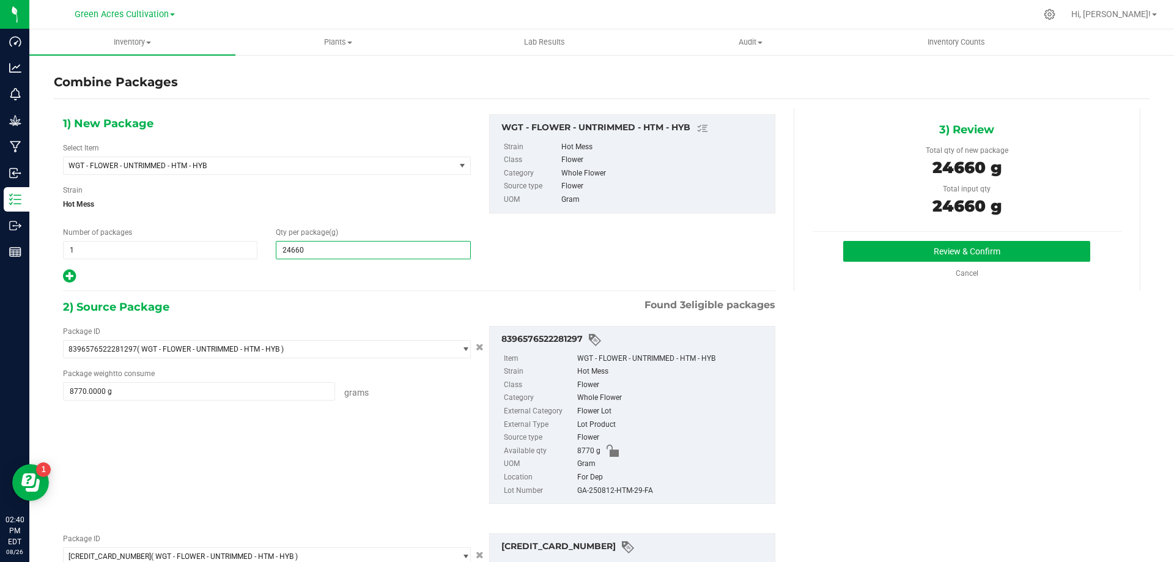
type input "24,660"
click at [614, 487] on div "GA-250812-HTM-29-FA" at bounding box center [672, 490] width 191 height 13
copy div "GA-250812-HTM-29-FA"
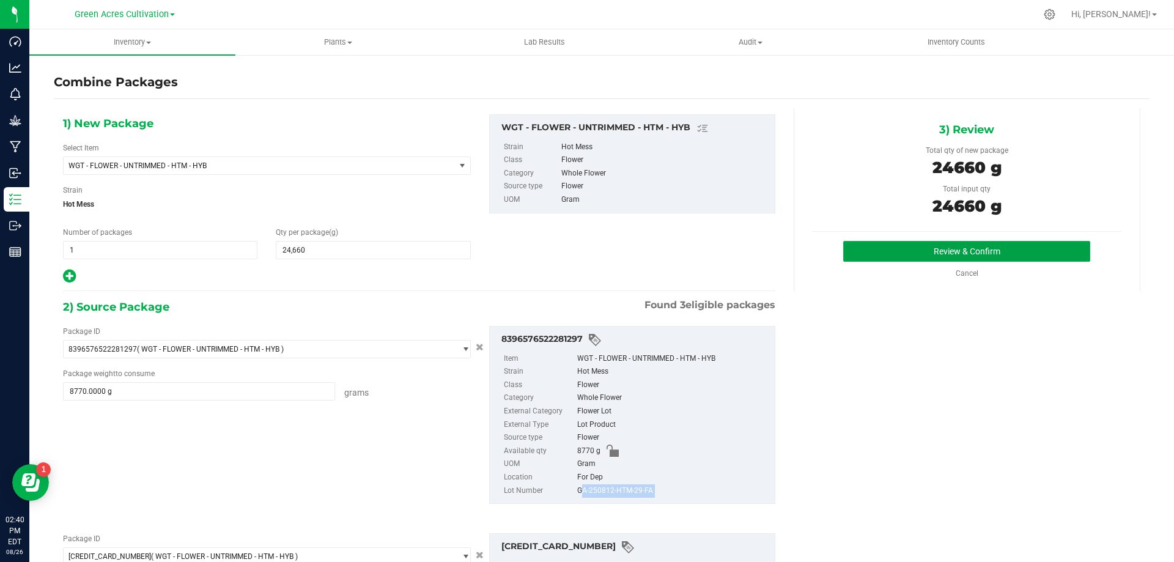
click at [915, 255] on button "Review & Confirm" at bounding box center [966, 251] width 247 height 21
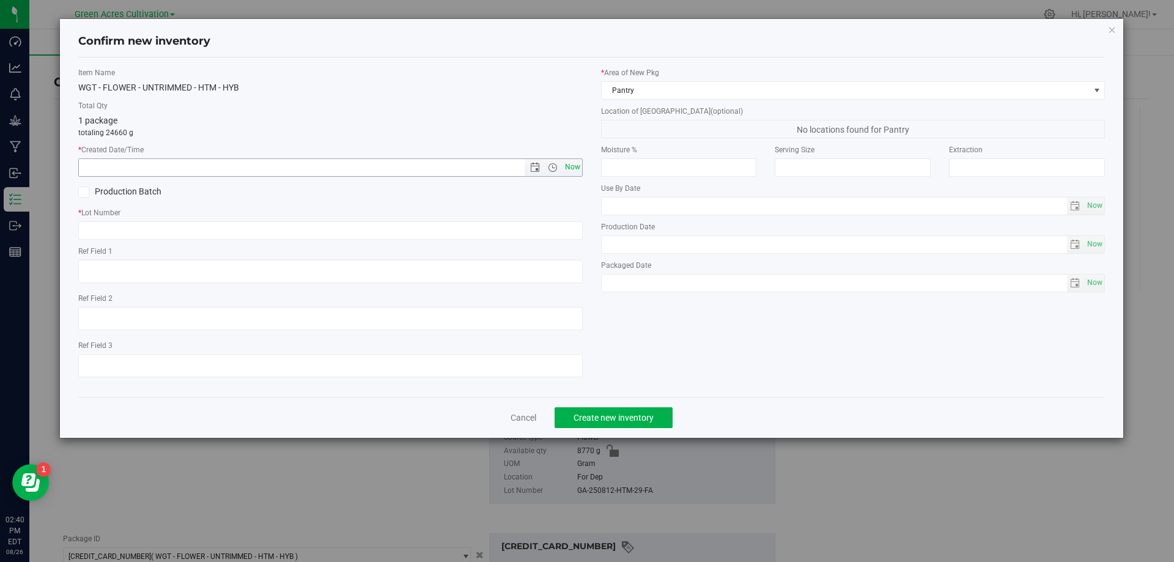
click at [578, 164] on span "Now" at bounding box center [572, 167] width 21 height 18
type input "[DATE] 2:40 PM"
click at [558, 229] on input "text" at bounding box center [330, 230] width 504 height 18
paste input "GA-250812-HTM-29-FA"
type input "GA-250812-HTM-29-FA"
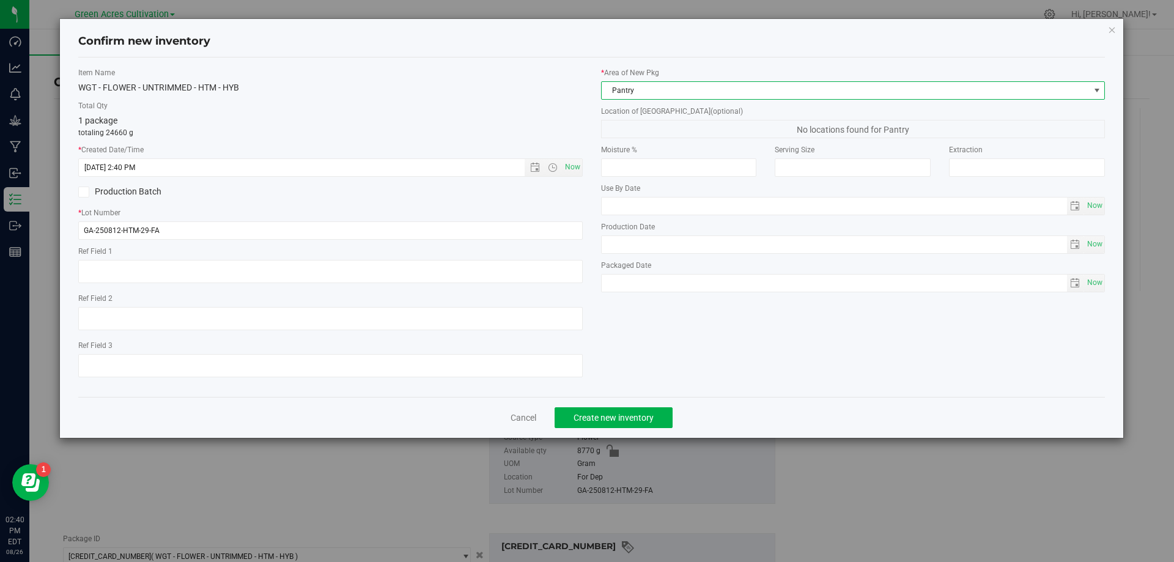
click at [685, 92] on span "Pantry" at bounding box center [846, 90] width 488 height 17
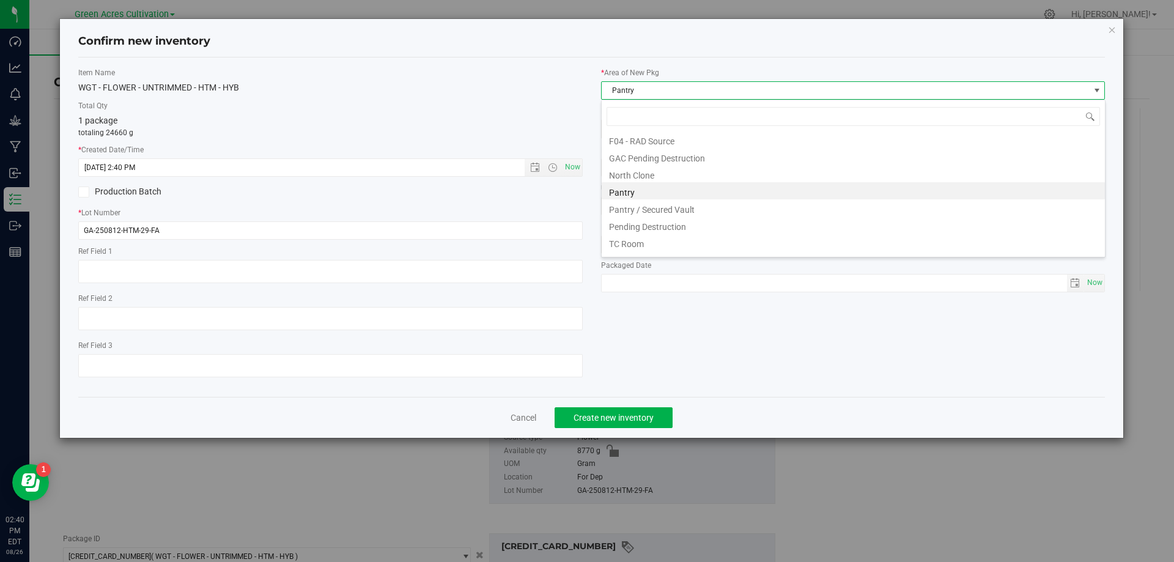
scroll to position [169, 0]
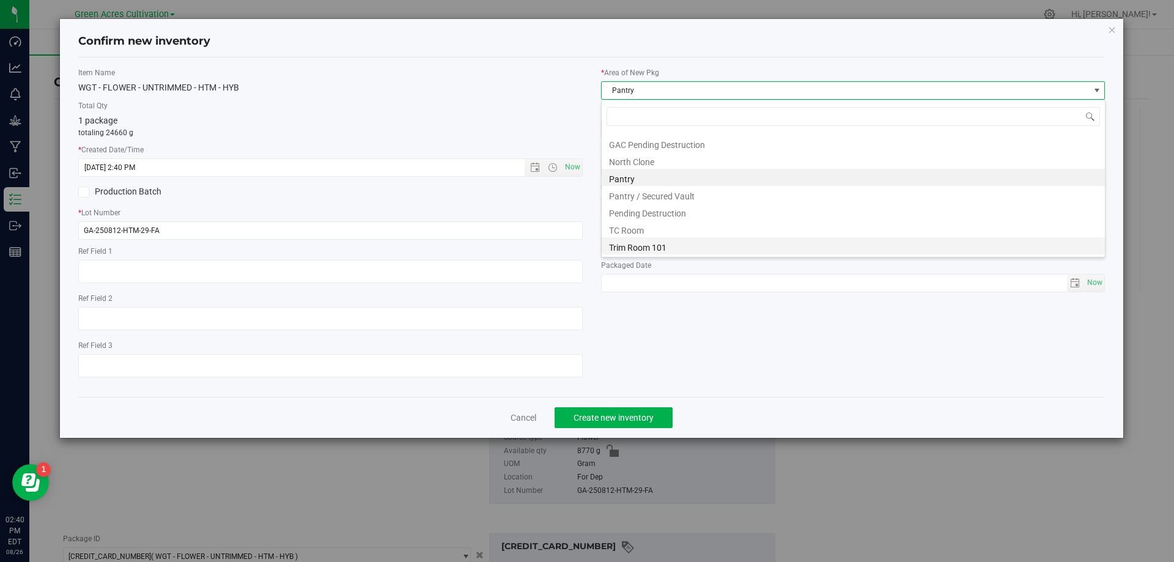
click at [668, 249] on li "Trim Room 101" at bounding box center [853, 245] width 503 height 17
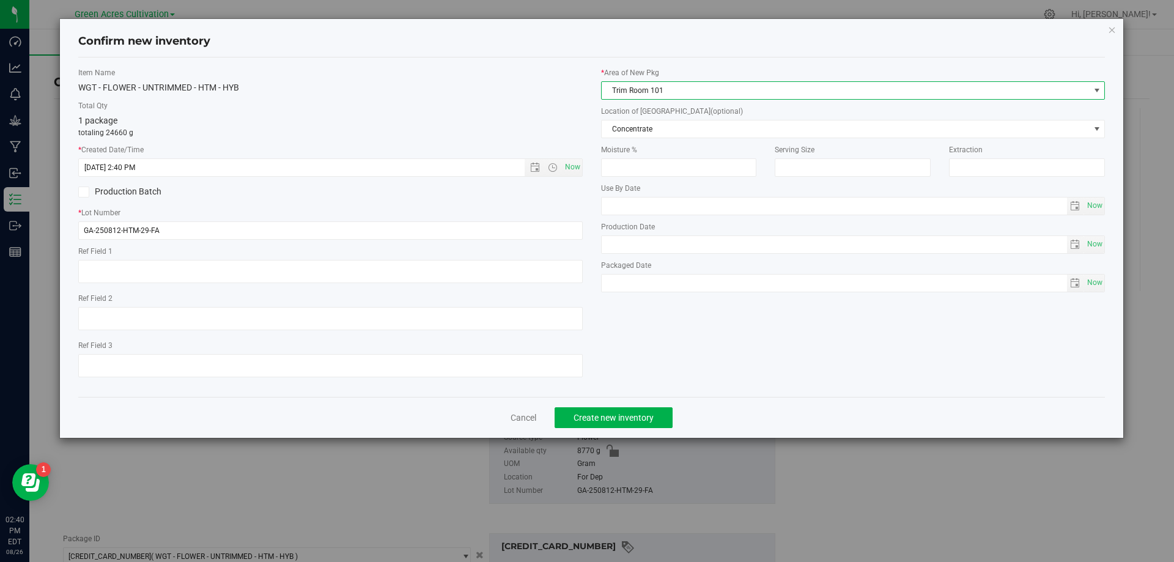
click at [720, 112] on label "Location of [GEOGRAPHIC_DATA] (optional)" at bounding box center [853, 111] width 504 height 11
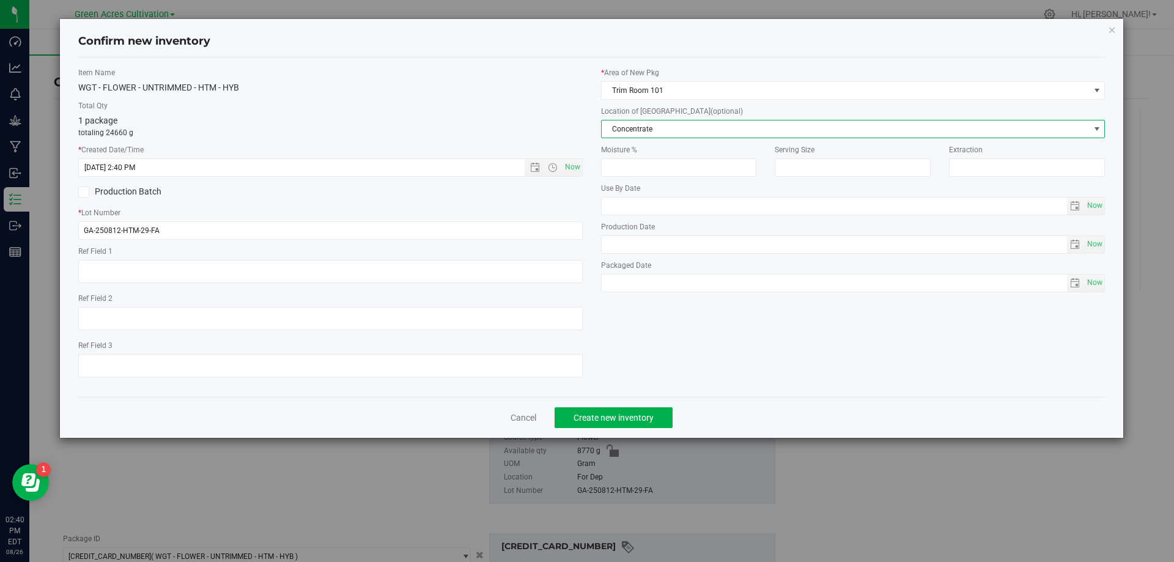
click at [721, 124] on span "Concentrate" at bounding box center [846, 128] width 488 height 17
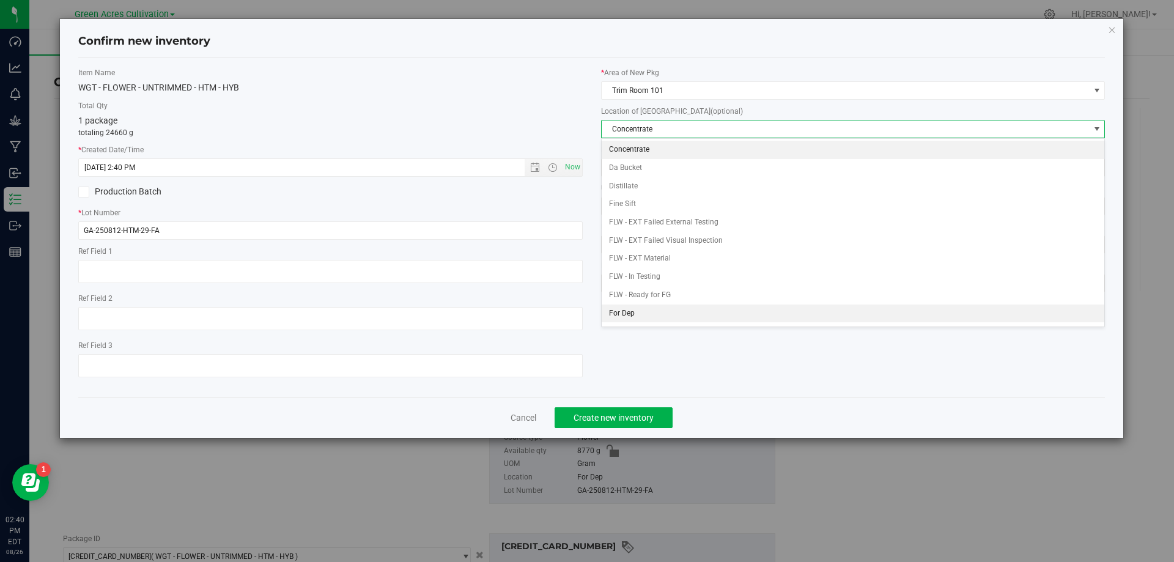
click at [670, 315] on li "For Dep" at bounding box center [853, 313] width 503 height 18
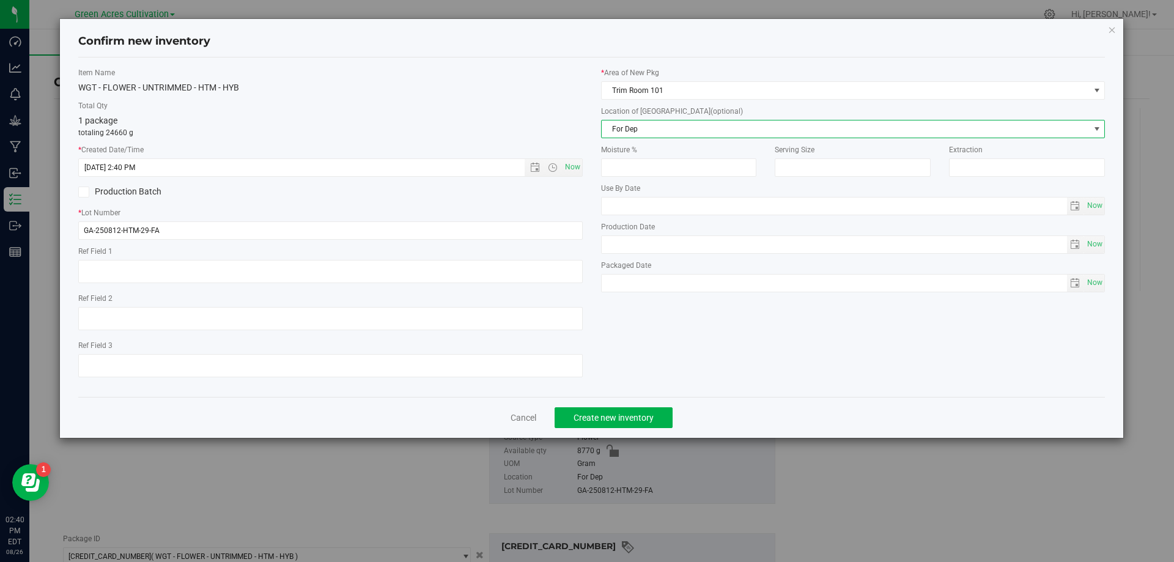
click at [643, 404] on div "Cancel Create new inventory" at bounding box center [591, 417] width 1027 height 41
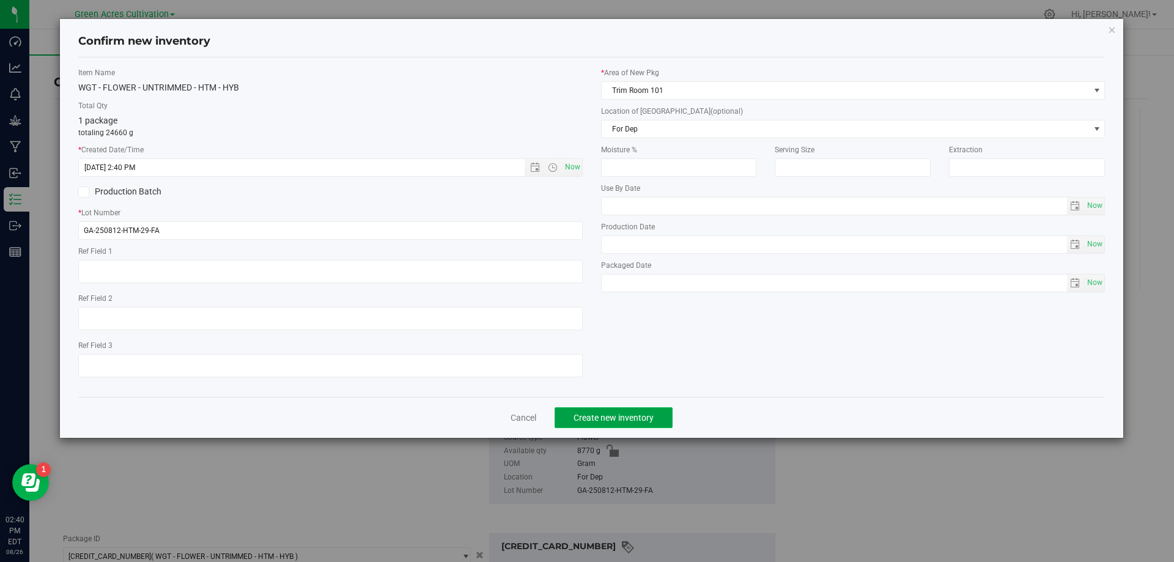
click at [644, 420] on span "Create new inventory" at bounding box center [613, 418] width 80 height 10
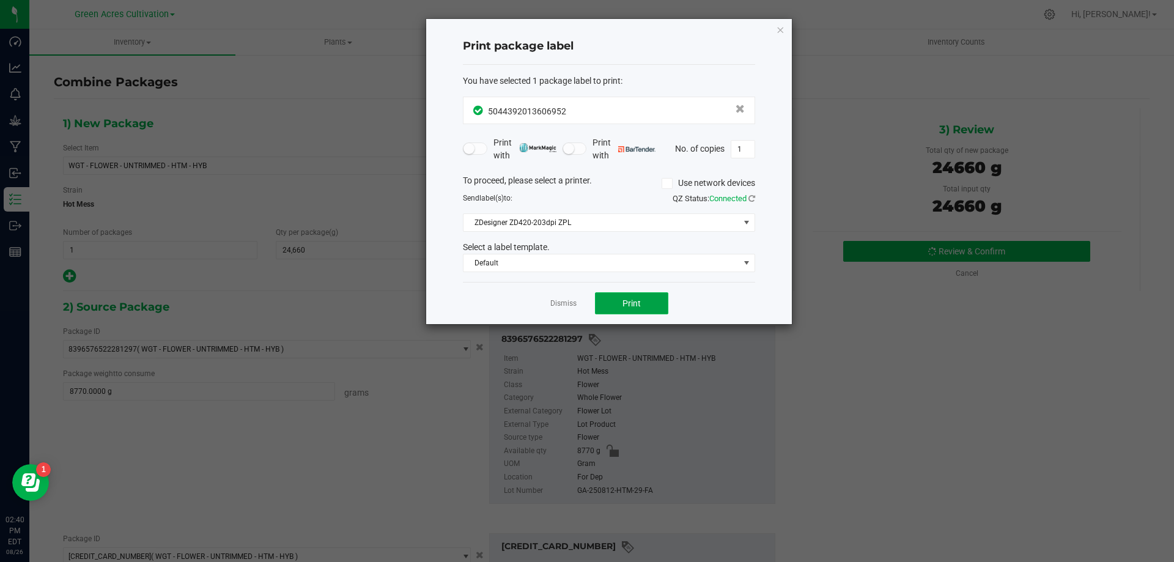
click at [635, 303] on span "Print" at bounding box center [631, 303] width 18 height 10
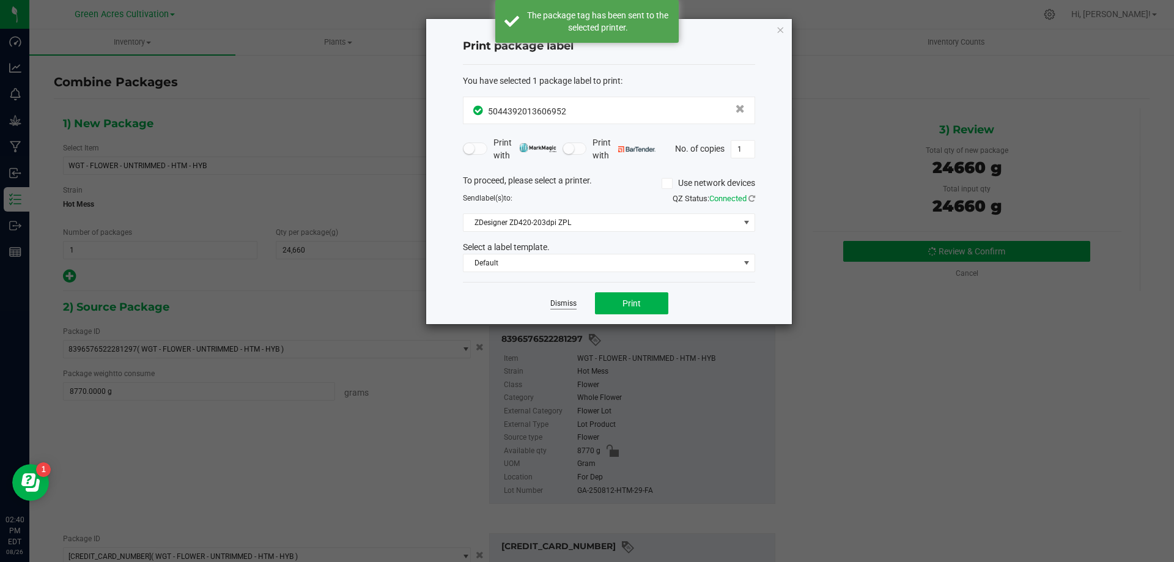
drag, startPoint x: 538, startPoint y: 300, endPoint x: 555, endPoint y: 306, distance: 18.2
click at [540, 300] on div "Dismiss Print" at bounding box center [609, 303] width 292 height 42
click at [556, 306] on link "Dismiss" at bounding box center [563, 303] width 26 height 10
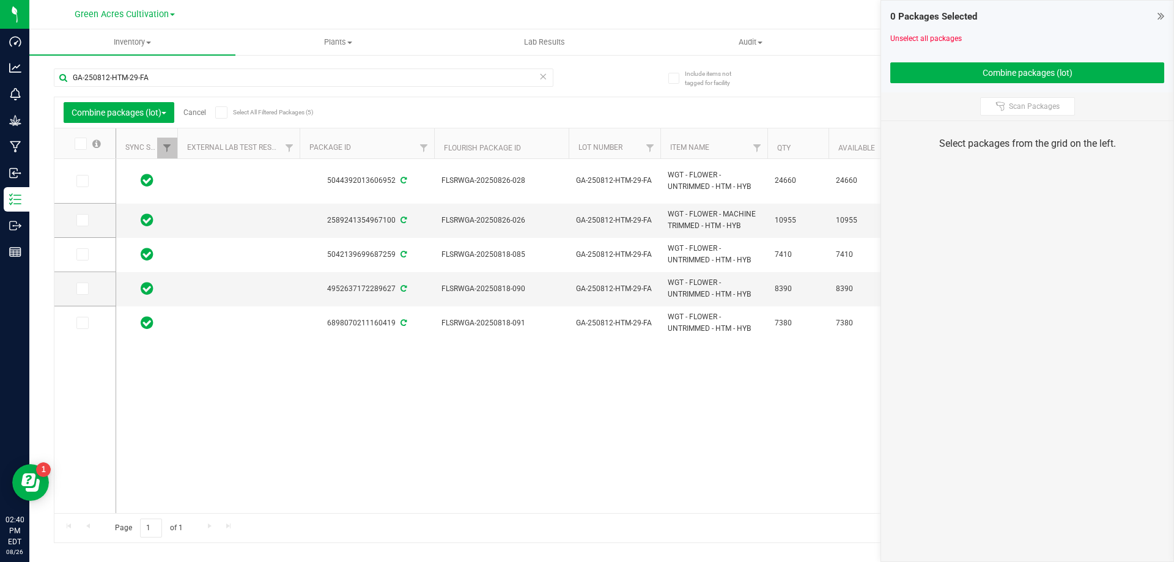
click at [203, 115] on link "Cancel" at bounding box center [194, 112] width 23 height 9
